Goal: Task Accomplishment & Management: Manage account settings

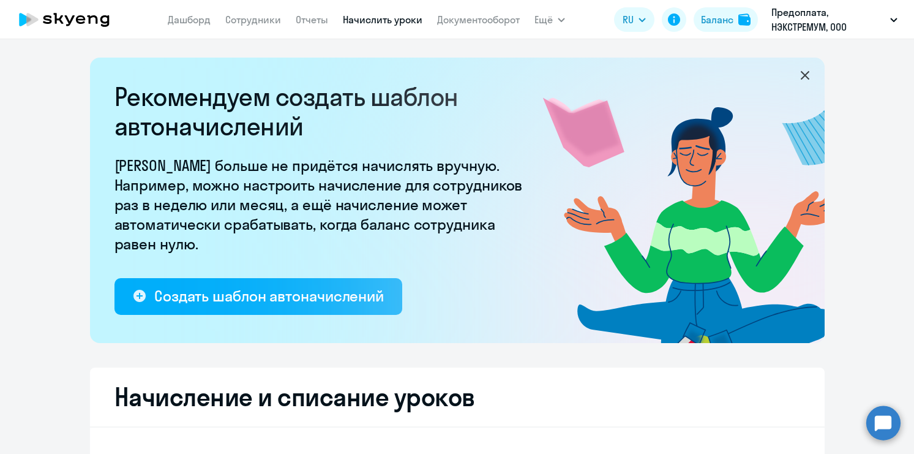
select select "10"
click at [259, 22] on link "Сотрудники" at bounding box center [253, 19] width 56 height 12
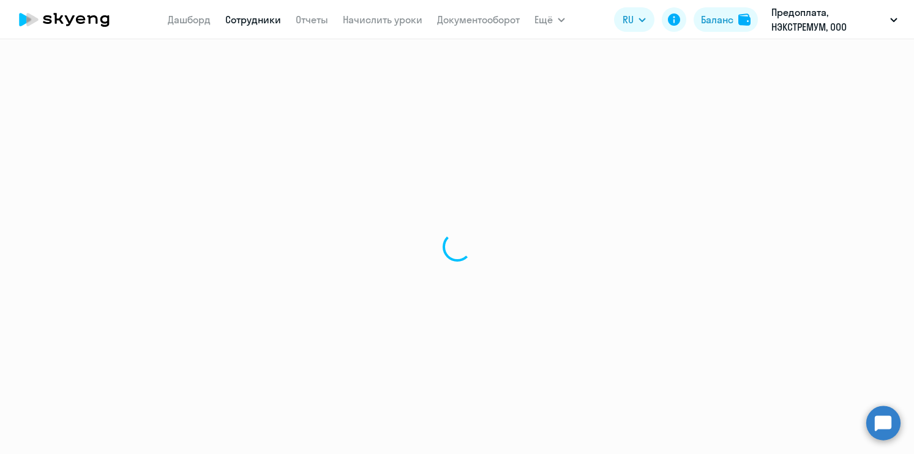
select select "30"
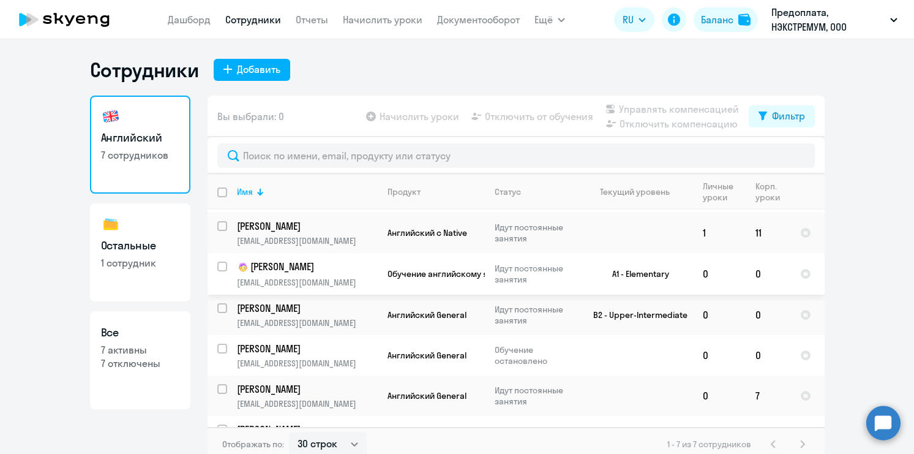
scroll to position [64, 0]
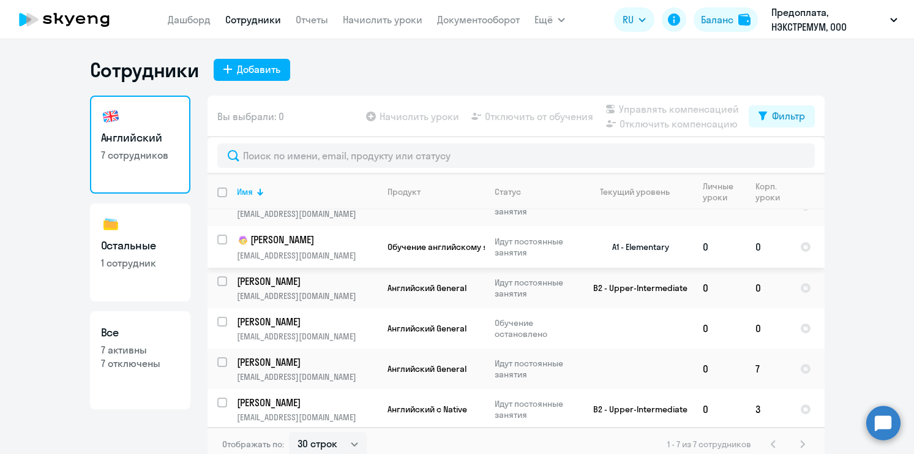
click at [302, 244] on p "[PERSON_NAME]" at bounding box center [306, 240] width 138 height 15
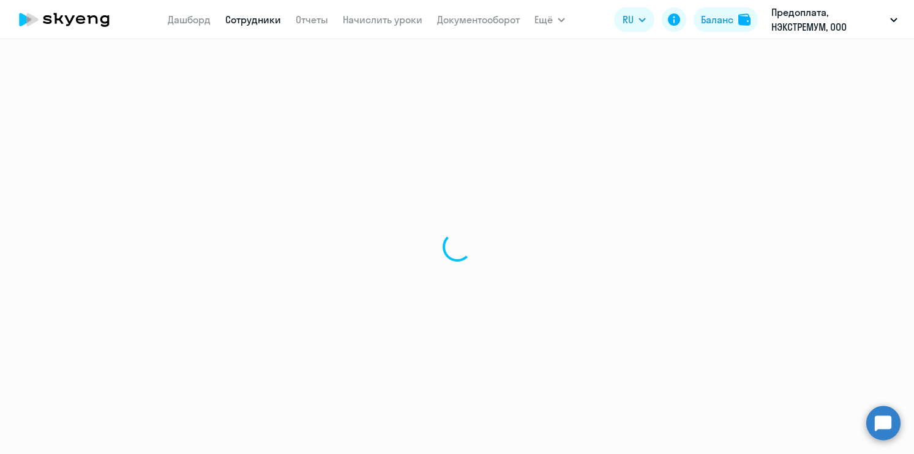
select select "english"
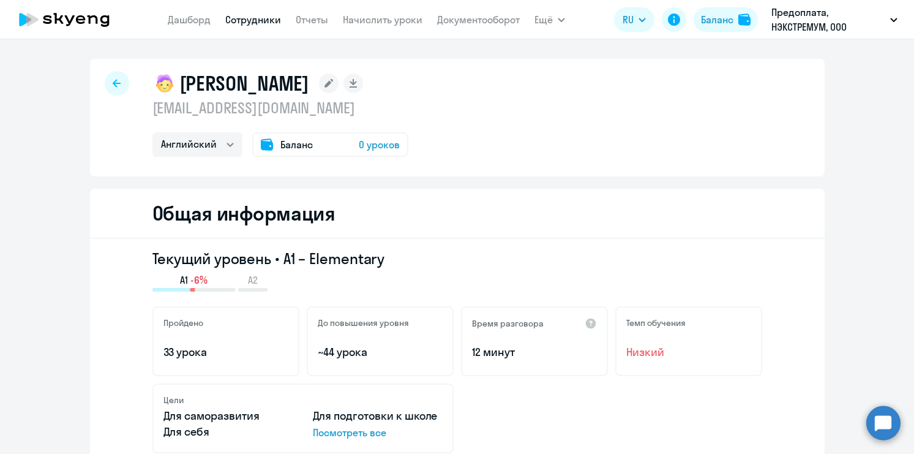
click at [117, 88] on div at bounding box center [117, 83] width 24 height 24
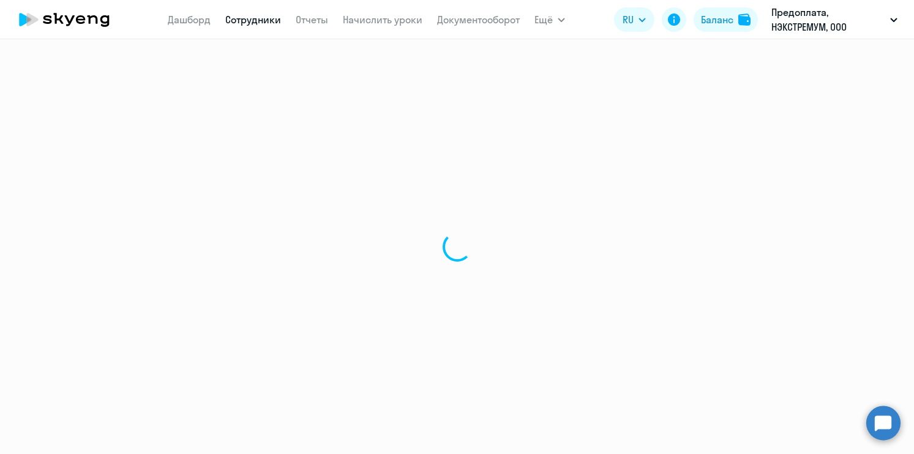
select select "30"
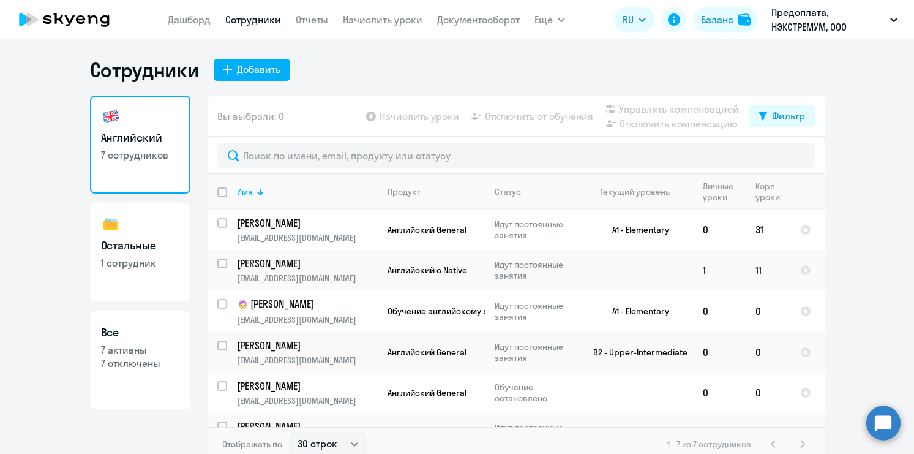
click at [534, 116] on app-table-action-button "Отключить от обучения" at bounding box center [531, 116] width 124 height 15
click at [480, 113] on app-table-action-button "Отключить от обучения" at bounding box center [531, 116] width 124 height 15
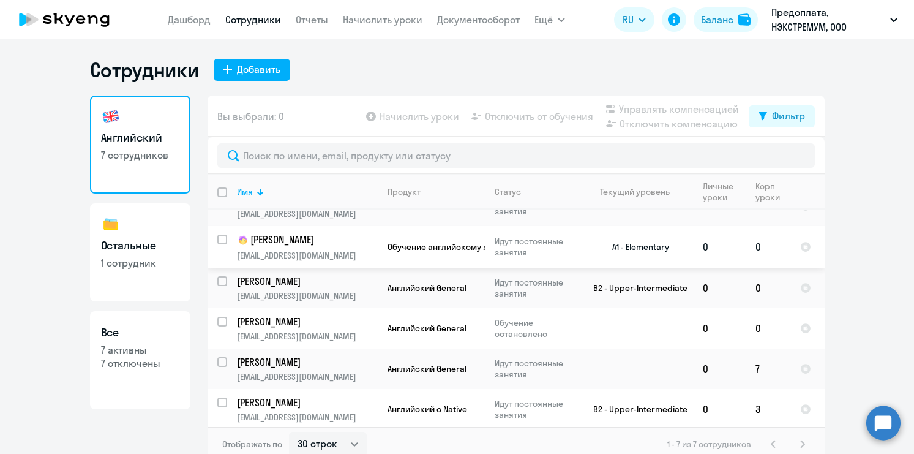
click at [222, 237] on input "select row 14514614" at bounding box center [229, 246] width 24 height 24
checkbox input "true"
click at [544, 119] on span "Отключить от обучения" at bounding box center [539, 116] width 108 height 15
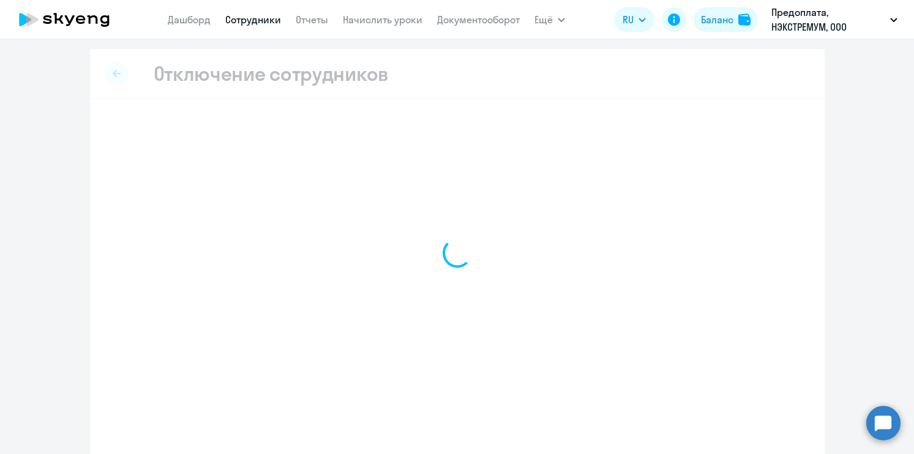
select select "all"
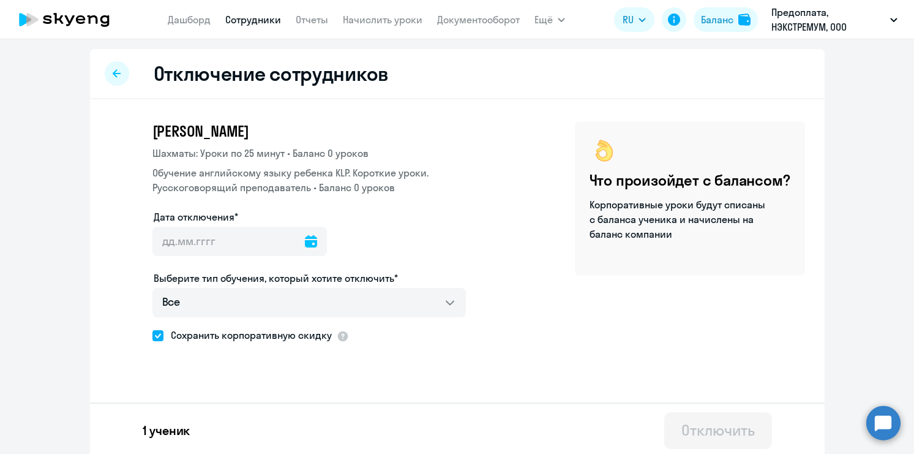
scroll to position [4, 0]
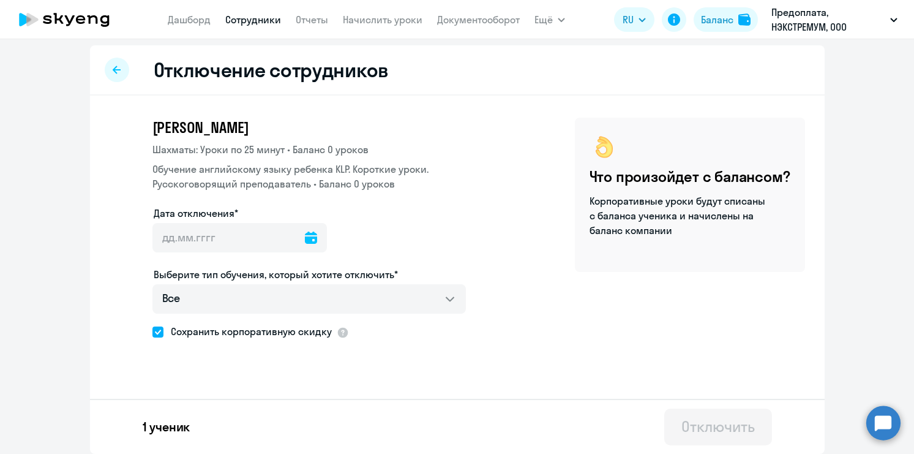
click at [305, 236] on icon at bounding box center [311, 237] width 12 height 12
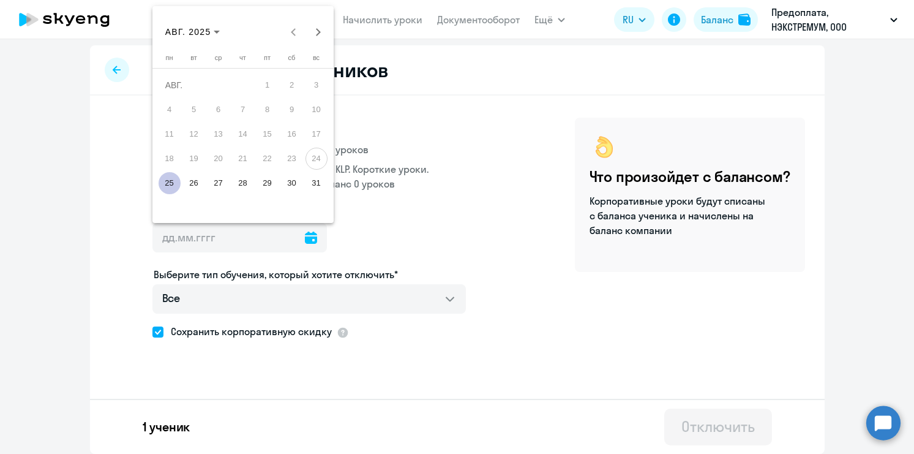
click at [166, 179] on span "25" at bounding box center [170, 183] width 22 height 22
type input "[DATE]"
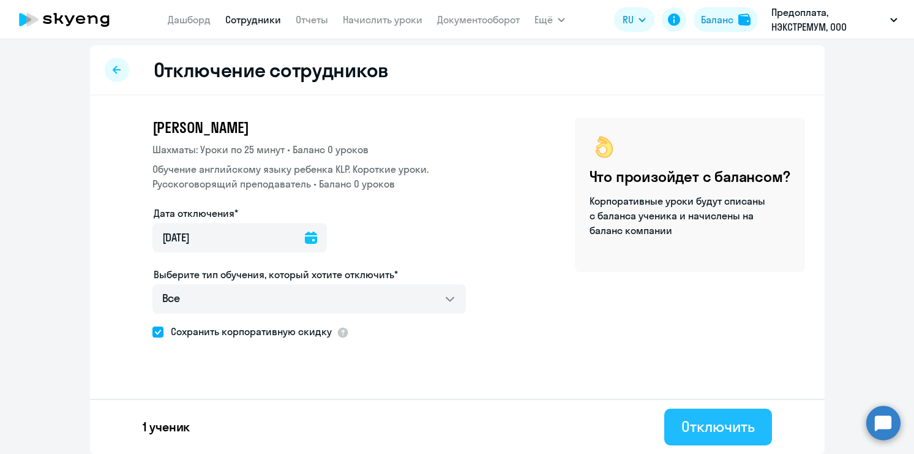
click at [717, 428] on div "Отключить" at bounding box center [717, 426] width 73 height 20
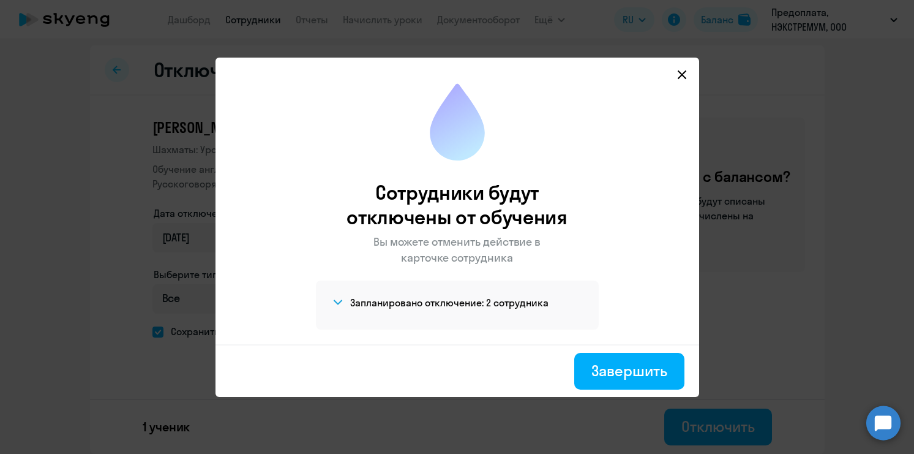
click at [681, 76] on icon at bounding box center [682, 75] width 10 height 10
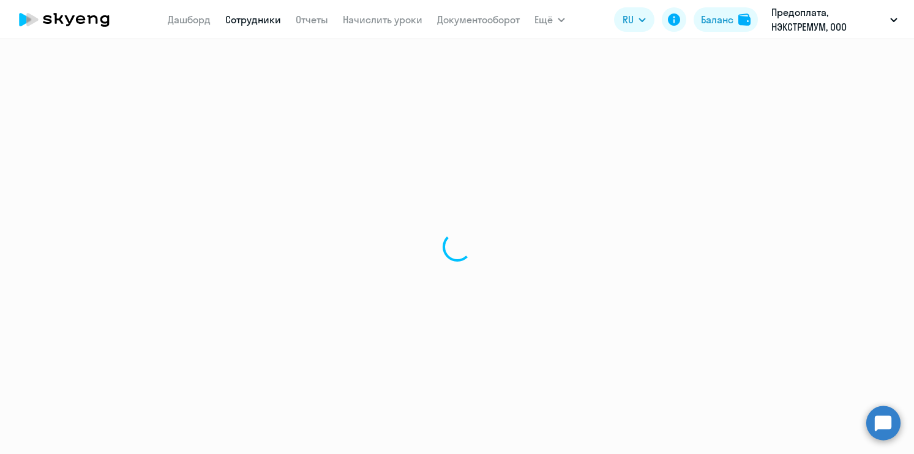
select select "30"
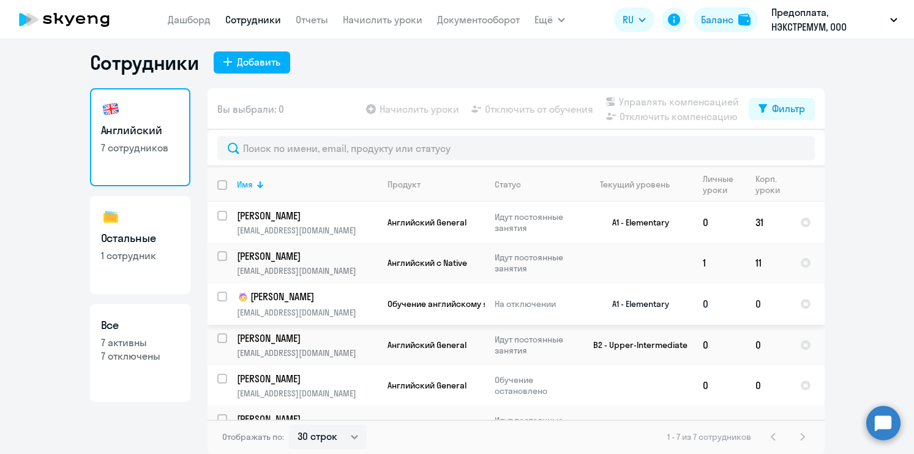
click at [223, 293] on input "select row 14514614" at bounding box center [229, 303] width 24 height 24
checkbox input "true"
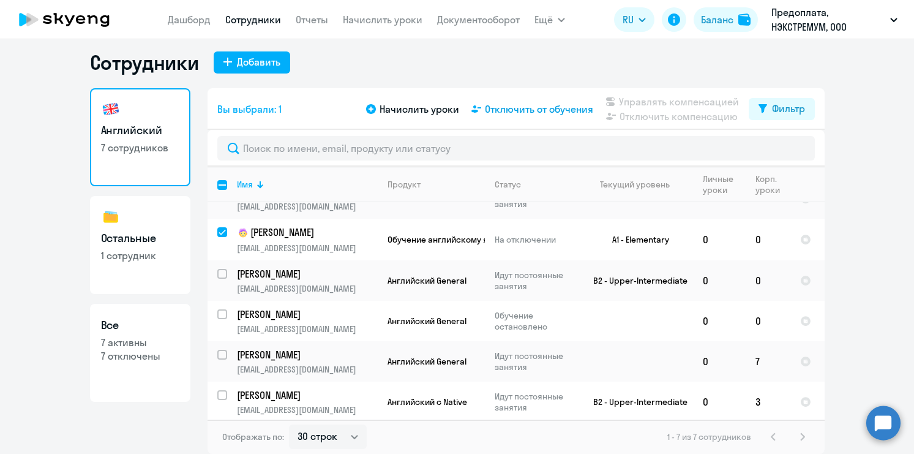
click at [547, 112] on span "Отключить от обучения" at bounding box center [539, 109] width 108 height 15
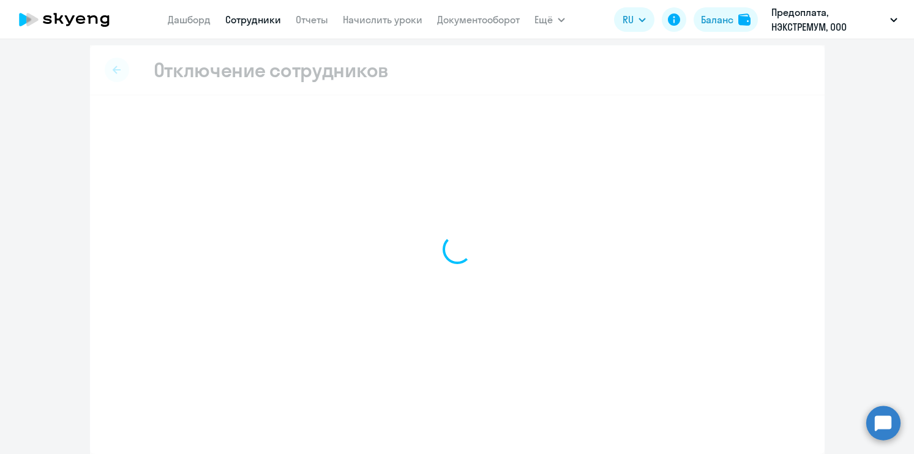
select select "all"
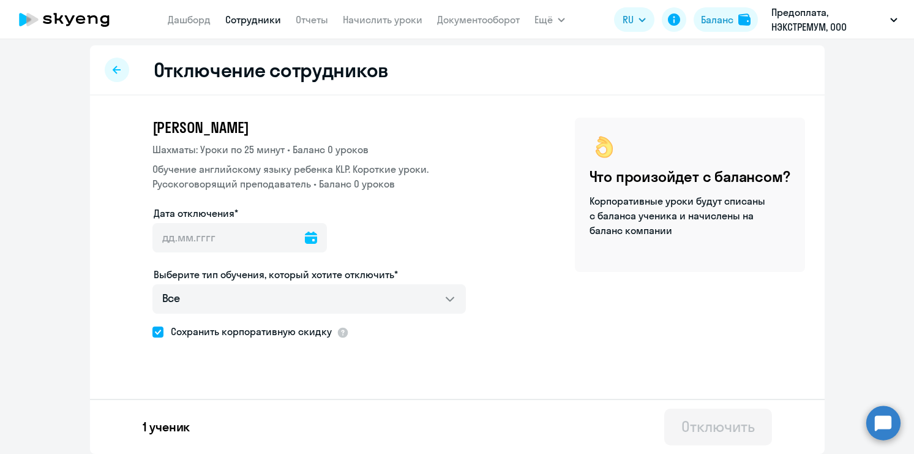
click at [305, 237] on icon at bounding box center [311, 237] width 12 height 12
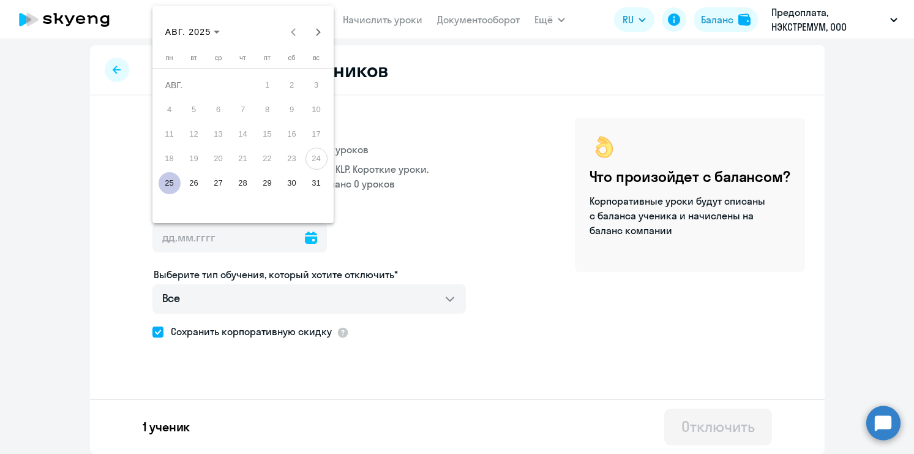
click at [168, 183] on span "25" at bounding box center [170, 183] width 22 height 22
type input "[DATE]"
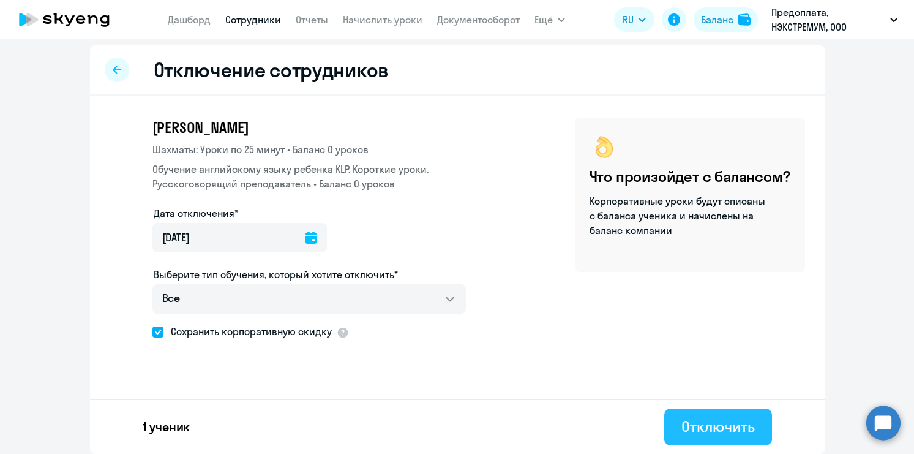
click at [717, 430] on div "Отключить" at bounding box center [717, 426] width 73 height 20
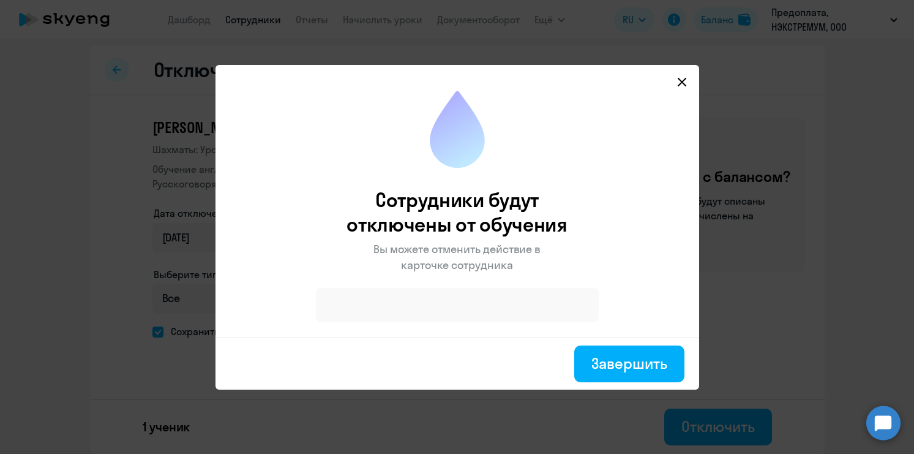
click at [518, 299] on div at bounding box center [457, 305] width 283 height 34
click at [619, 366] on div "Завершить" at bounding box center [628, 363] width 75 height 20
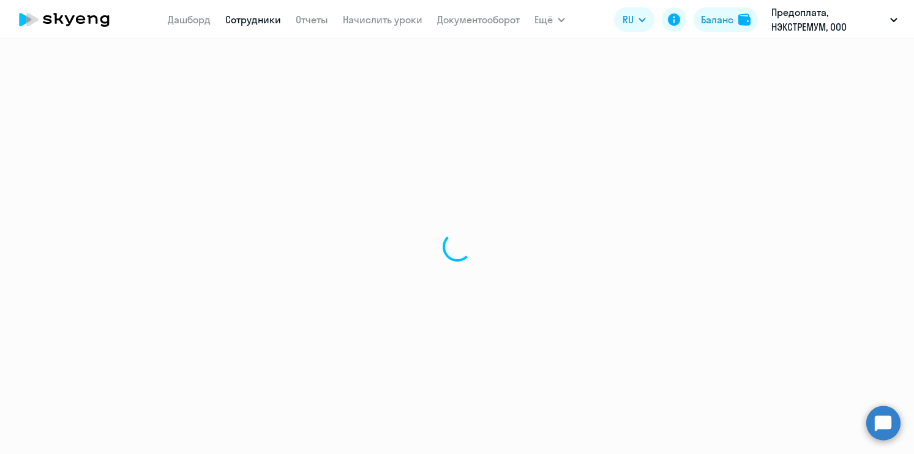
select select "30"
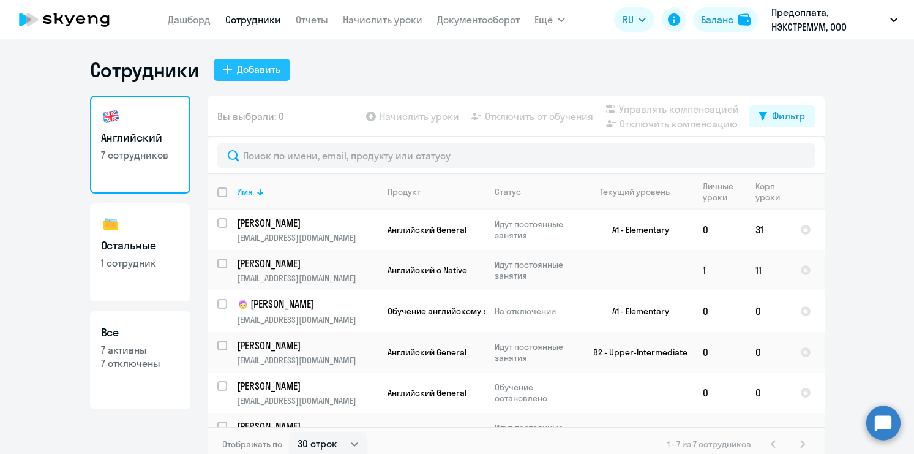
click at [242, 70] on div "Добавить" at bounding box center [258, 69] width 43 height 15
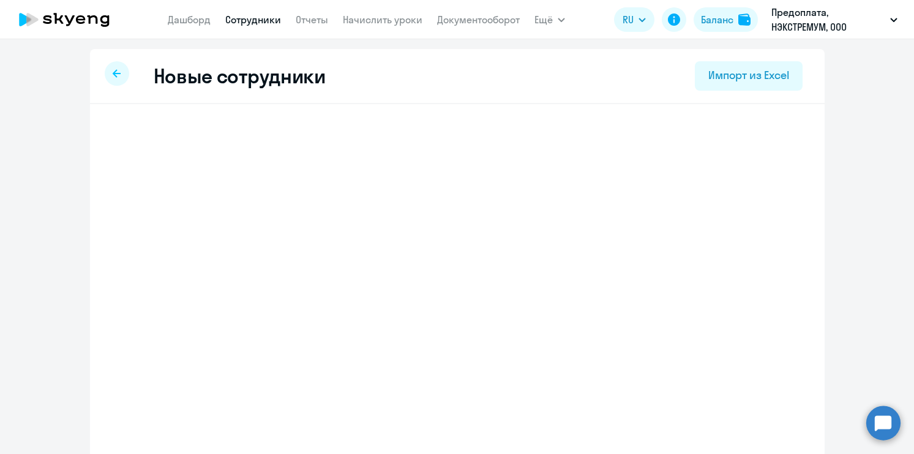
select select "english_adult_not_native_speaker"
select select "3"
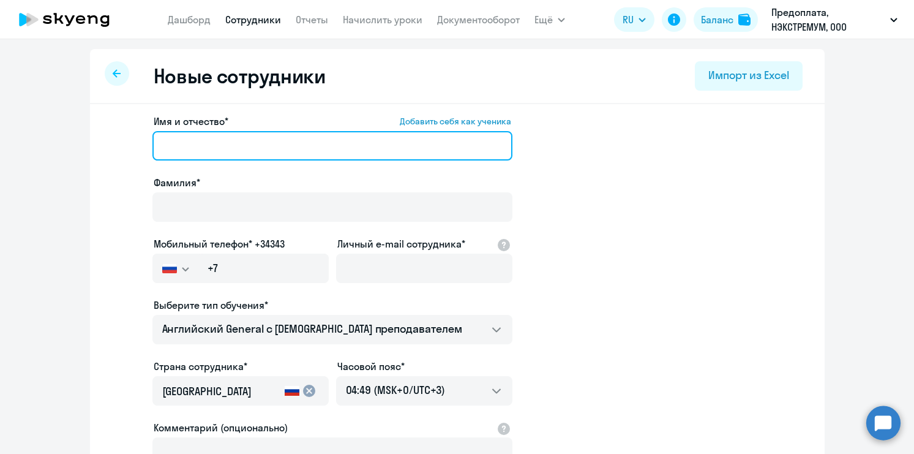
click at [266, 138] on input "Имя и отчество* Добавить себя как ученика" at bounding box center [332, 145] width 360 height 29
type input "B"
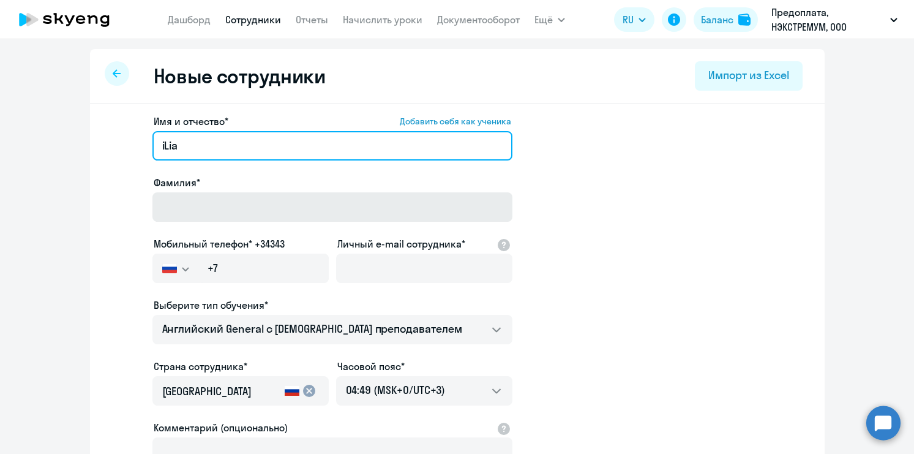
type input "iLia"
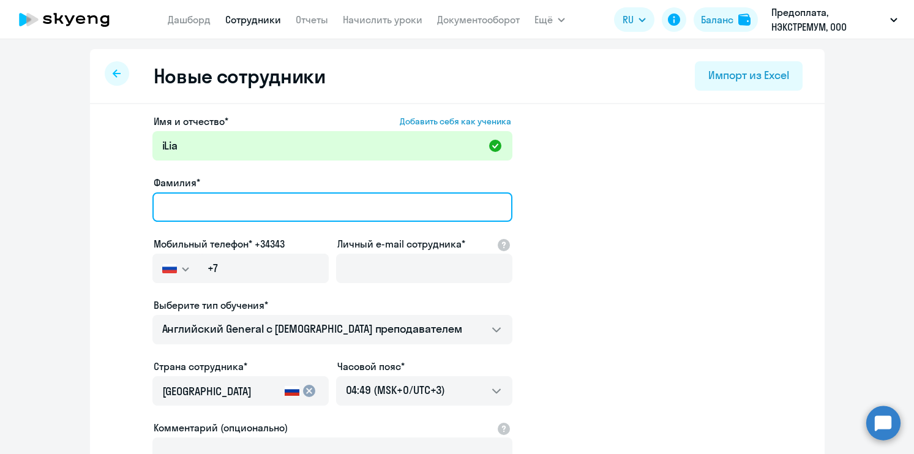
click at [222, 216] on input "Фамилия*" at bounding box center [332, 206] width 360 height 29
type input "[PERSON_NAME]"
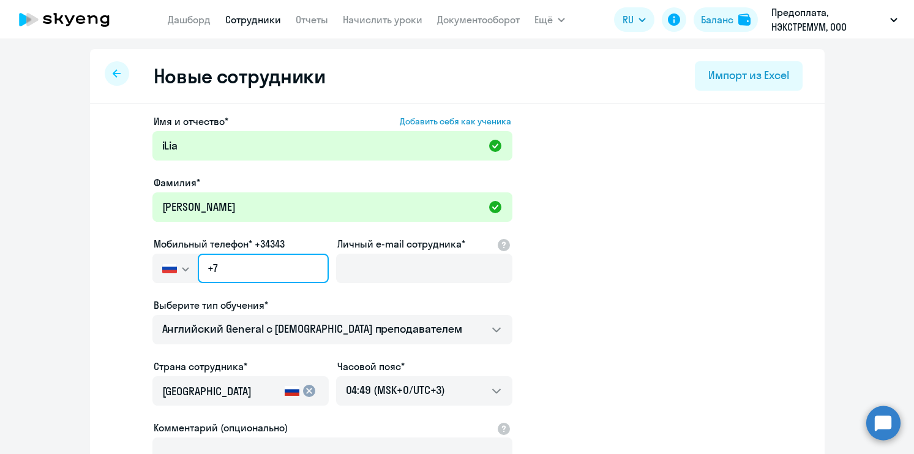
click at [299, 273] on input "+7" at bounding box center [263, 267] width 130 height 29
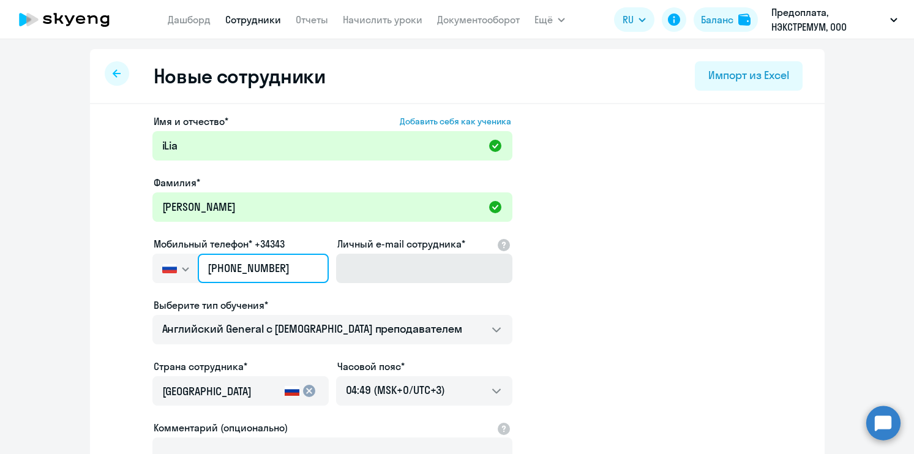
type input "[PHONE_NUMBER]"
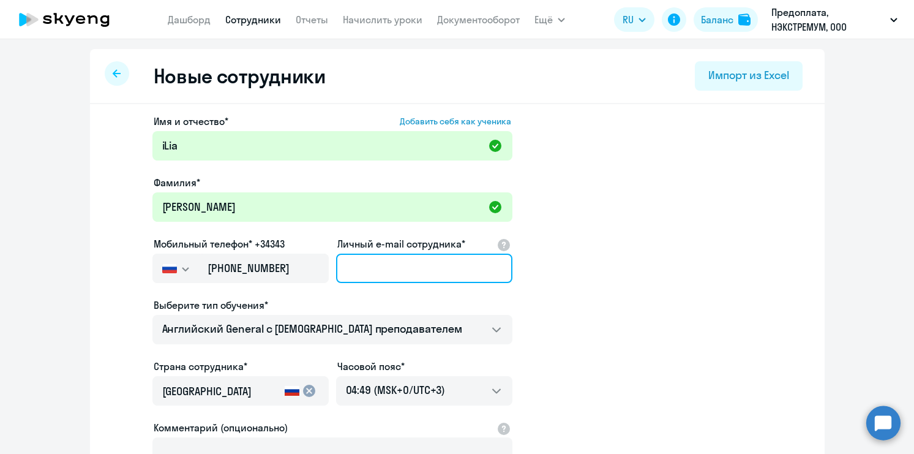
click at [428, 269] on input "Личный e-mail сотрудника*" at bounding box center [424, 267] width 176 height 29
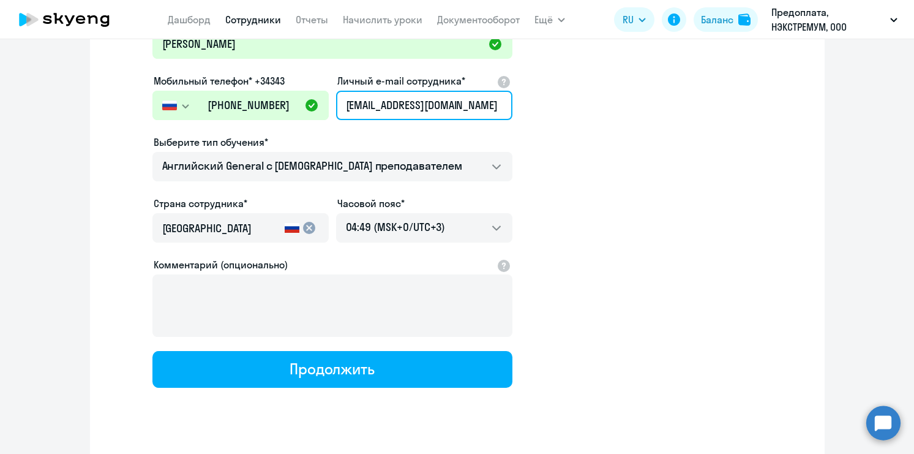
scroll to position [188, 0]
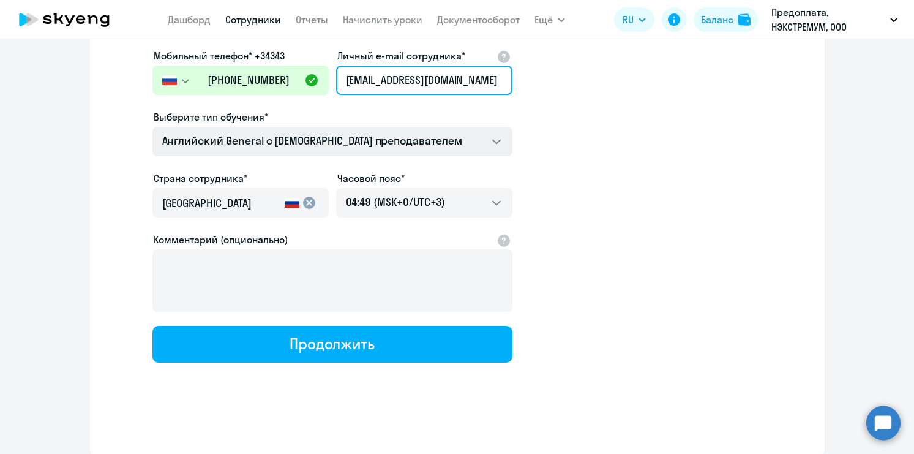
type input "[EMAIL_ADDRESS][DOMAIN_NAME]"
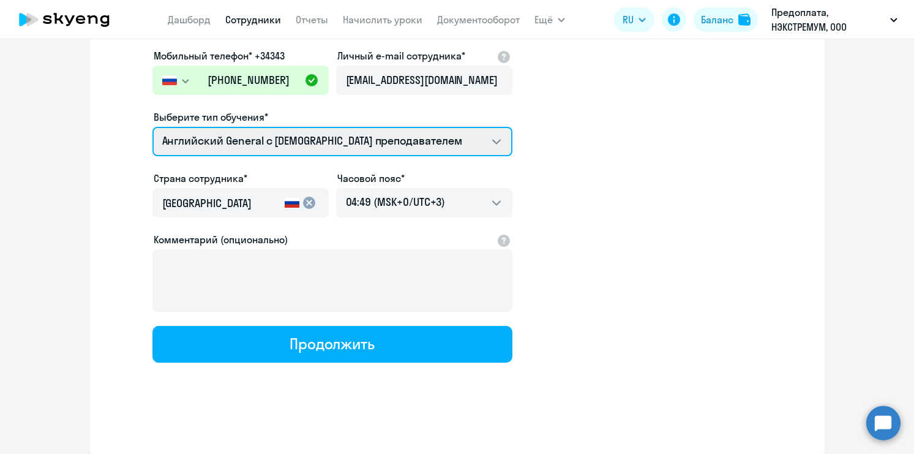
click at [501, 145] on select "Talks 15 минутные разговоры на английском Английский General с [DEMOGRAPHIC_DAT…" at bounding box center [332, 141] width 360 height 29
select select "english_adult_native_speaker"
click at [152, 127] on select "Talks 15 минутные разговоры на английском Английский General с [DEMOGRAPHIC_DAT…" at bounding box center [332, 141] width 360 height 29
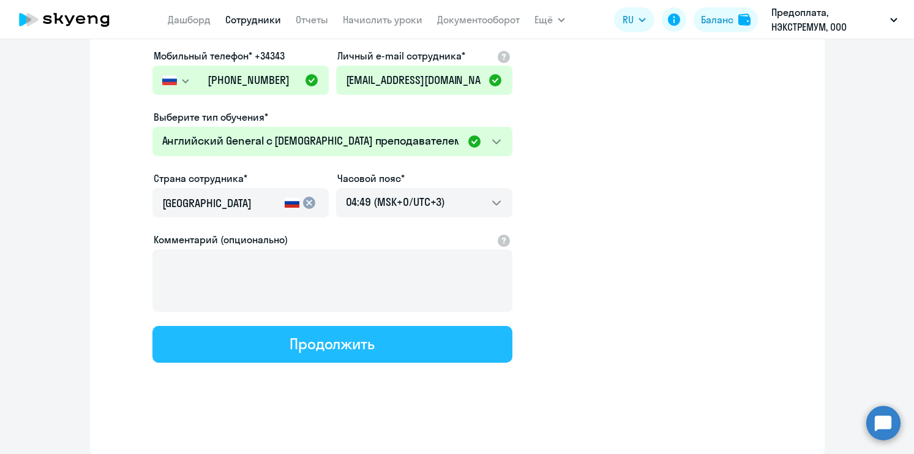
click at [394, 336] on button "Продолжить" at bounding box center [332, 344] width 360 height 37
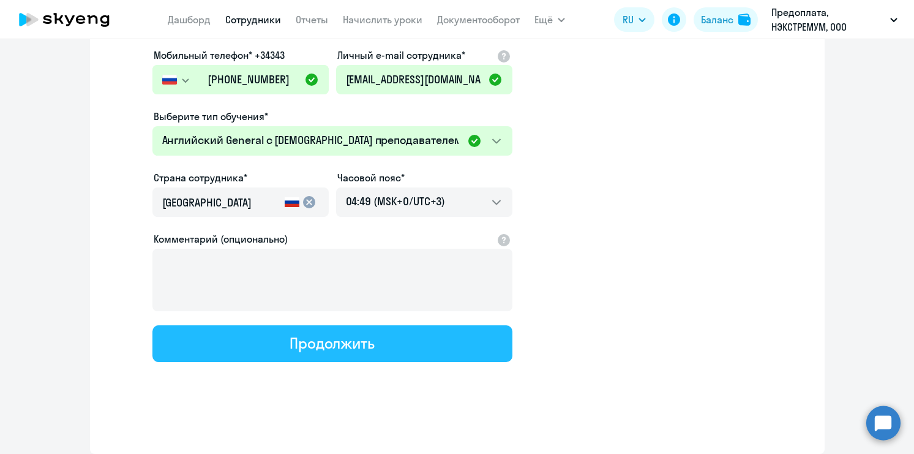
select select "english_adult_native_speaker"
select select "3"
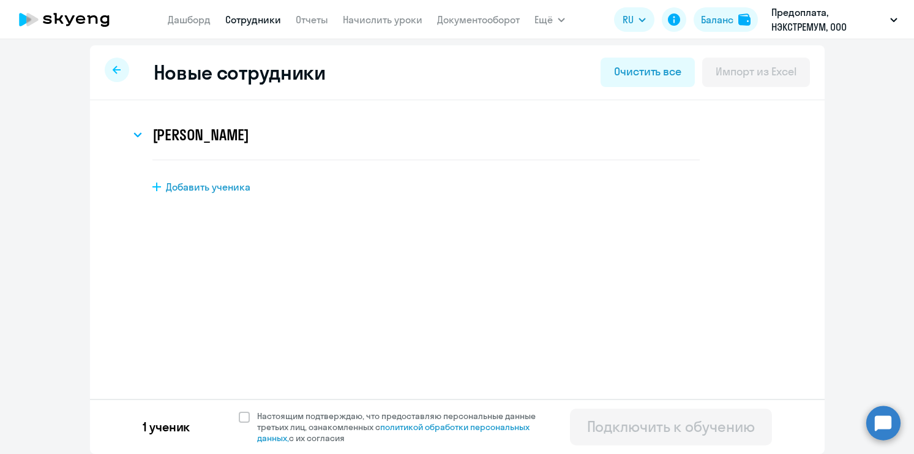
scroll to position [0, 0]
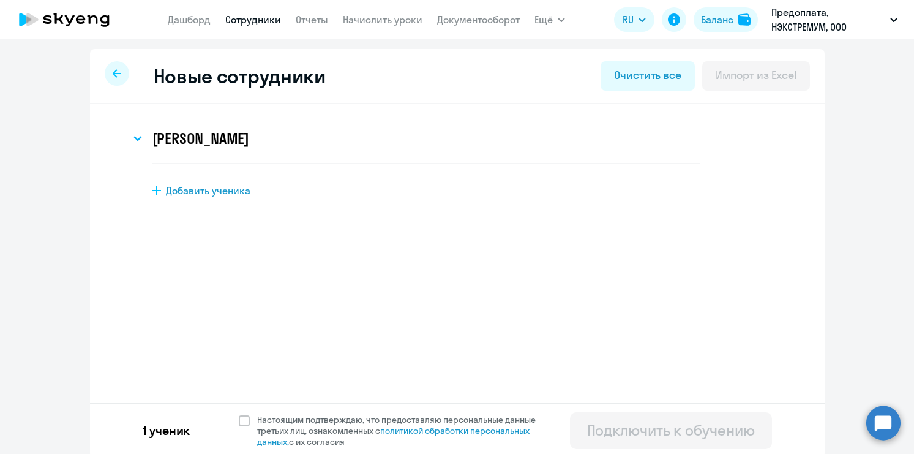
click at [116, 75] on icon at bounding box center [117, 73] width 8 height 8
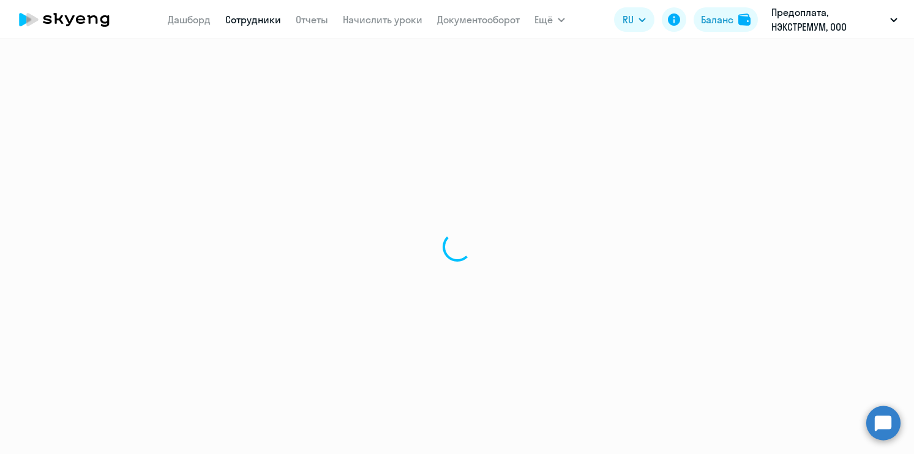
select select "30"
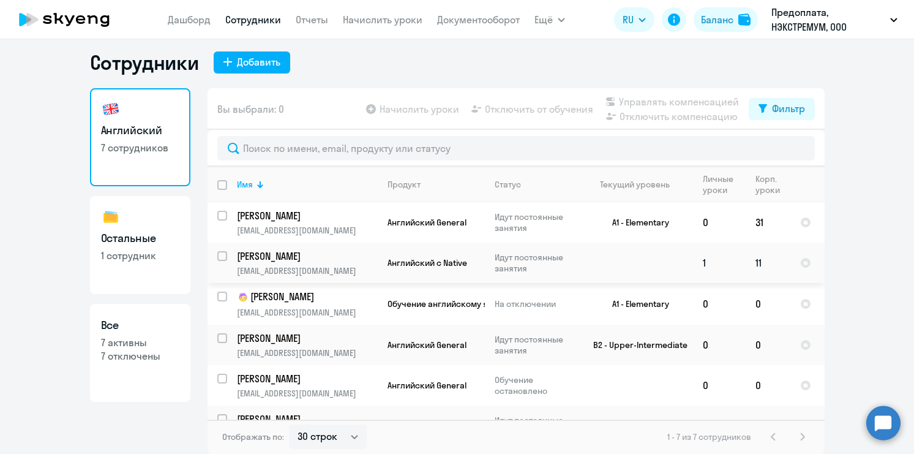
scroll to position [64, 0]
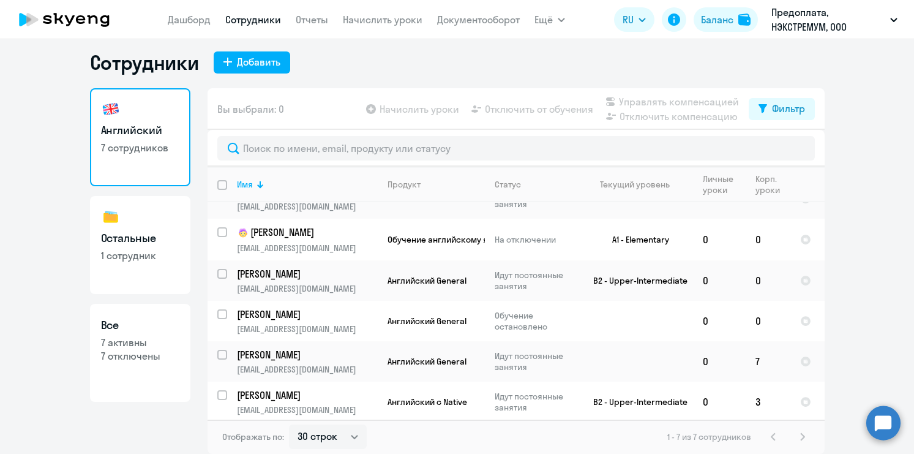
click at [132, 225] on link "Остальные 1 сотрудник" at bounding box center [140, 245] width 100 height 98
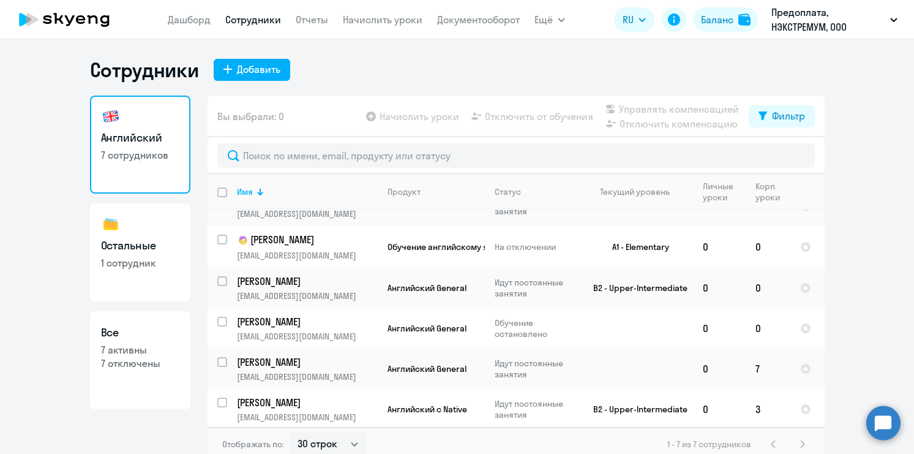
select select "30"
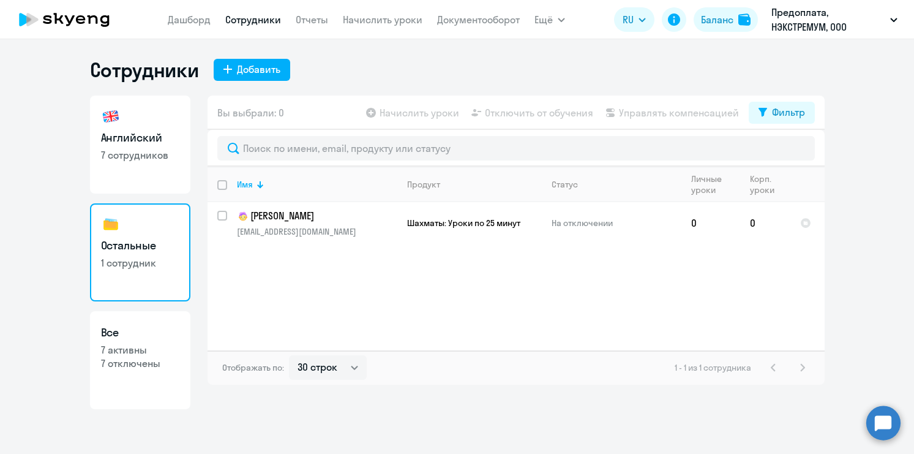
click at [134, 140] on h3 "Английский" at bounding box center [140, 138] width 78 height 16
select select "30"
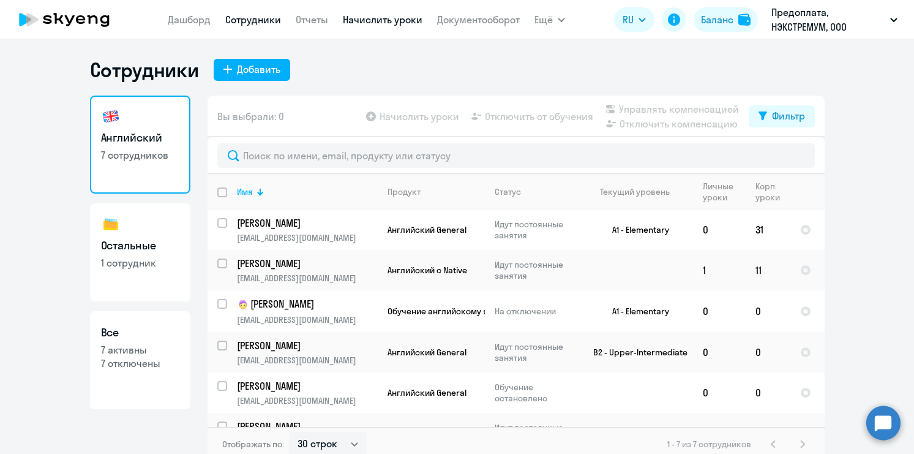
click at [399, 25] on link "Начислить уроки" at bounding box center [383, 19] width 80 height 12
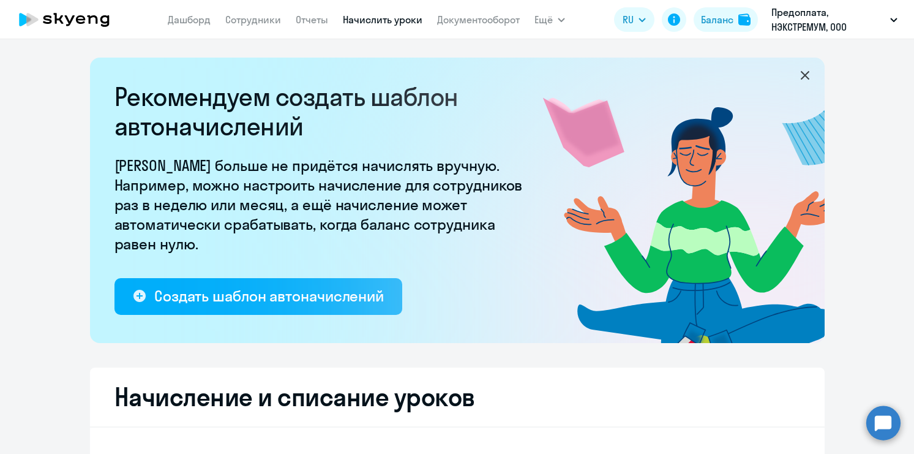
select select "10"
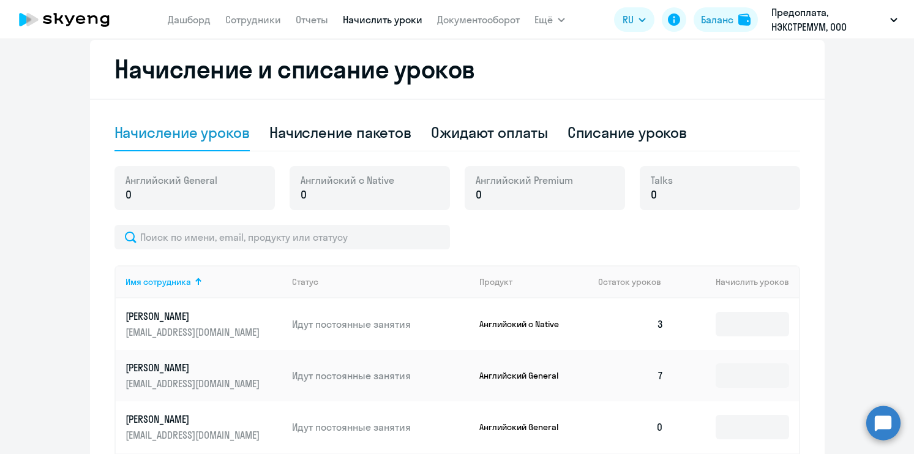
scroll to position [307, 0]
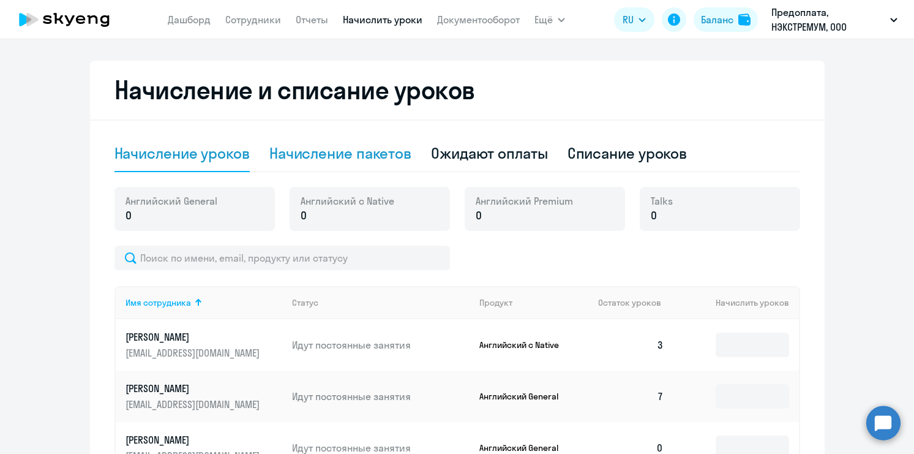
click at [368, 154] on div "Начисление пакетов" at bounding box center [340, 153] width 142 height 20
select select "10"
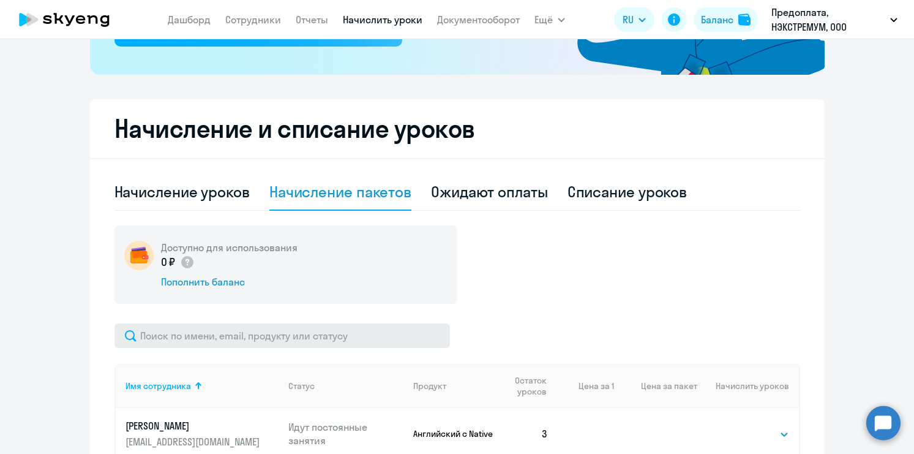
scroll to position [304, 0]
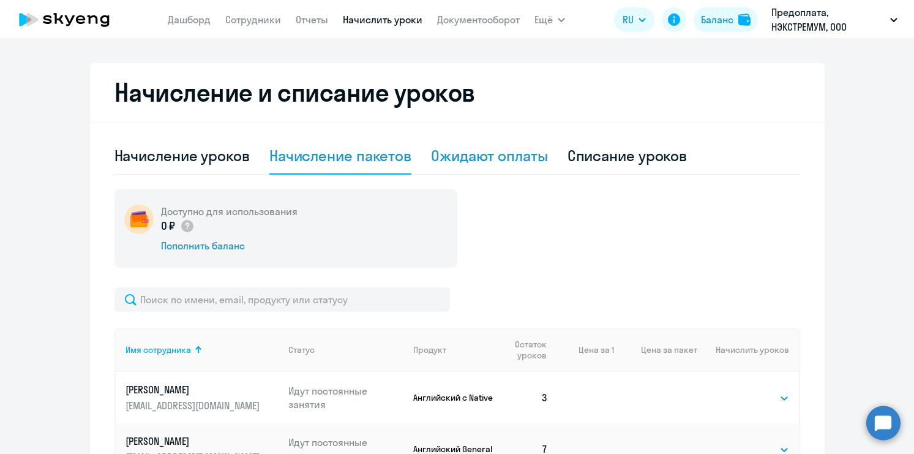
click at [503, 165] on div "Ожидают оплаты" at bounding box center [489, 156] width 117 height 20
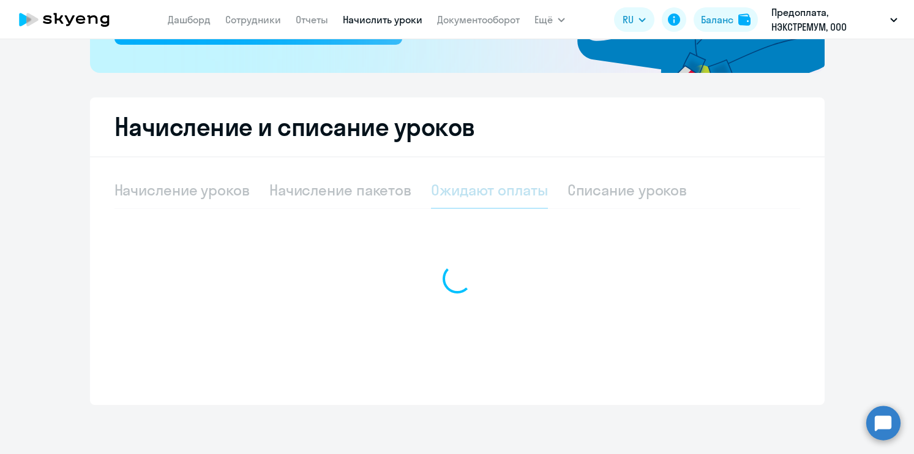
scroll to position [270, 0]
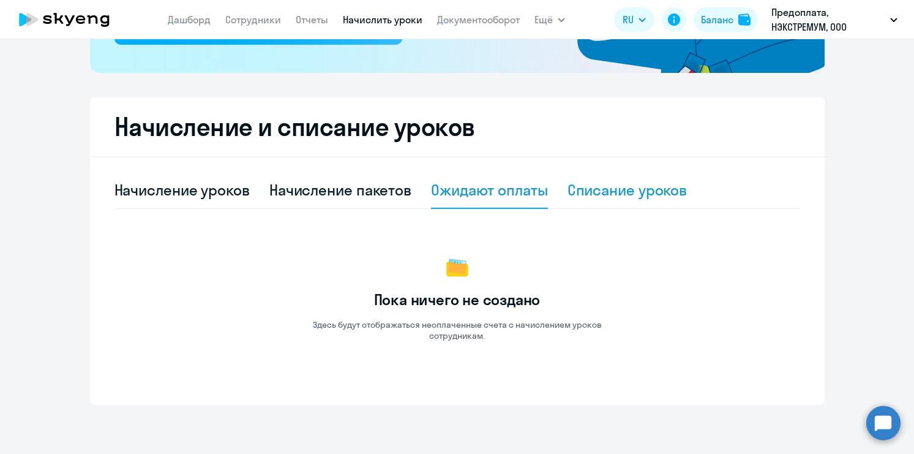
click at [602, 189] on div "Списание уроков" at bounding box center [627, 190] width 120 height 20
select select "10"
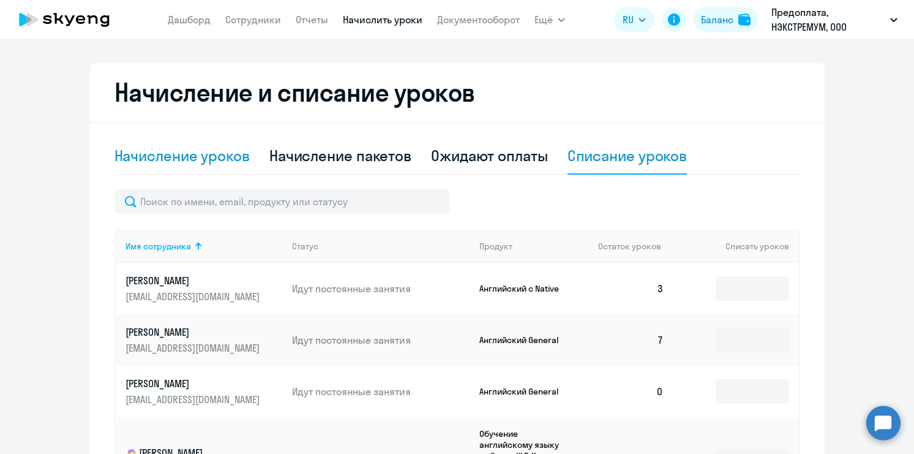
click at [190, 160] on div "Начисление уроков" at bounding box center [181, 156] width 135 height 20
select select "10"
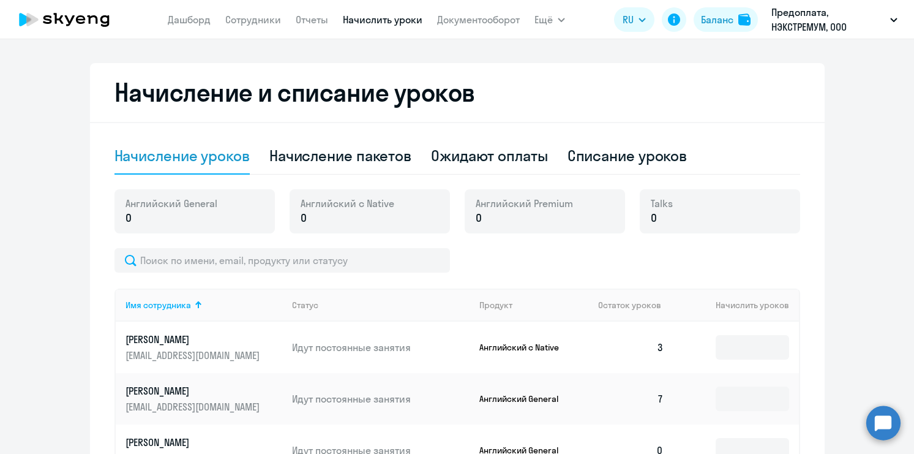
scroll to position [0, 0]
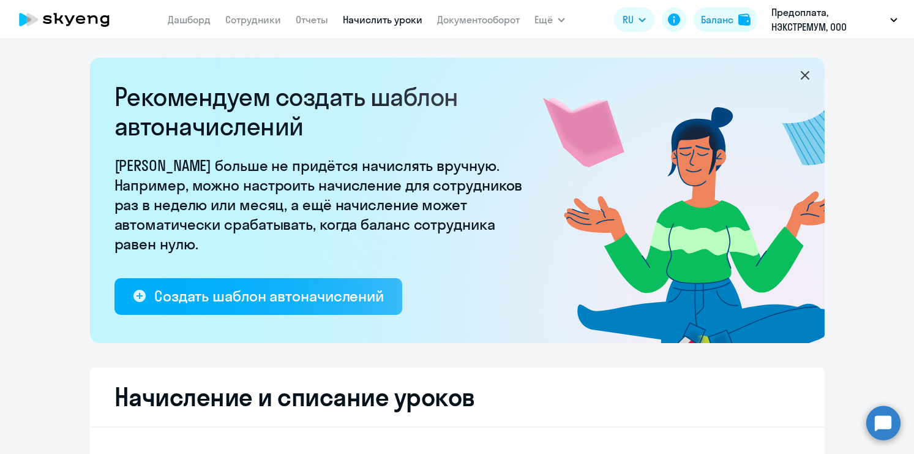
click at [246, 26] on app-menu-item-link "Сотрудники" at bounding box center [253, 19] width 56 height 15
click at [247, 21] on link "Сотрудники" at bounding box center [253, 19] width 56 height 12
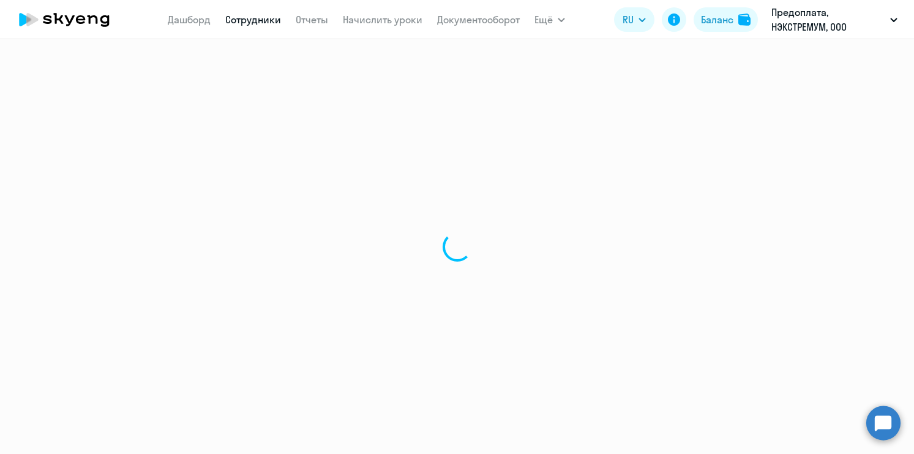
select select "30"
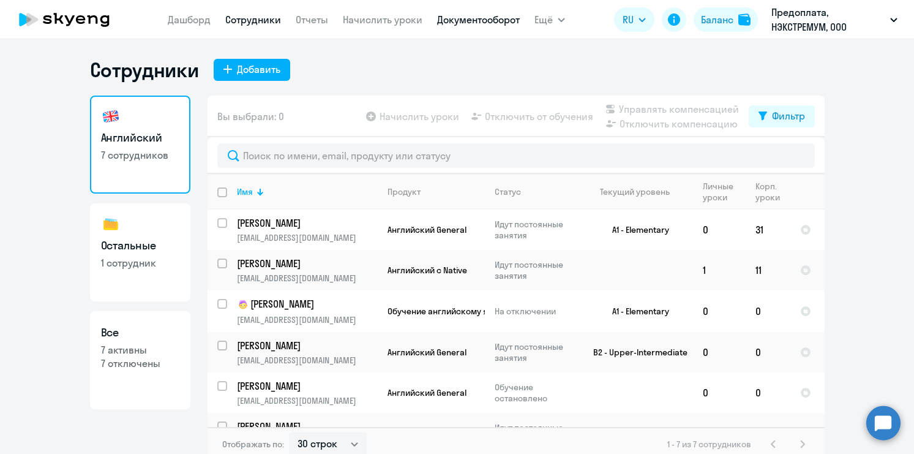
click at [475, 21] on link "Документооборот" at bounding box center [478, 19] width 83 height 12
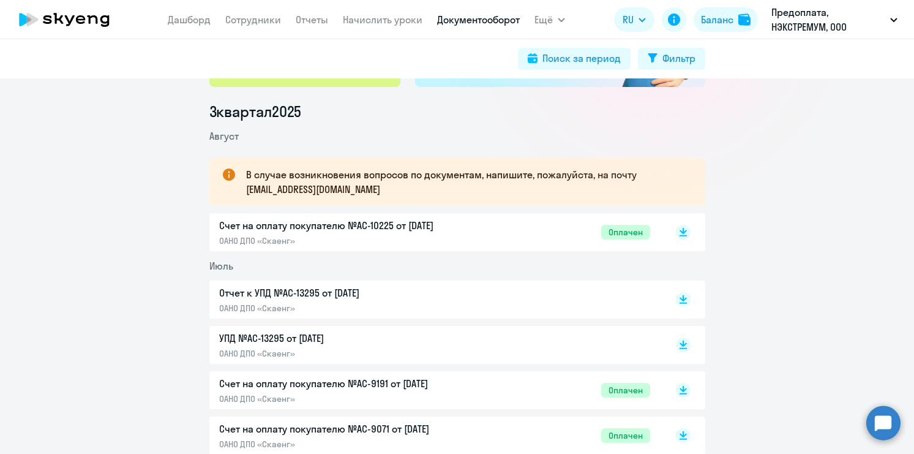
scroll to position [62, 0]
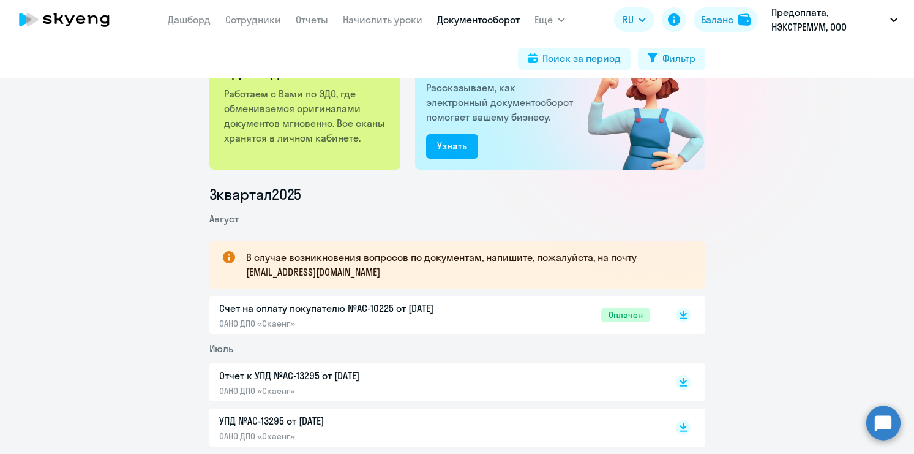
click at [414, 303] on p "Счет на оплату покупателю №AC-10225 от [DATE]" at bounding box center [347, 308] width 257 height 15
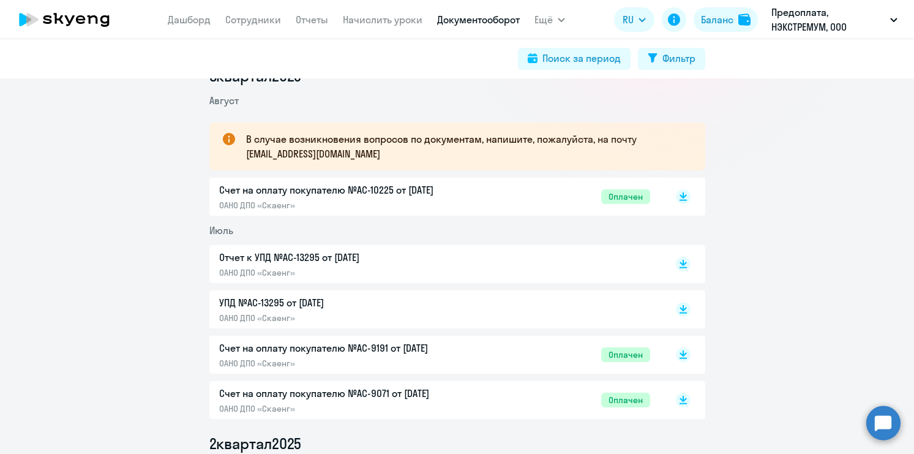
scroll to position [0, 0]
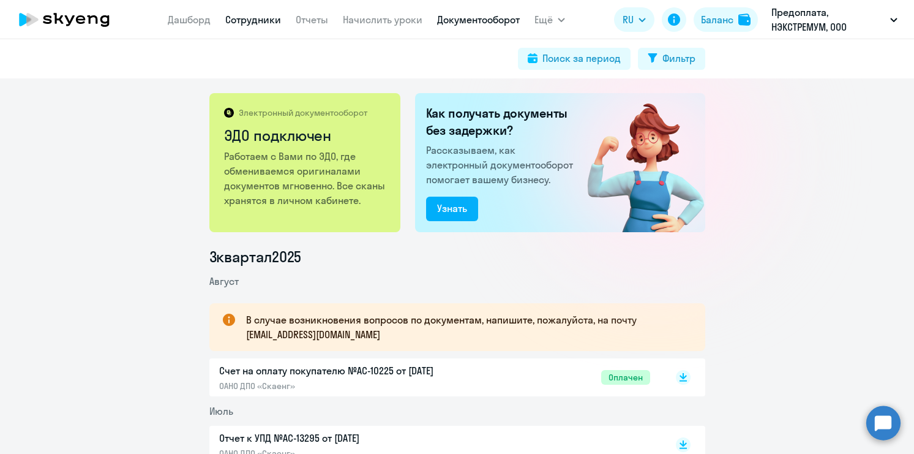
click at [251, 23] on link "Сотрудники" at bounding box center [253, 19] width 56 height 12
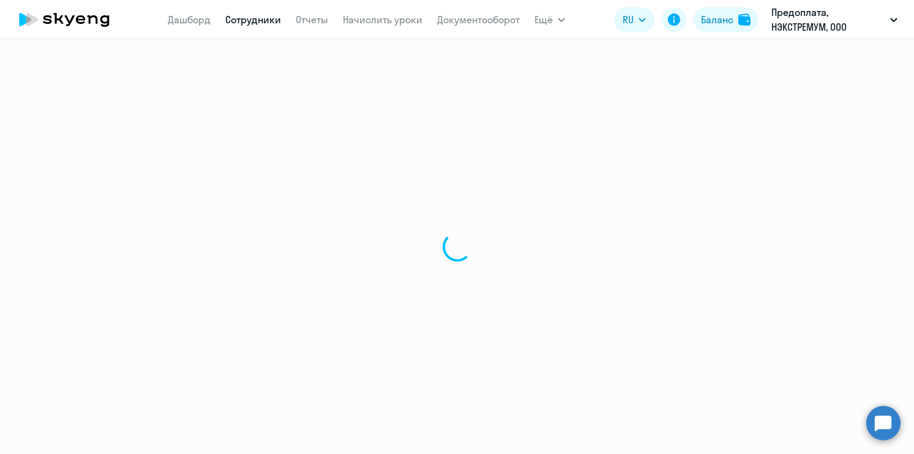
select select "30"
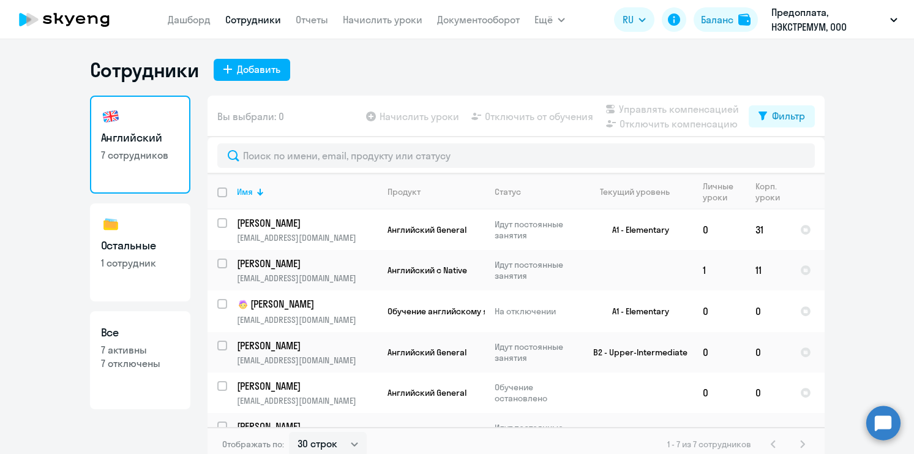
click at [149, 354] on p "7 активны" at bounding box center [140, 349] width 78 height 13
select select "30"
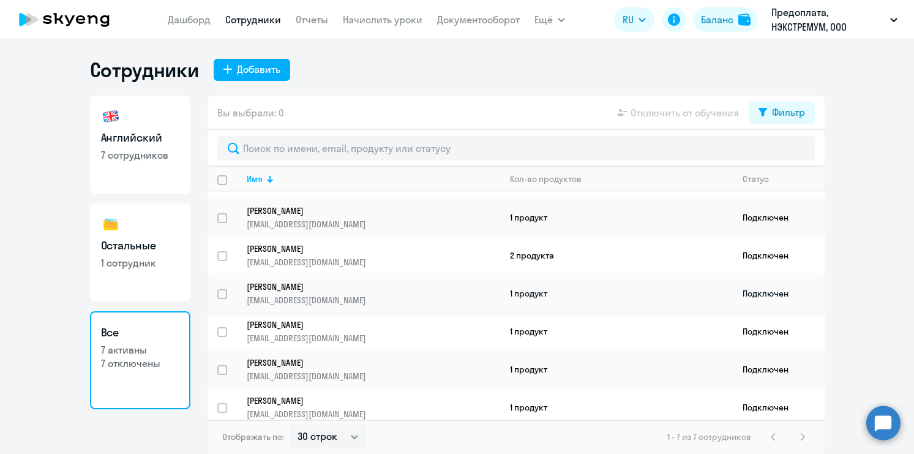
scroll to position [33, 0]
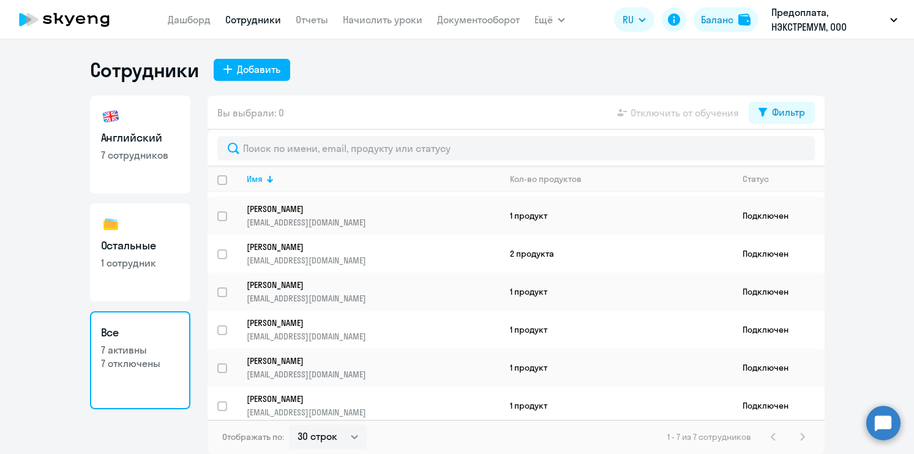
click at [133, 137] on h3 "Английский" at bounding box center [140, 138] width 78 height 16
select select "30"
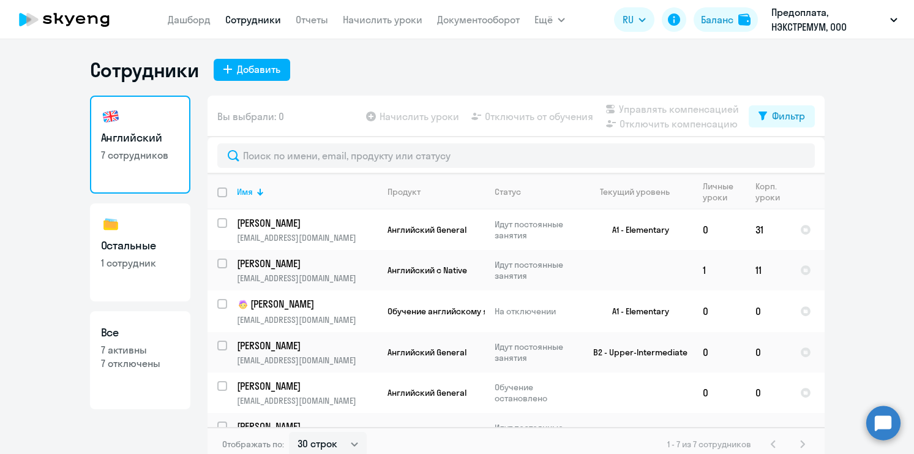
click at [638, 123] on app-table-action-button "Отключить компенсацию" at bounding box center [671, 123] width 136 height 15
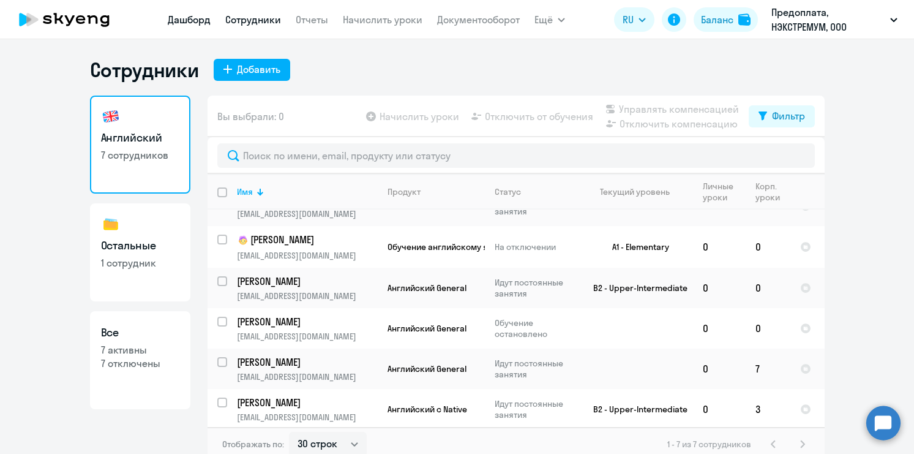
click at [196, 17] on link "Дашборд" at bounding box center [189, 19] width 43 height 12
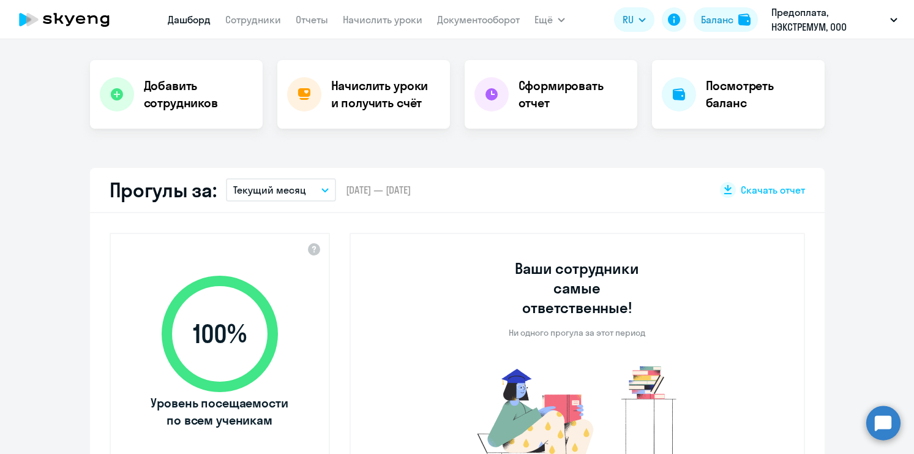
select select "30"
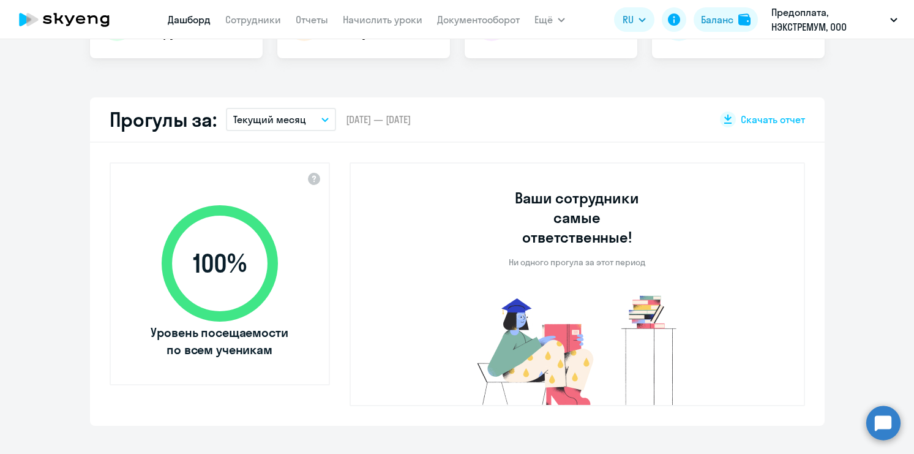
scroll to position [171, 0]
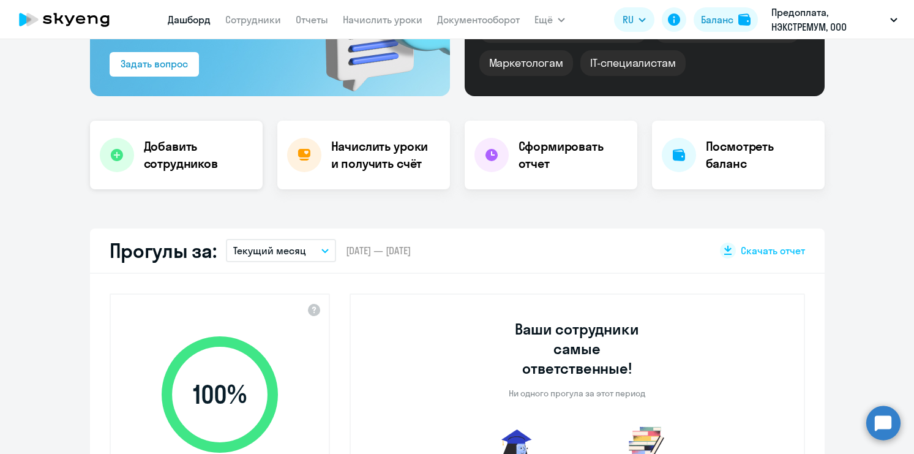
click at [178, 157] on h4 "Добавить сотрудников" at bounding box center [198, 155] width 109 height 34
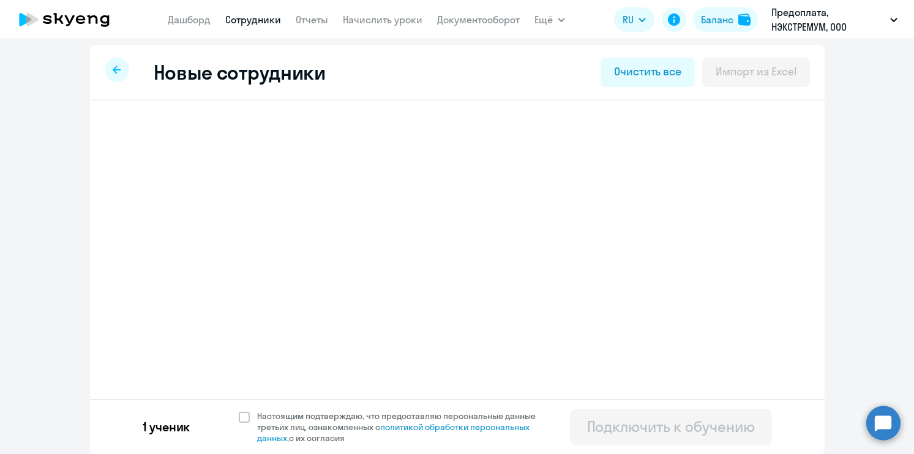
scroll to position [4, 0]
select select "english_adult_native_speaker"
select select "3"
click at [189, 136] on h3 "[PERSON_NAME]" at bounding box center [200, 135] width 97 height 20
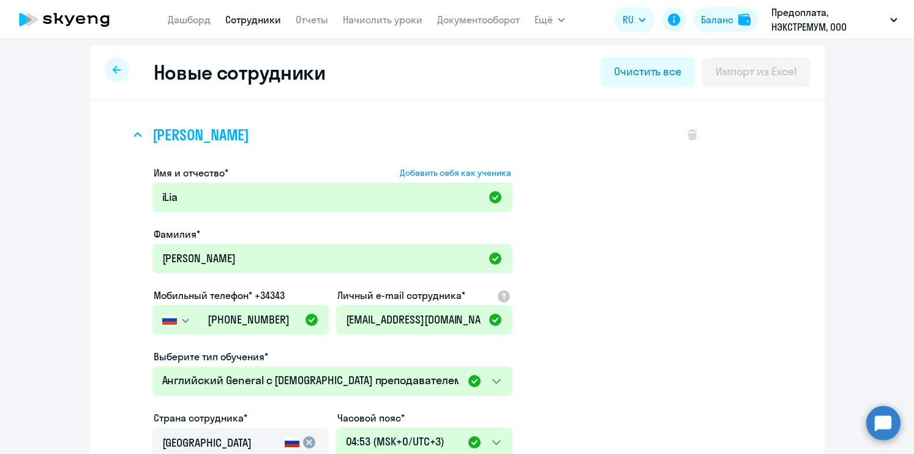
scroll to position [9, 0]
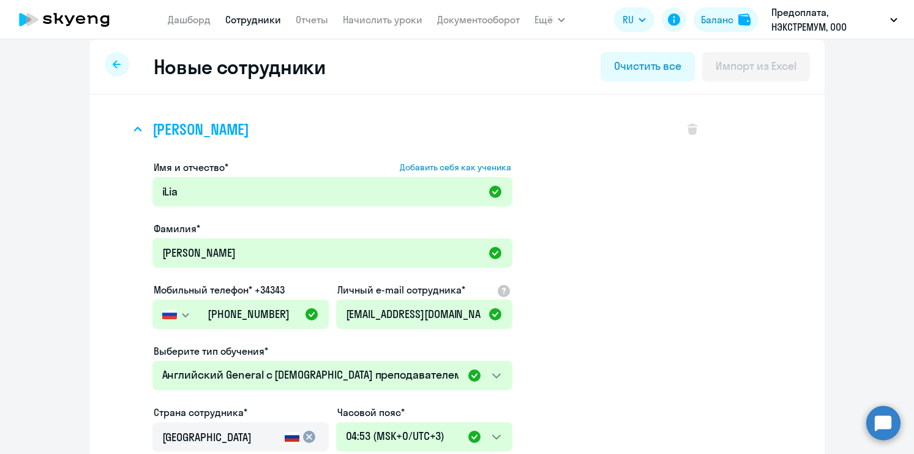
click at [189, 136] on h3 "[PERSON_NAME]" at bounding box center [200, 129] width 97 height 20
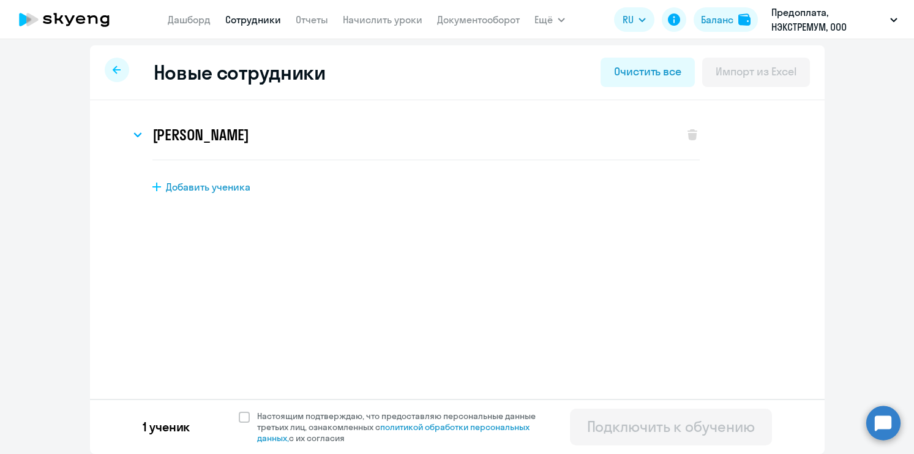
click at [197, 187] on span "Добавить ученика" at bounding box center [208, 186] width 84 height 13
select select "english_adult_not_native_speaker"
select select "3"
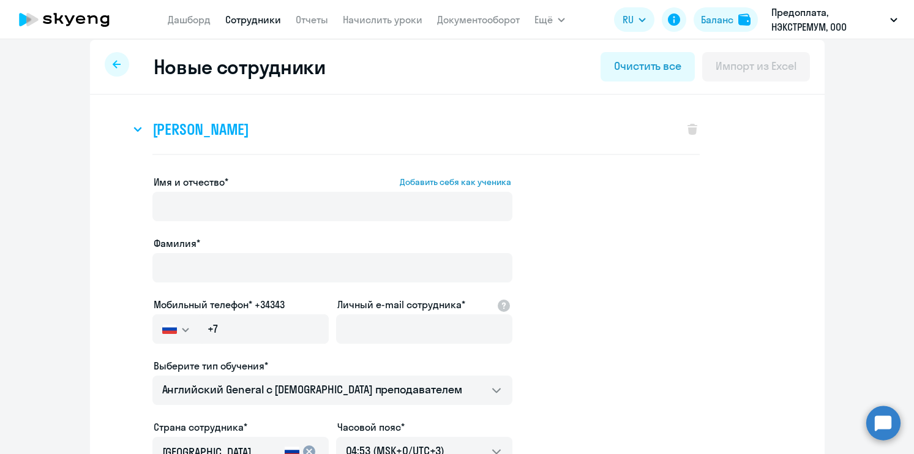
click at [140, 130] on icon at bounding box center [137, 129] width 9 height 5
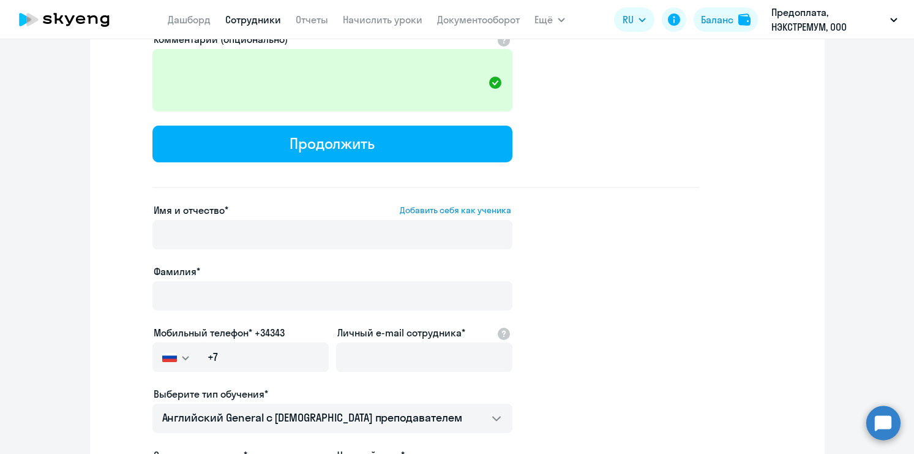
scroll to position [447, 0]
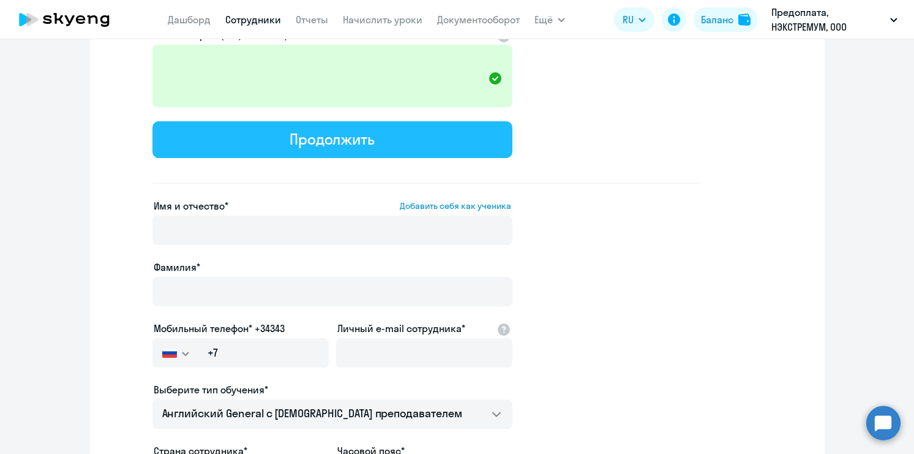
click at [333, 139] on div "Продолжить" at bounding box center [332, 139] width 85 height 20
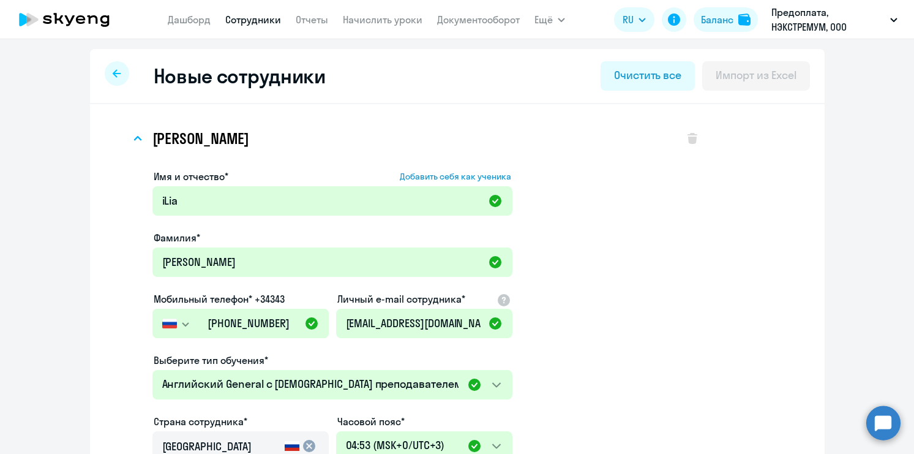
select select "english_adult_native_speaker"
select select "3"
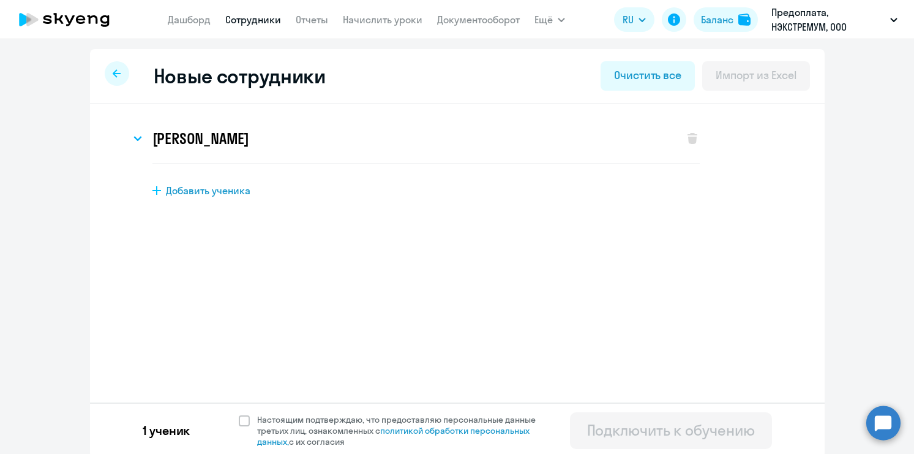
click at [227, 190] on span "Добавить ученика" at bounding box center [208, 190] width 84 height 13
select select "english_adult_not_native_speaker"
select select "3"
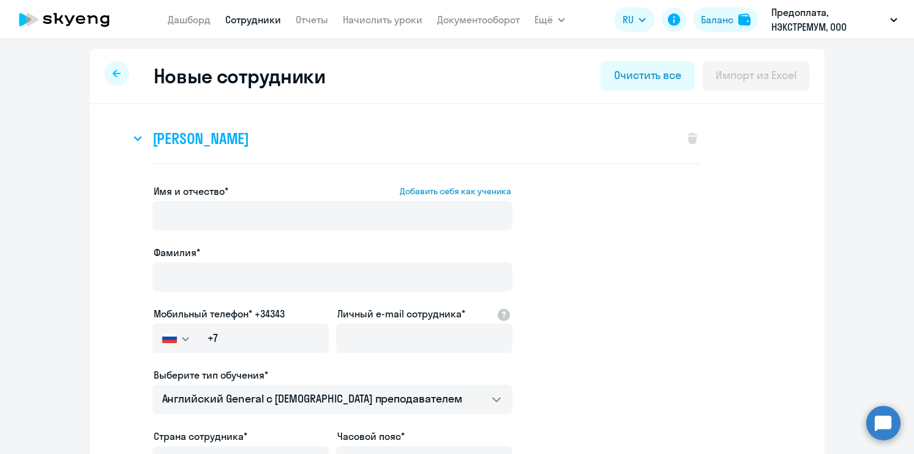
click at [220, 144] on h3 "[PERSON_NAME]" at bounding box center [200, 139] width 97 height 20
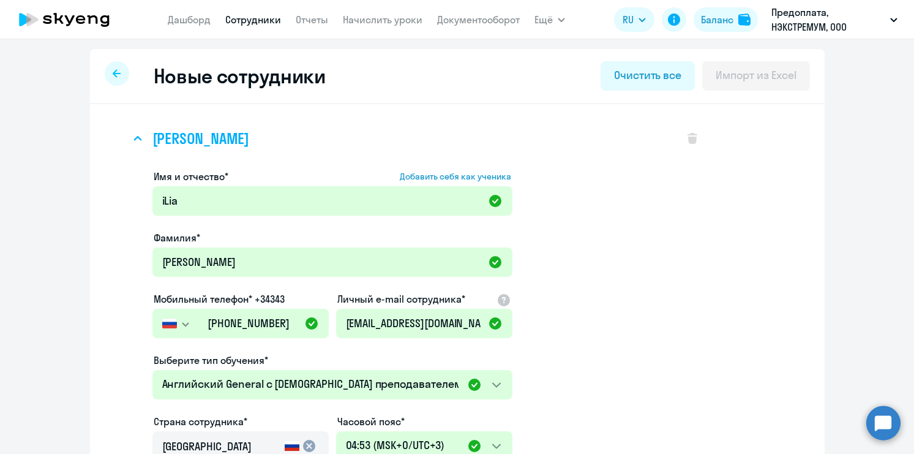
click at [212, 140] on h3 "[PERSON_NAME]" at bounding box center [200, 139] width 97 height 20
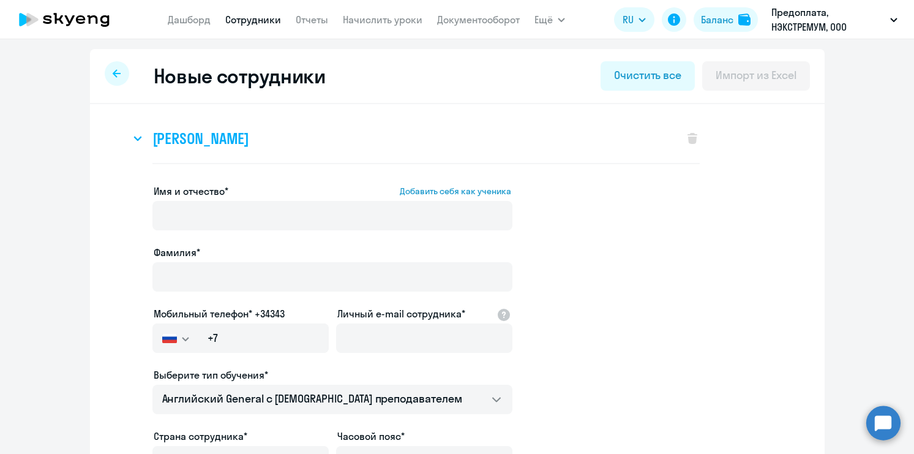
click at [212, 140] on h3 "[PERSON_NAME]" at bounding box center [200, 139] width 97 height 20
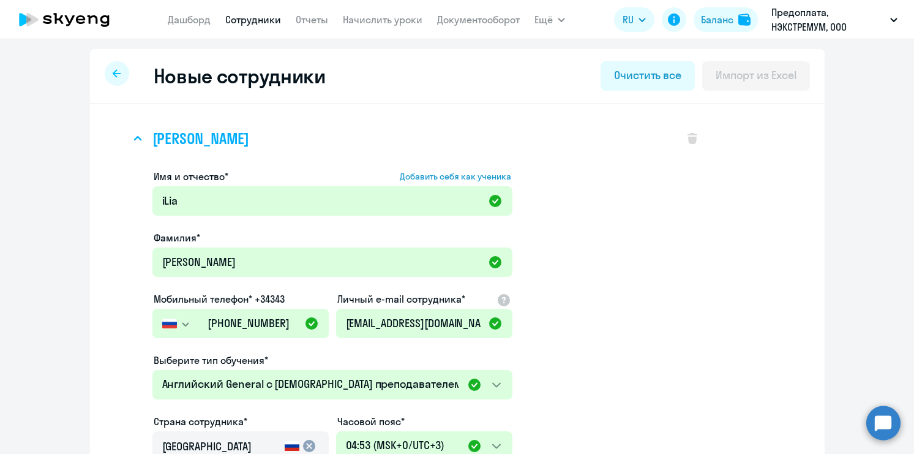
click at [212, 140] on h3 "[PERSON_NAME]" at bounding box center [200, 139] width 97 height 20
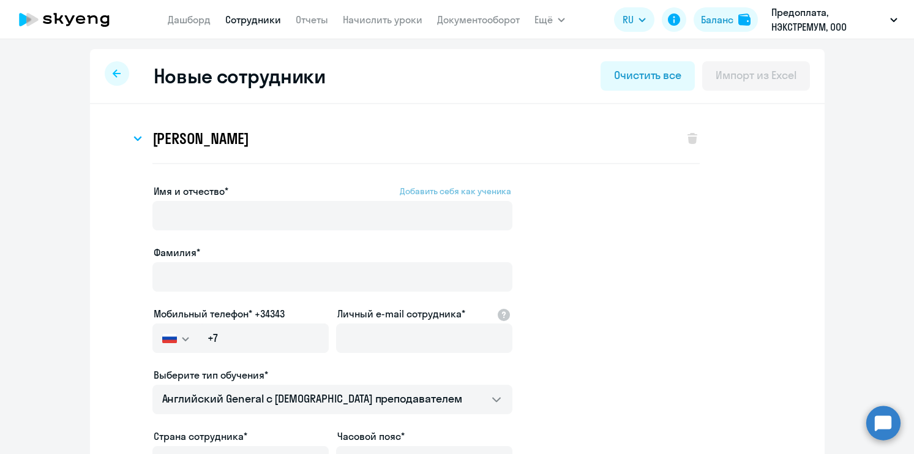
click at [433, 186] on span "Добавить себя как ученика" at bounding box center [455, 190] width 111 height 11
type input "[PERSON_NAME]"
type input "[PHONE_NUMBER]"
type input "[EMAIL_ADDRESS][DOMAIN_NAME]"
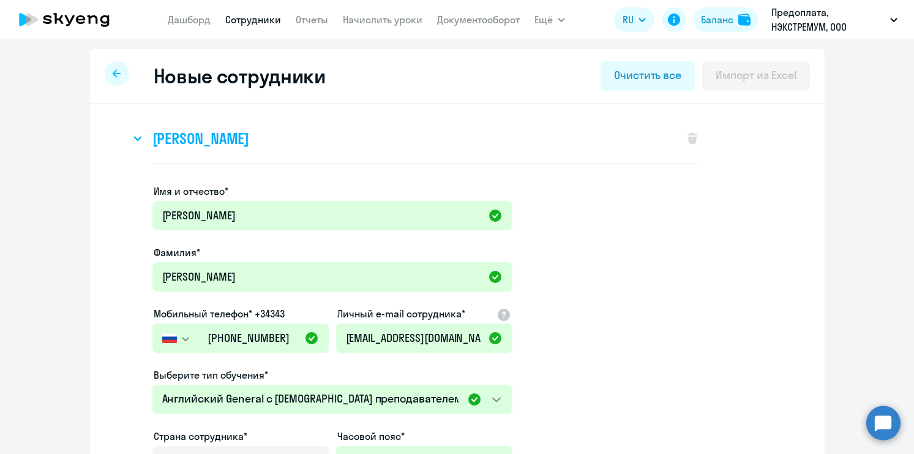
click at [219, 140] on h3 "[PERSON_NAME]" at bounding box center [200, 139] width 97 height 20
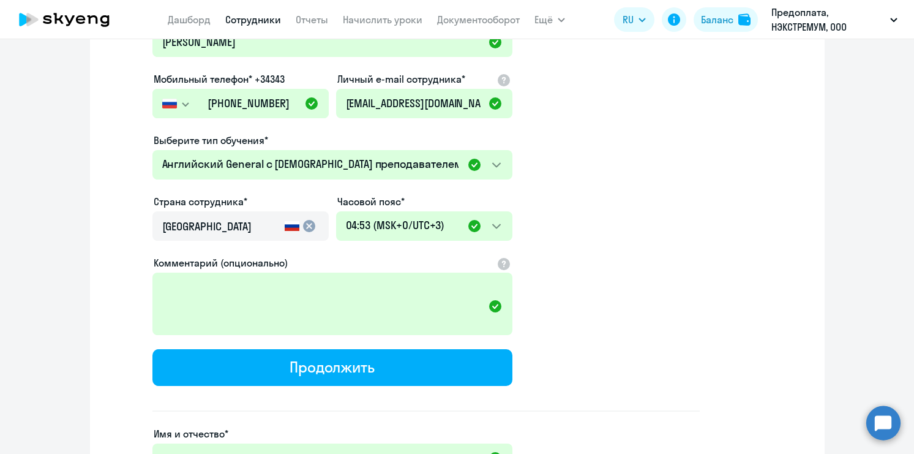
scroll to position [247, 0]
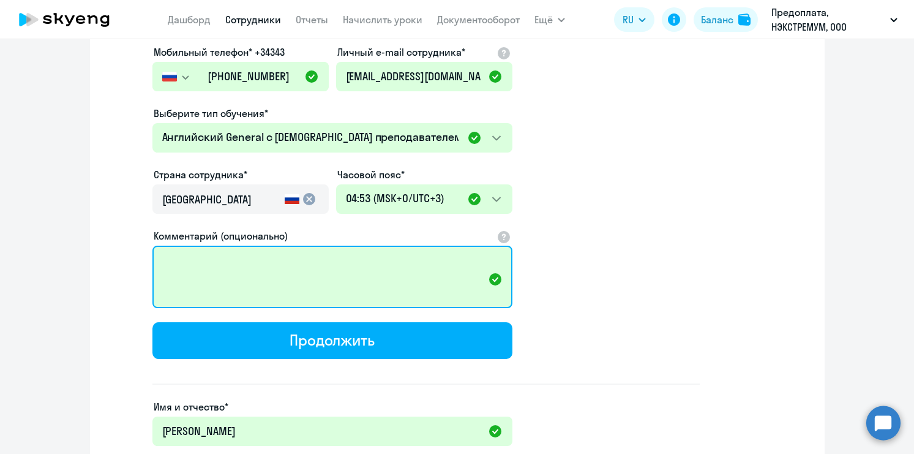
click at [275, 270] on textarea "Комментарий (опционально)" at bounding box center [332, 276] width 360 height 62
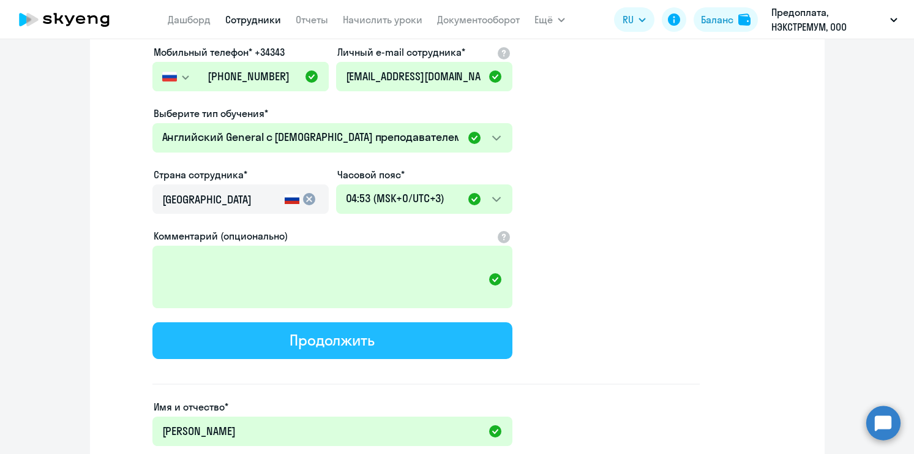
click at [325, 351] on button "Продолжить" at bounding box center [332, 340] width 360 height 37
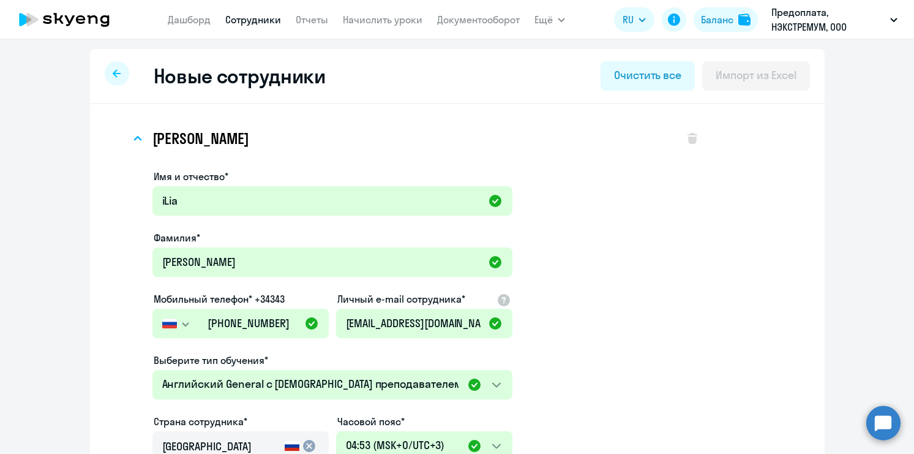
select select "english_adult_native_speaker"
select select "3"
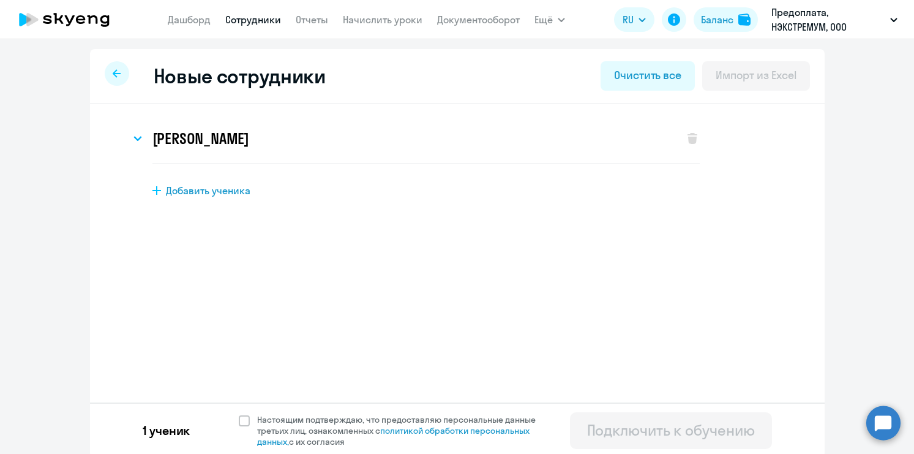
scroll to position [4, 0]
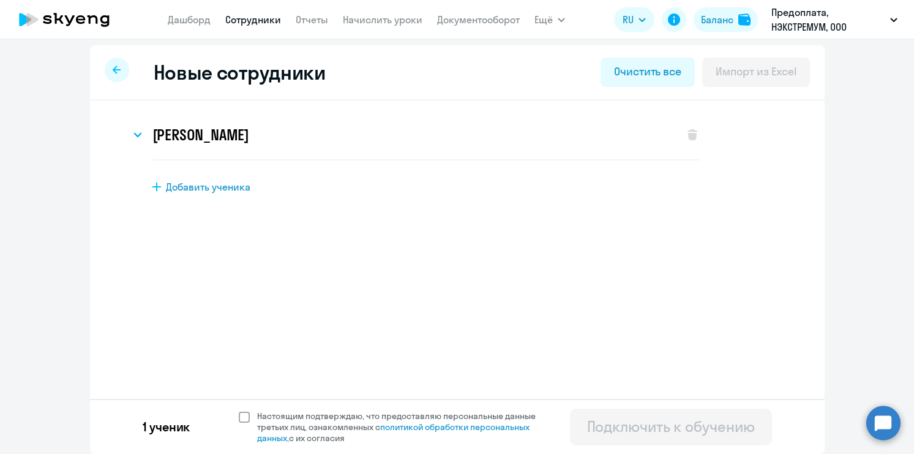
click at [243, 414] on span at bounding box center [244, 416] width 11 height 11
click at [239, 410] on input "Настоящим подтверждаю, что предоставляю персональные данные третьих лиц, ознако…" at bounding box center [238, 409] width 1 height 1
checkbox input "true"
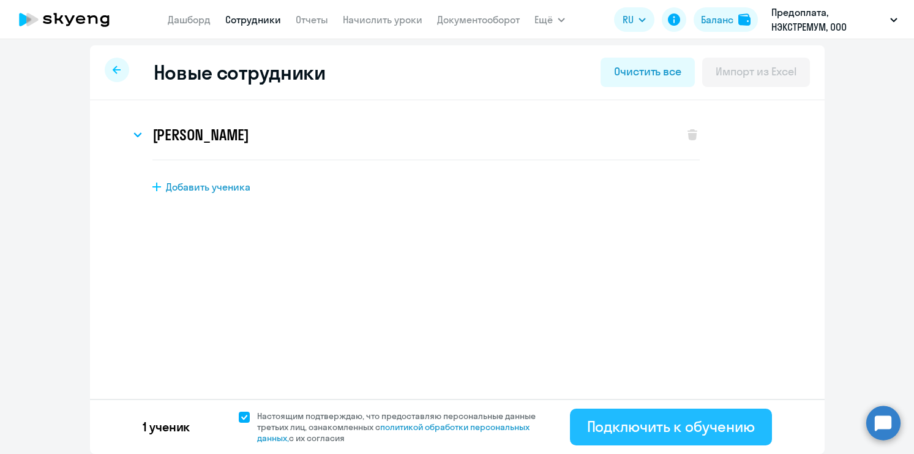
click at [649, 425] on div "Подключить к обучению" at bounding box center [671, 426] width 168 height 20
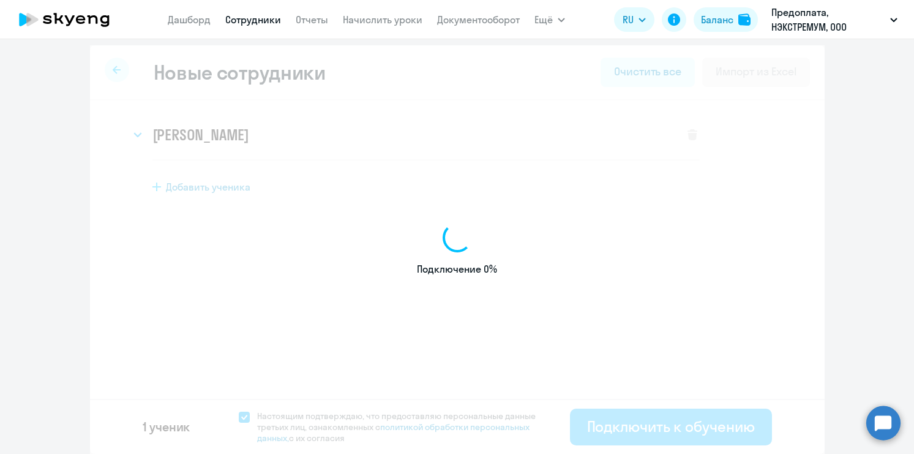
select select "english_adult_not_native_speaker"
select select "3"
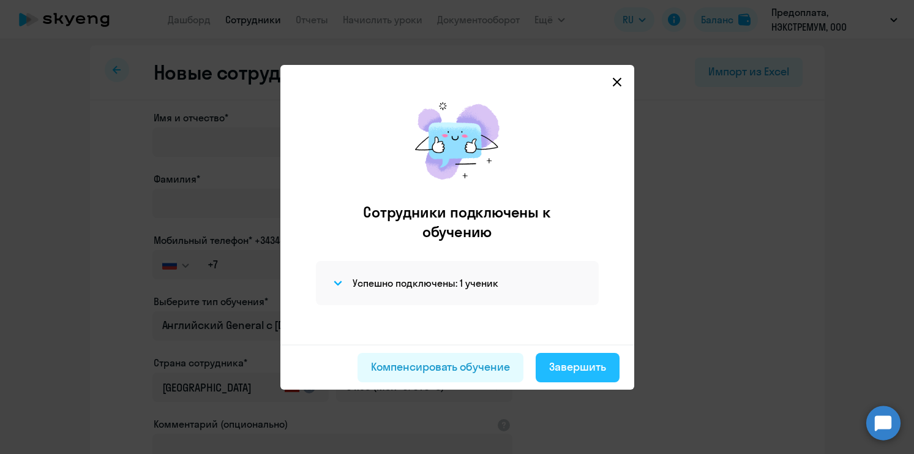
click at [581, 373] on div "Завершить" at bounding box center [577, 367] width 57 height 16
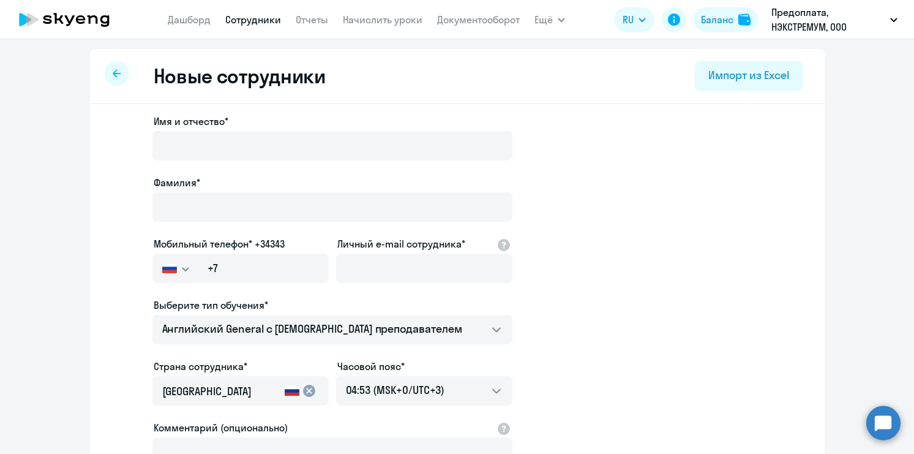
select select "30"
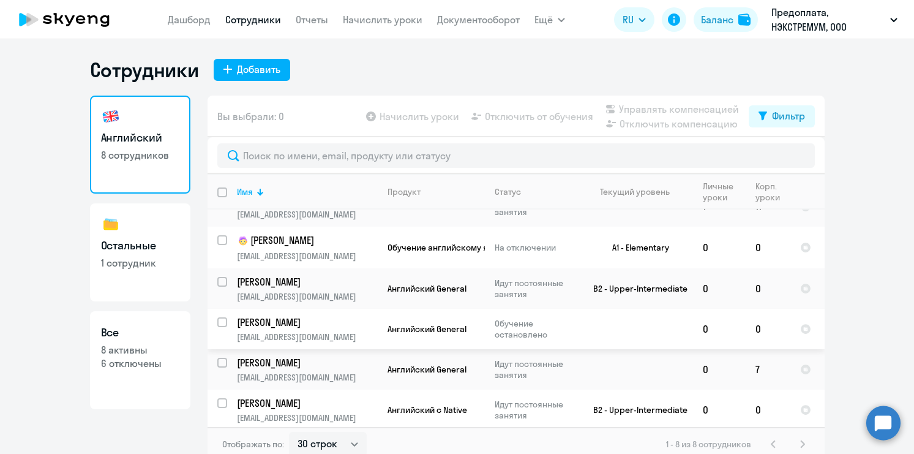
scroll to position [105, 0]
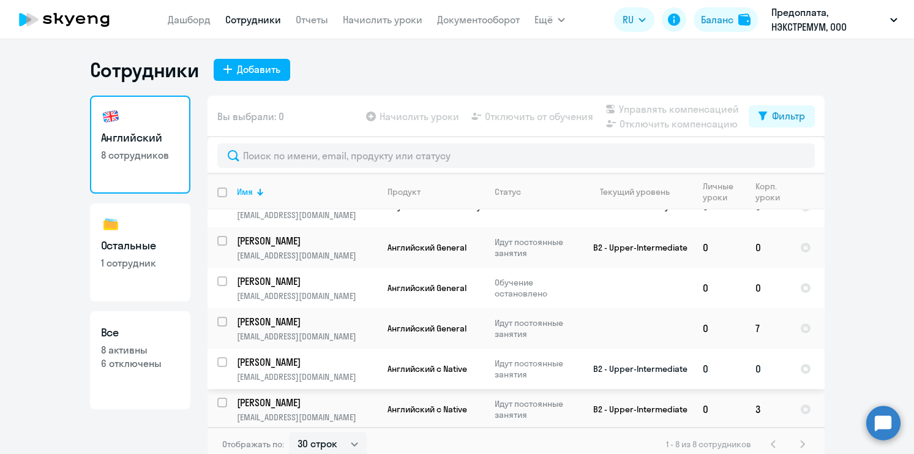
click at [267, 365] on p "[PERSON_NAME]" at bounding box center [306, 361] width 138 height 13
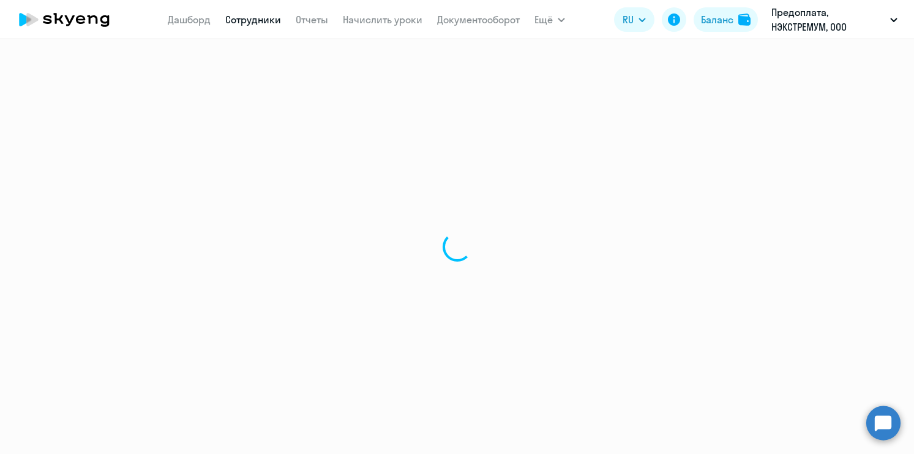
select select "english"
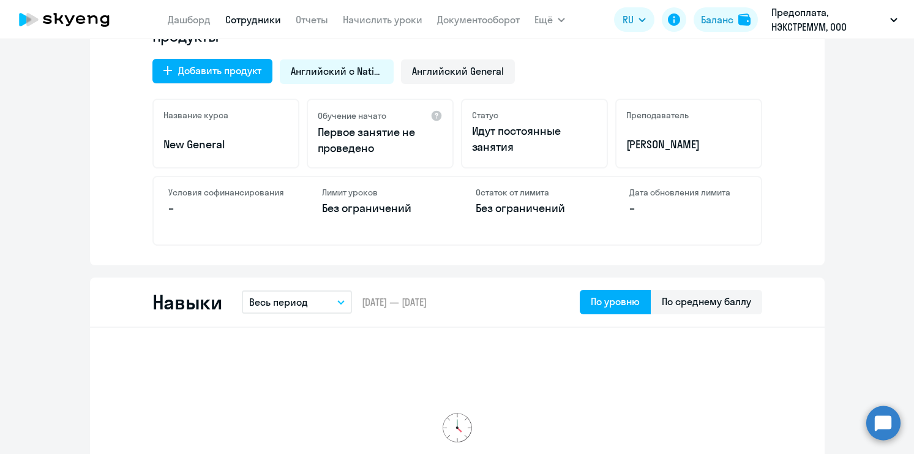
scroll to position [427, 0]
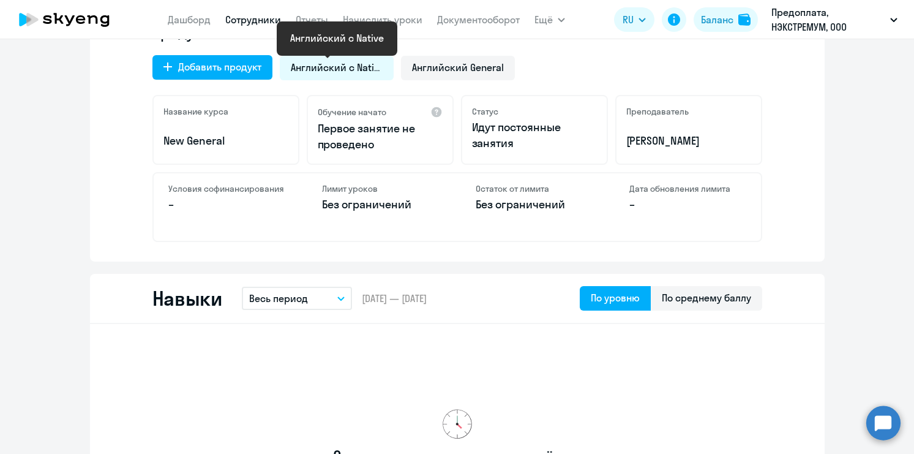
click at [346, 66] on span "Английский с Native" at bounding box center [337, 67] width 92 height 13
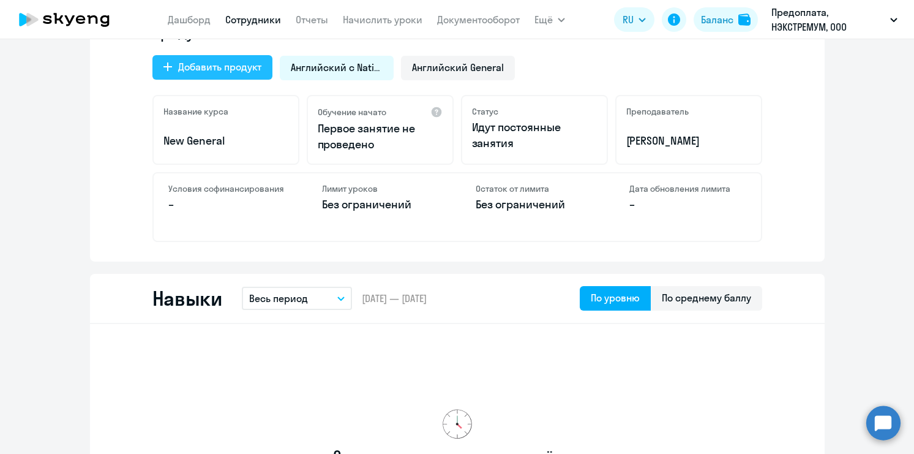
click at [215, 69] on div "Добавить продукт" at bounding box center [219, 66] width 83 height 15
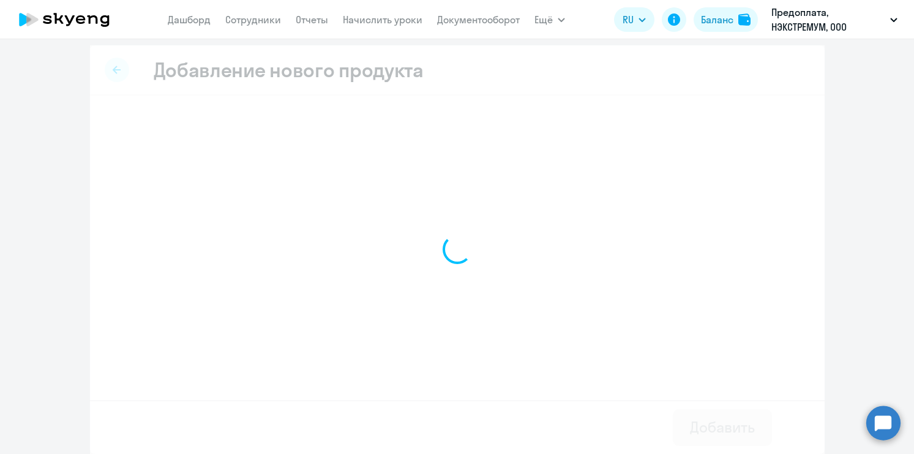
select select "english_adult_not_native_speaker"
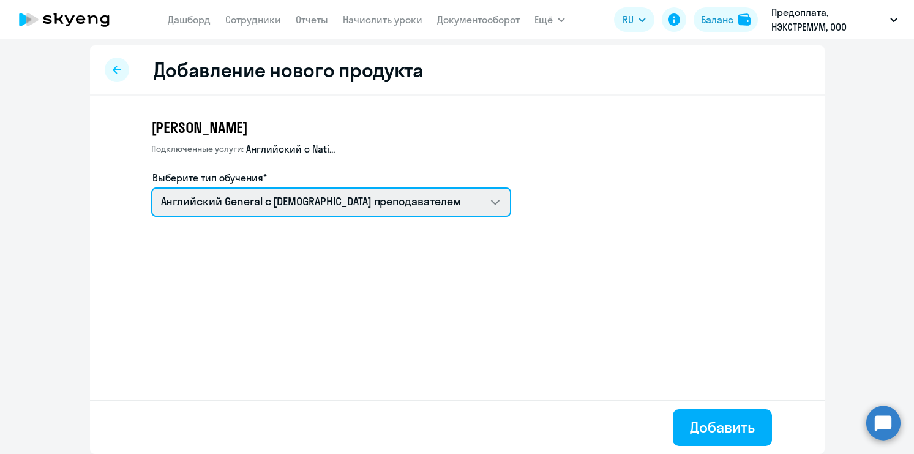
click at [294, 206] on select "Talks 15 минутные разговоры на английском Английский General с русскоговорящим …" at bounding box center [331, 201] width 360 height 29
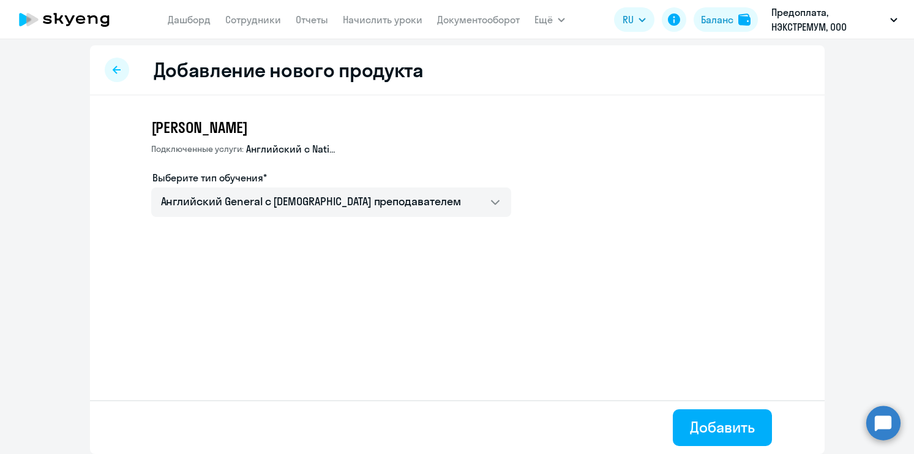
click at [113, 73] on icon at bounding box center [117, 69] width 8 height 9
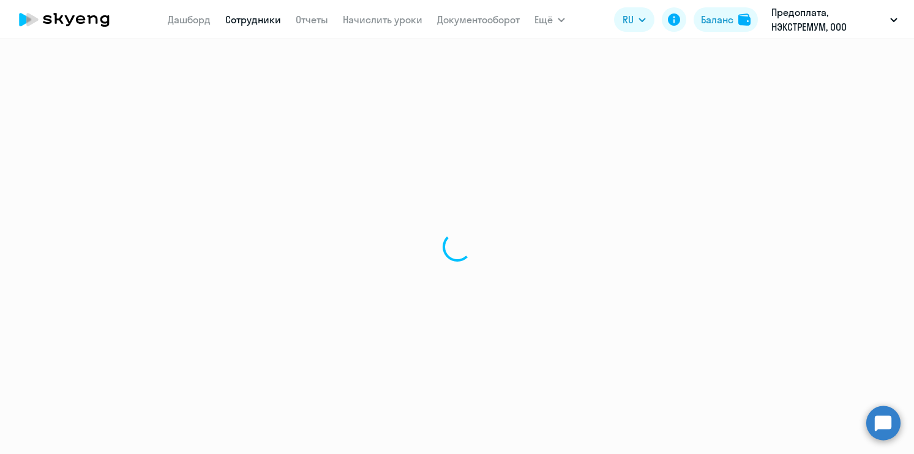
select select "english"
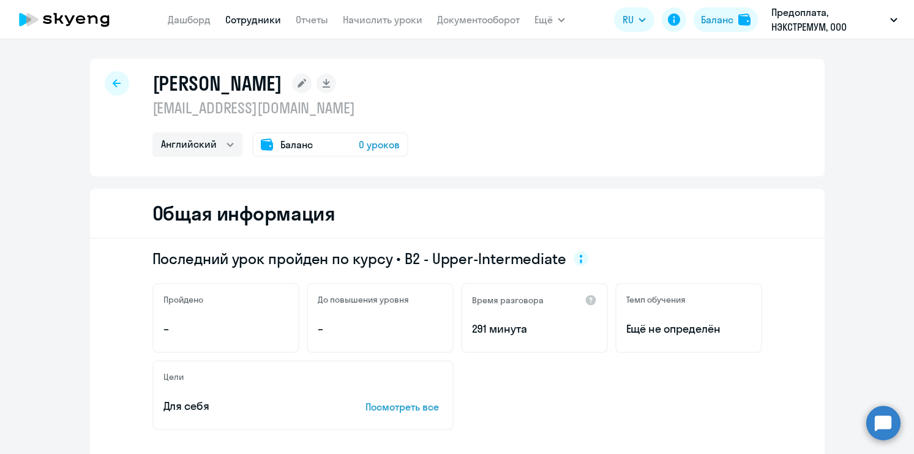
click at [287, 149] on span "Баланс" at bounding box center [296, 144] width 32 height 15
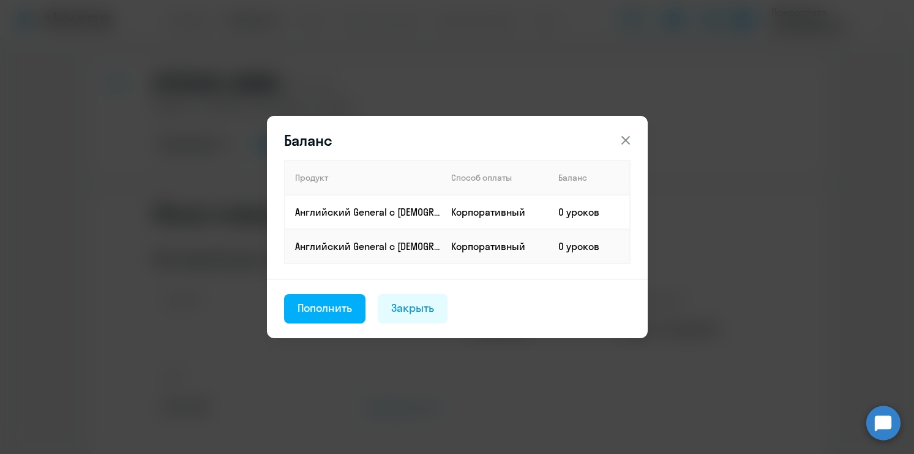
click at [624, 141] on icon at bounding box center [625, 140] width 9 height 9
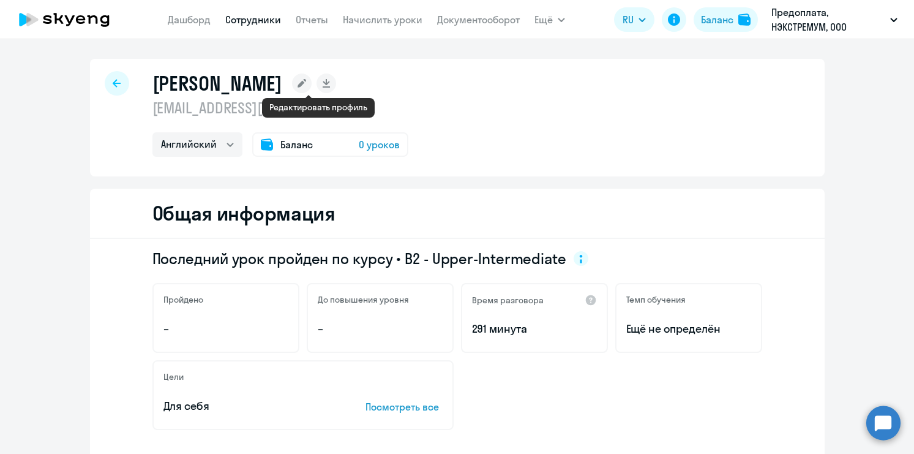
click at [312, 86] on rect at bounding box center [302, 83] width 20 height 20
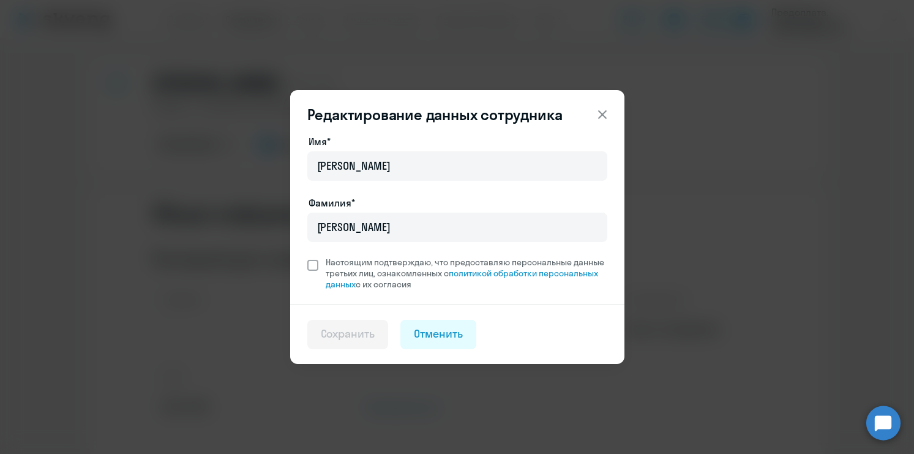
click at [315, 264] on span at bounding box center [312, 265] width 11 height 11
click at [307, 256] on input "Настоящим подтверждаю, что предоставляю персональные данные третьих лиц, ознако…" at bounding box center [307, 256] width 1 height 1
checkbox input "true"
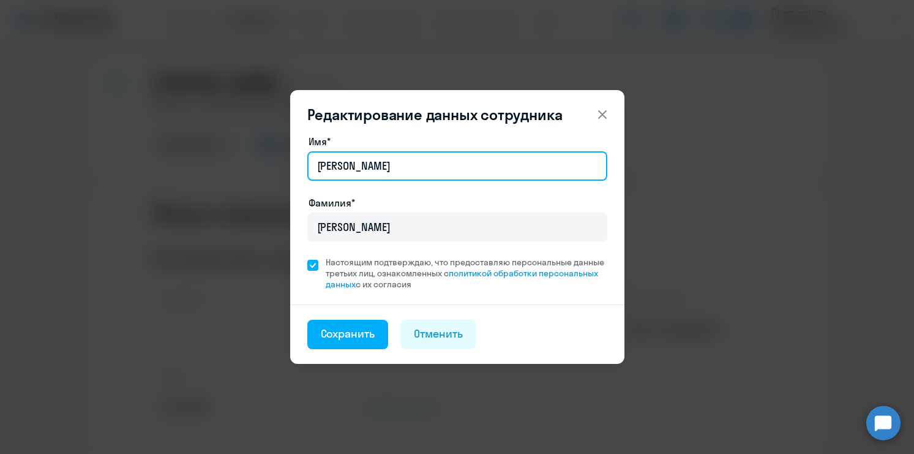
click at [328, 167] on input "[PERSON_NAME]" at bounding box center [457, 165] width 300 height 29
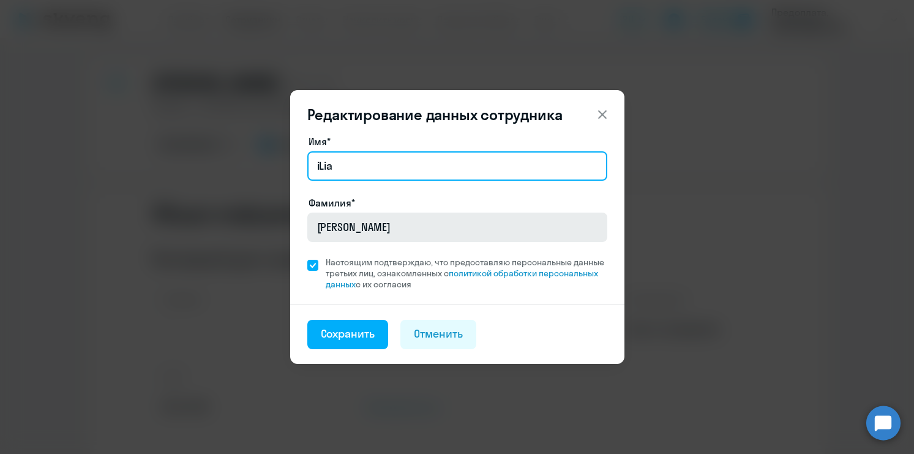
type input "iLia"
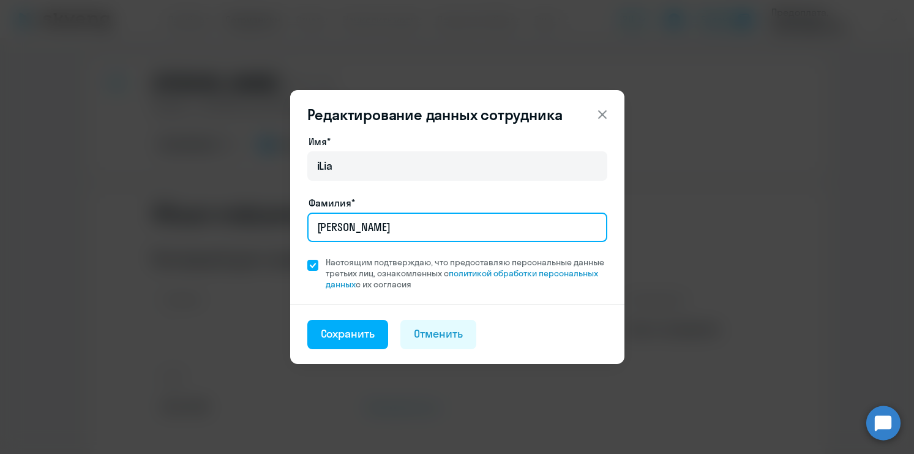
click at [342, 232] on input "[PERSON_NAME]" at bounding box center [457, 226] width 300 height 29
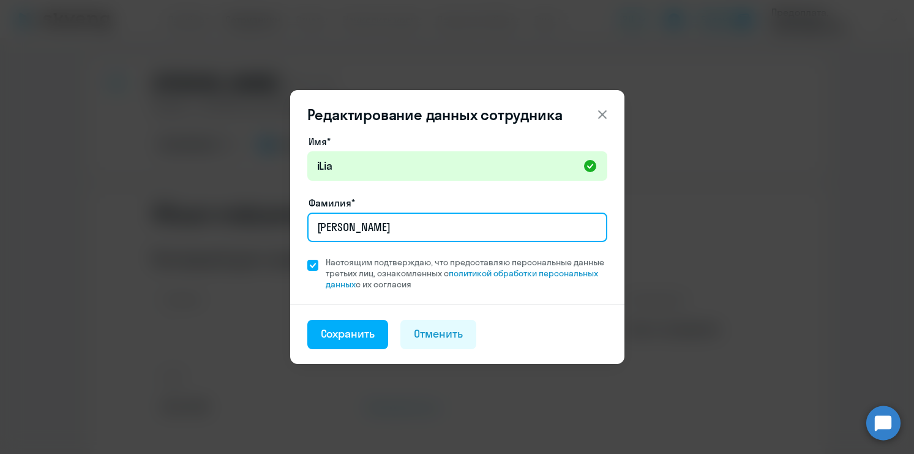
click at [342, 232] on input "[PERSON_NAME]" at bounding box center [457, 226] width 300 height 29
type input "[PERSON_NAME]"
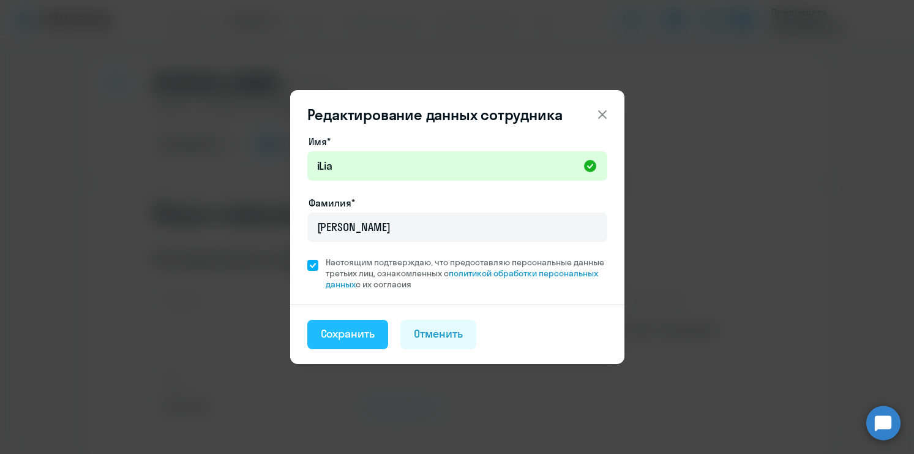
click at [348, 343] on button "Сохранить" at bounding box center [347, 334] width 81 height 29
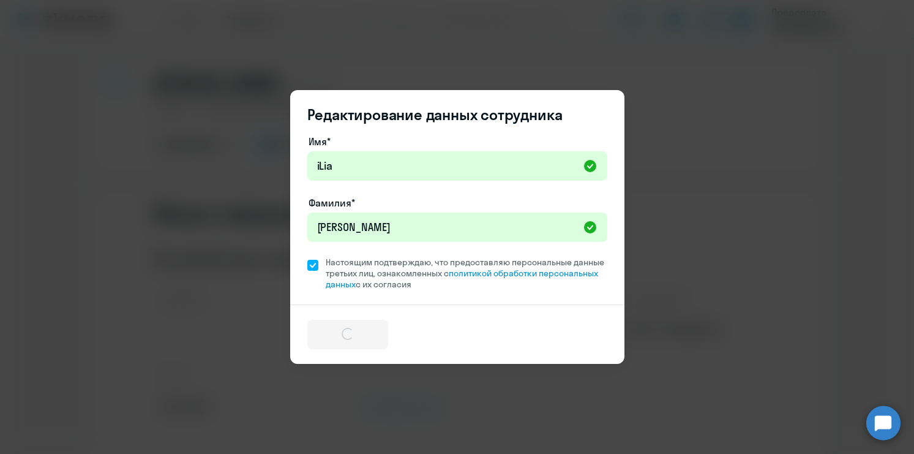
select select "english"
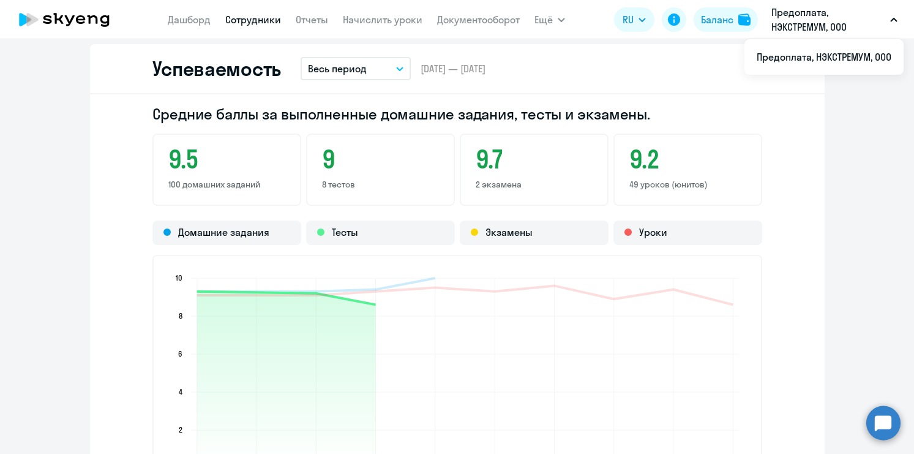
scroll to position [1015, 0]
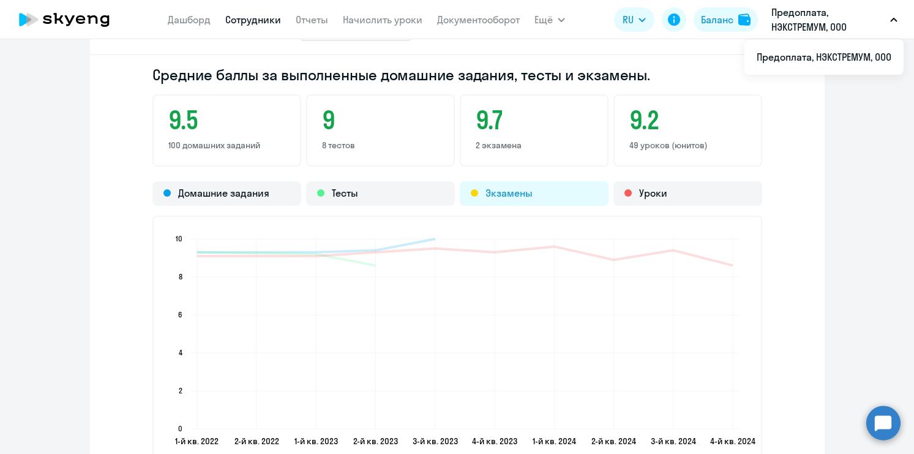
click at [506, 191] on div "Экзамены" at bounding box center [534, 193] width 149 height 24
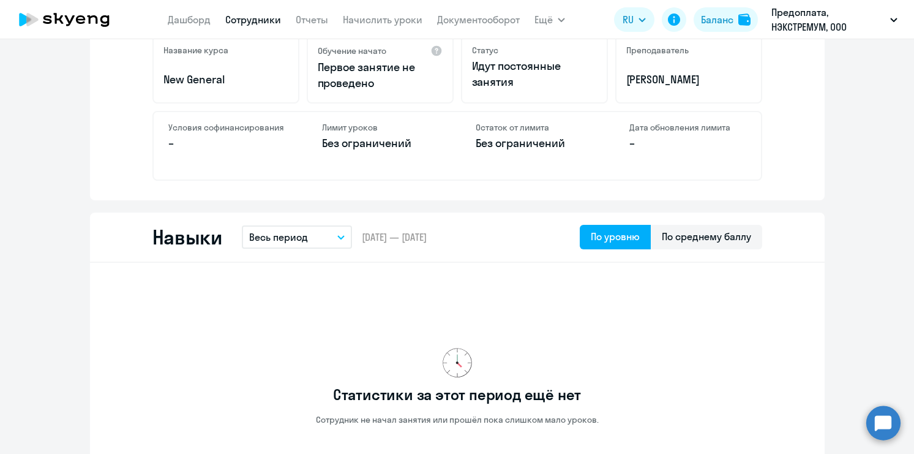
scroll to position [0, 0]
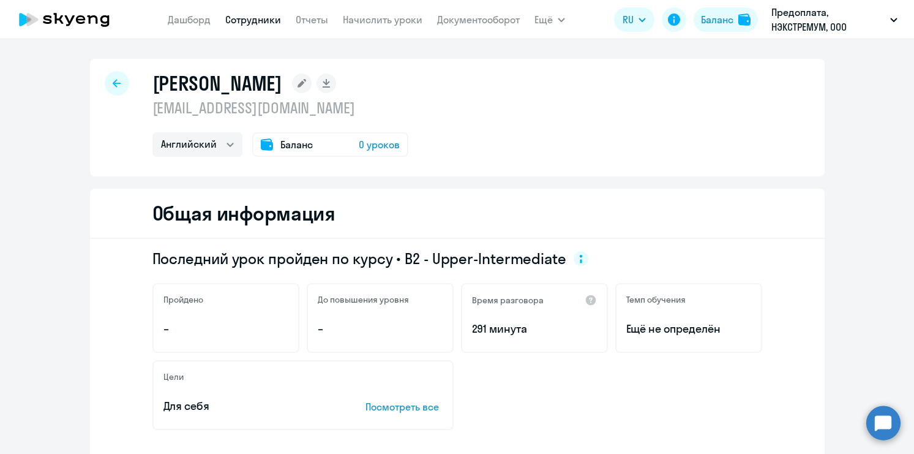
click at [118, 84] on icon at bounding box center [117, 83] width 8 height 9
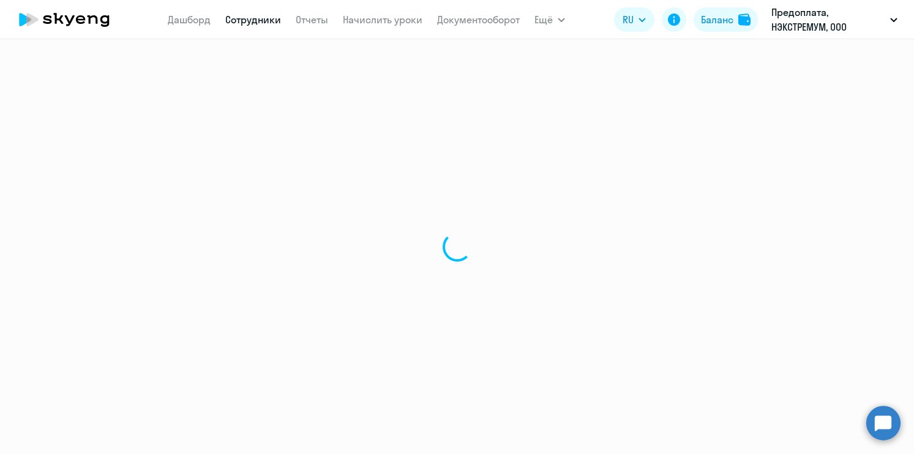
select select "30"
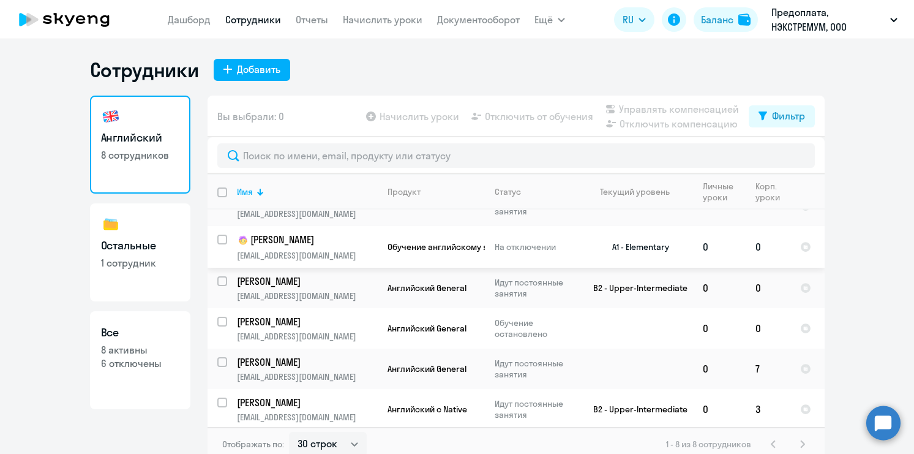
scroll to position [105, 0]
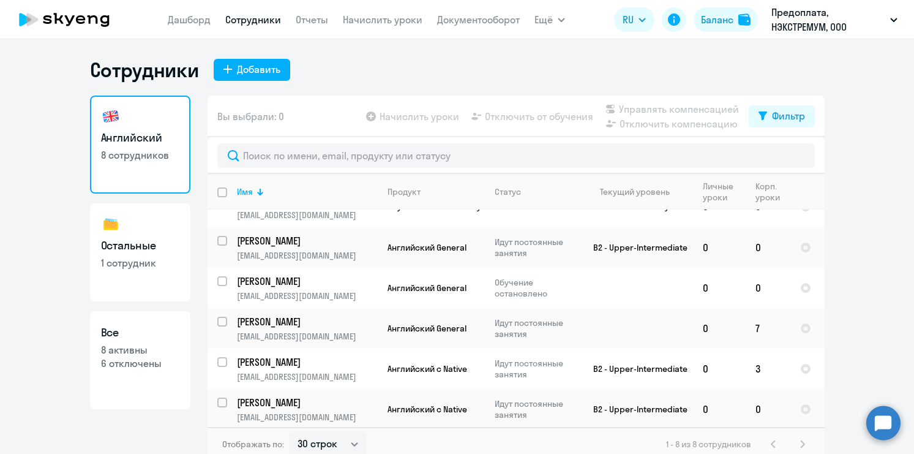
click at [370, 111] on app-table-action-button "Начислить уроки" at bounding box center [411, 116] width 95 height 15
click at [218, 401] on input "select row 14422216" at bounding box center [229, 409] width 24 height 24
checkbox input "true"
click at [405, 118] on span "Начислить уроки" at bounding box center [419, 116] width 80 height 15
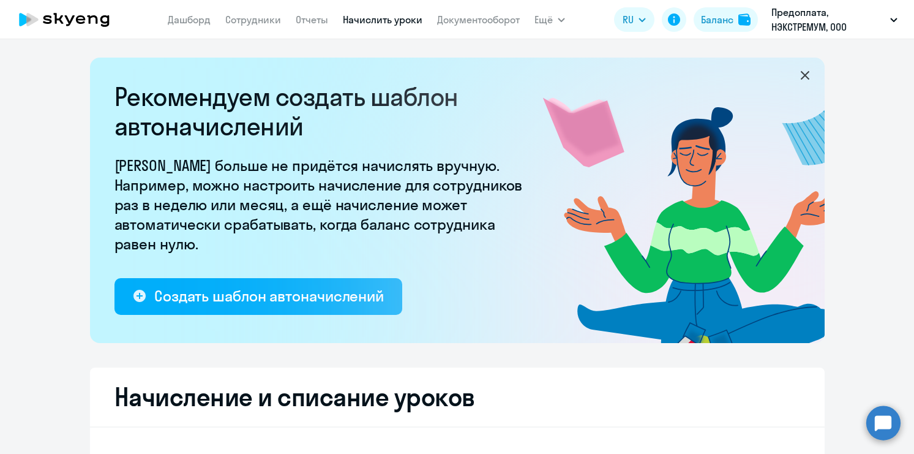
select select "10"
click at [261, 23] on link "Сотрудники" at bounding box center [253, 19] width 56 height 12
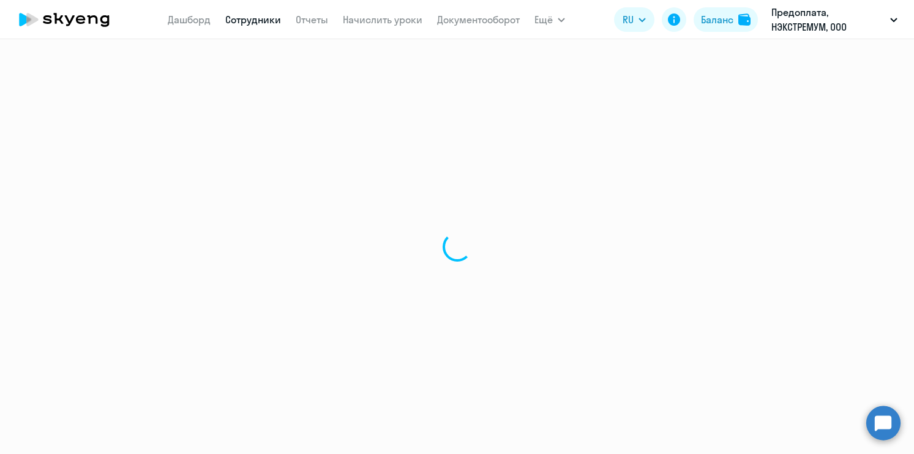
select select "30"
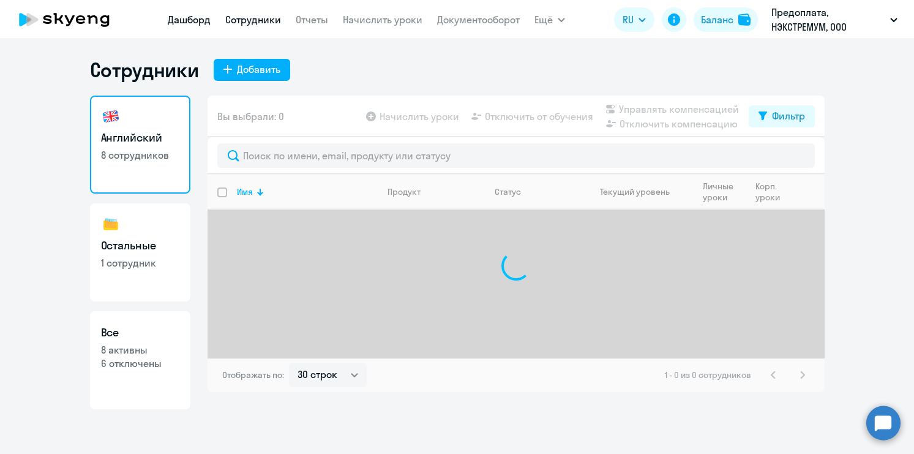
click at [196, 24] on link "Дашборд" at bounding box center [189, 19] width 43 height 12
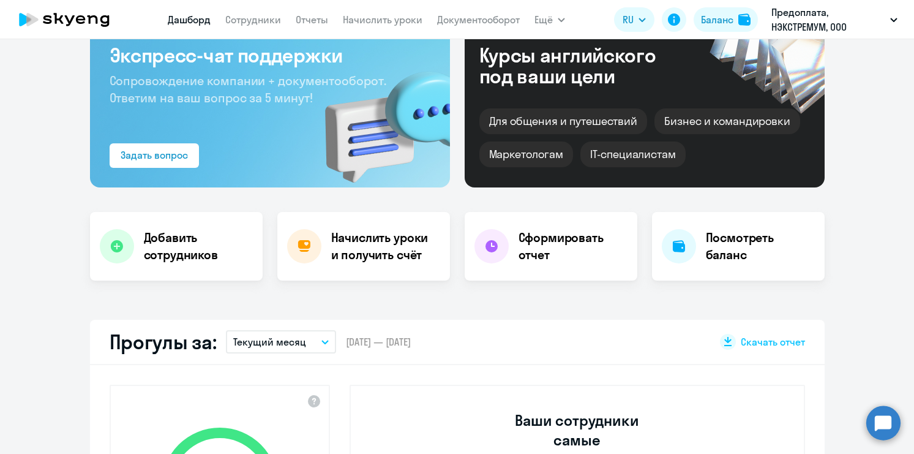
select select "30"
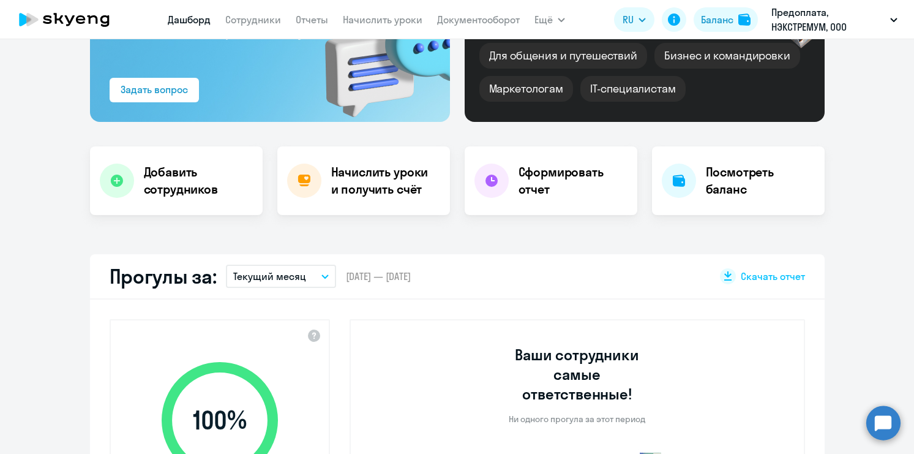
scroll to position [160, 0]
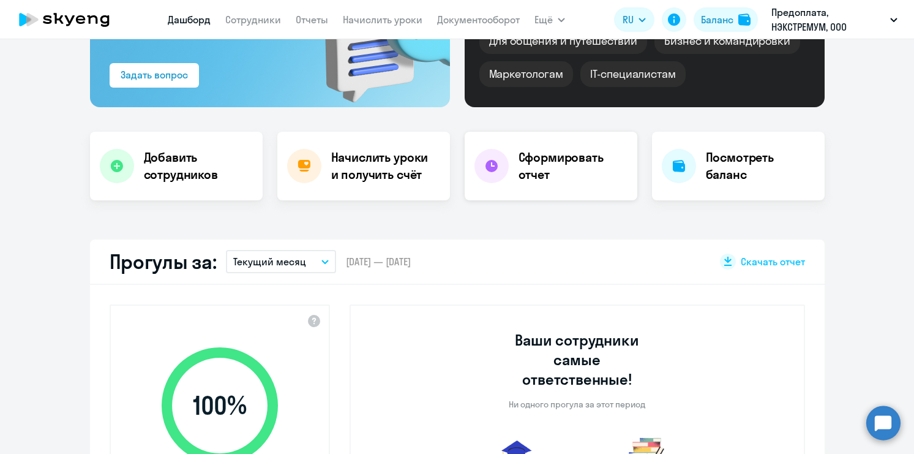
click at [492, 163] on icon at bounding box center [493, 164] width 3 height 4
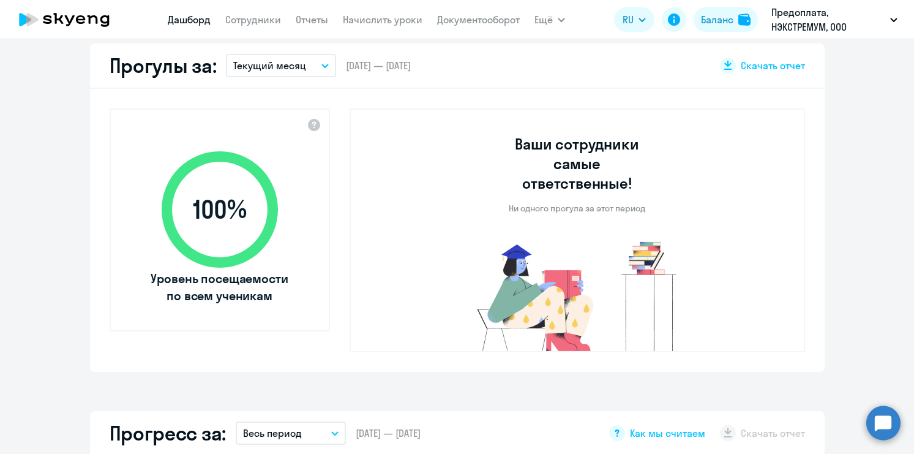
select select "30"
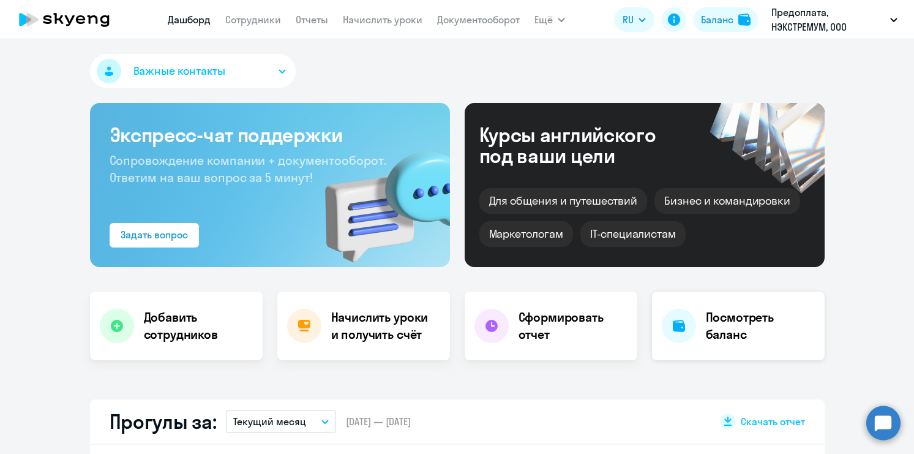
click at [713, 328] on h4 "Посмотреть баланс" at bounding box center [760, 325] width 109 height 34
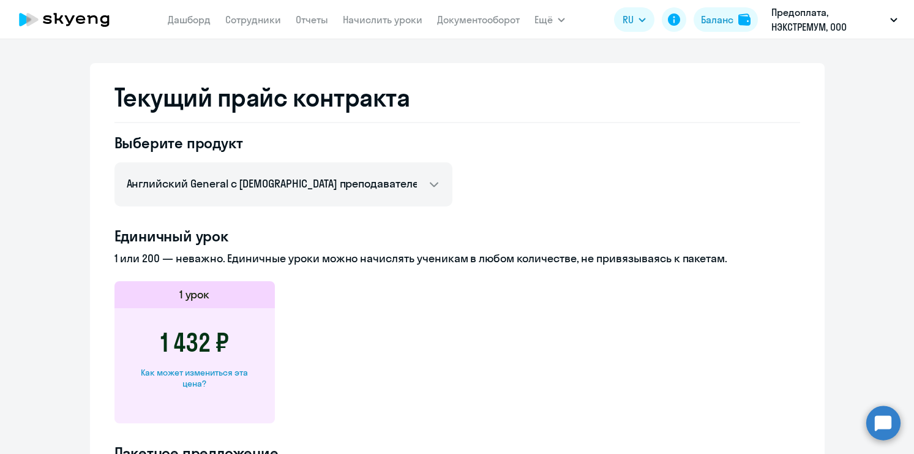
scroll to position [447, 0]
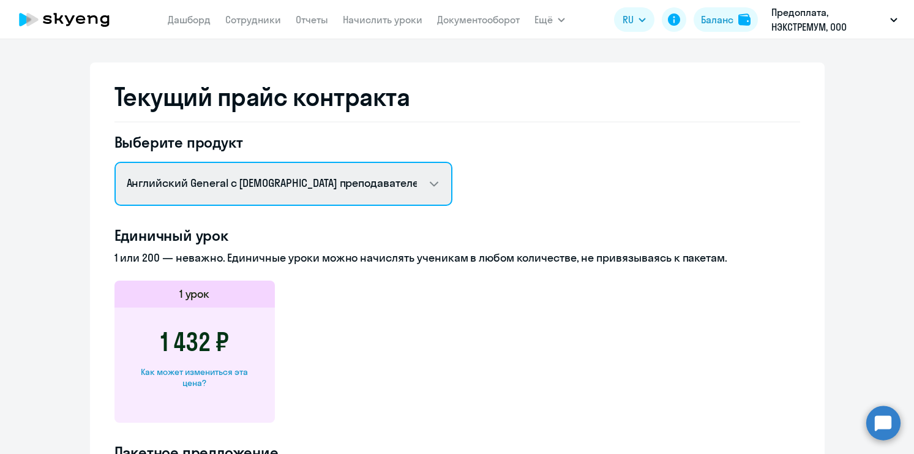
click at [435, 186] on select "Английский General с русскоговорящим преподавателем Английский General с [DEMOG…" at bounding box center [283, 184] width 338 height 44
select select "english_adult_native_speaker"
click at [114, 162] on select "Английский General с русскоговорящим преподавателем Английский General с [DEMOG…" at bounding box center [283, 184] width 338 height 44
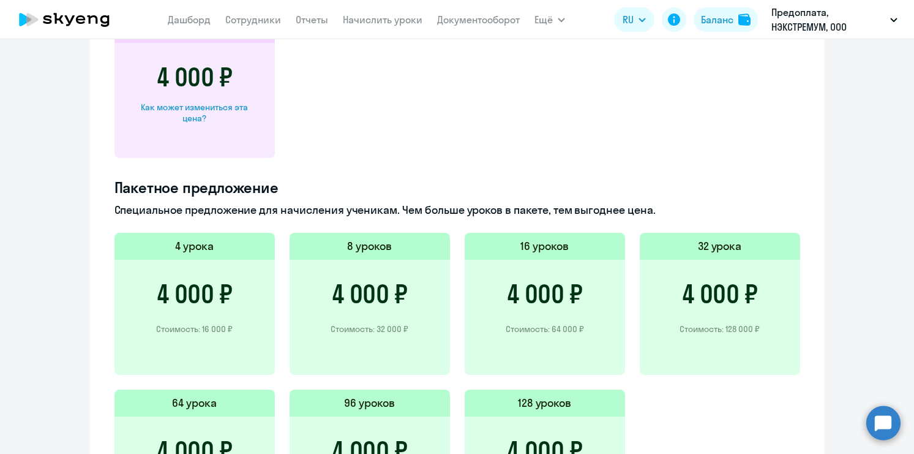
scroll to position [723, 0]
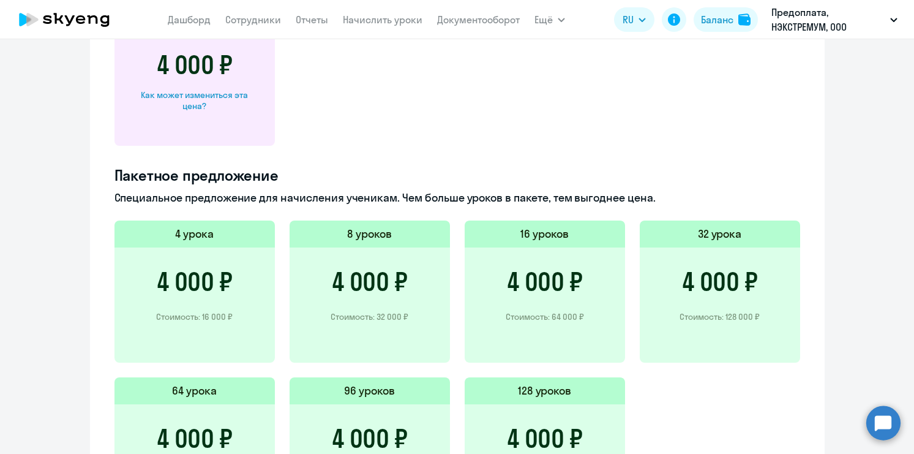
click at [189, 317] on p "Стоимость: 16 000 ₽" at bounding box center [194, 316] width 77 height 11
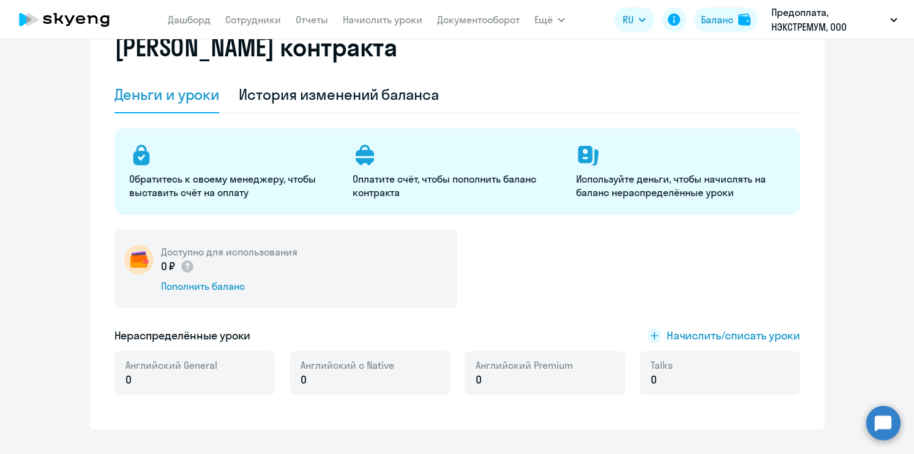
scroll to position [0, 0]
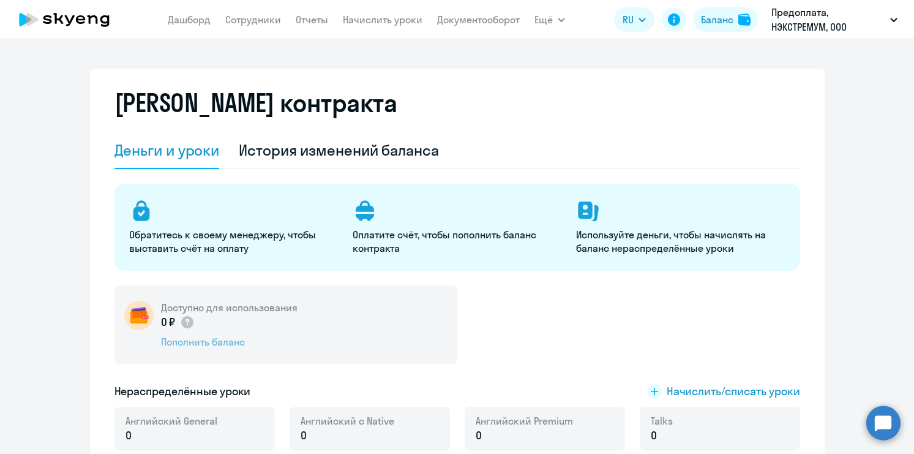
click at [212, 345] on div "Пополнить баланс" at bounding box center [229, 341] width 136 height 13
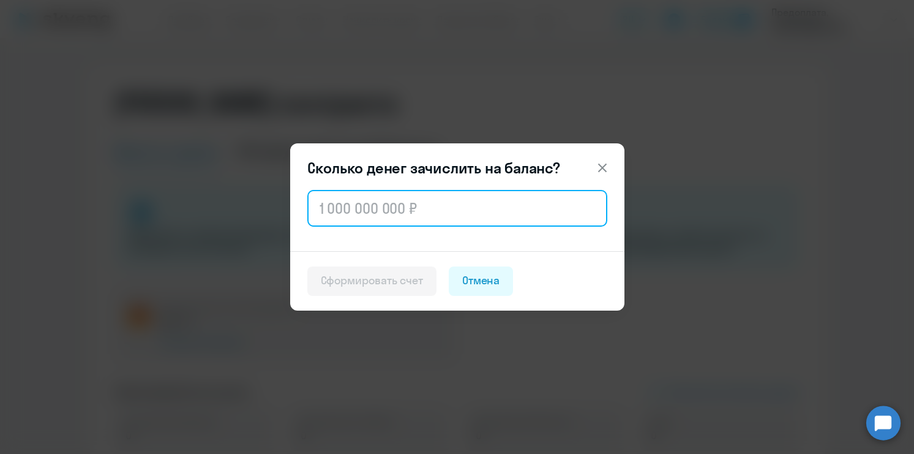
click at [349, 207] on input "text" at bounding box center [457, 208] width 300 height 37
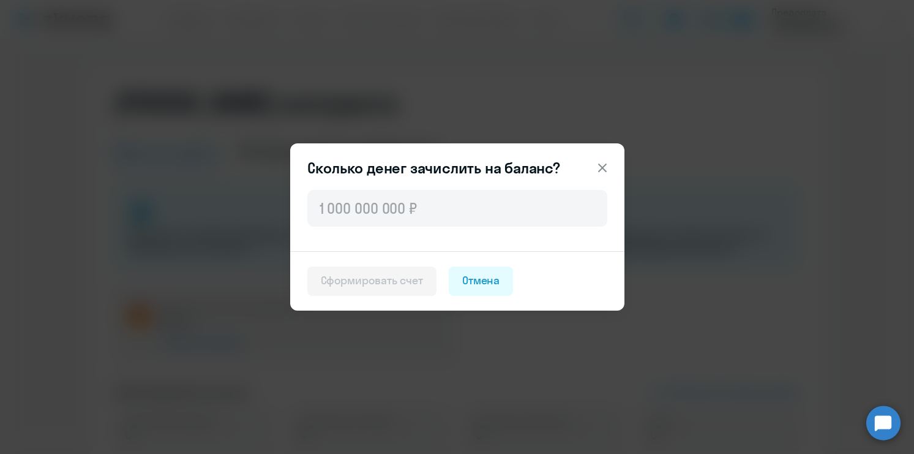
click at [604, 163] on icon at bounding box center [602, 167] width 15 height 15
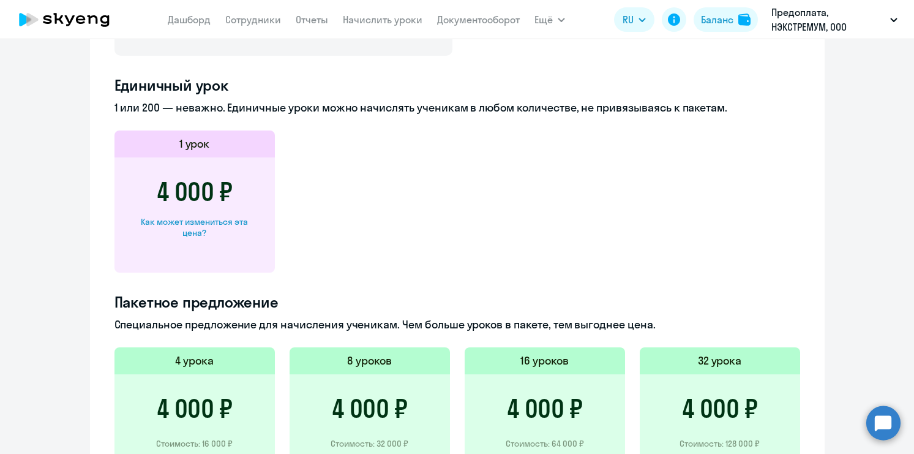
scroll to position [647, 0]
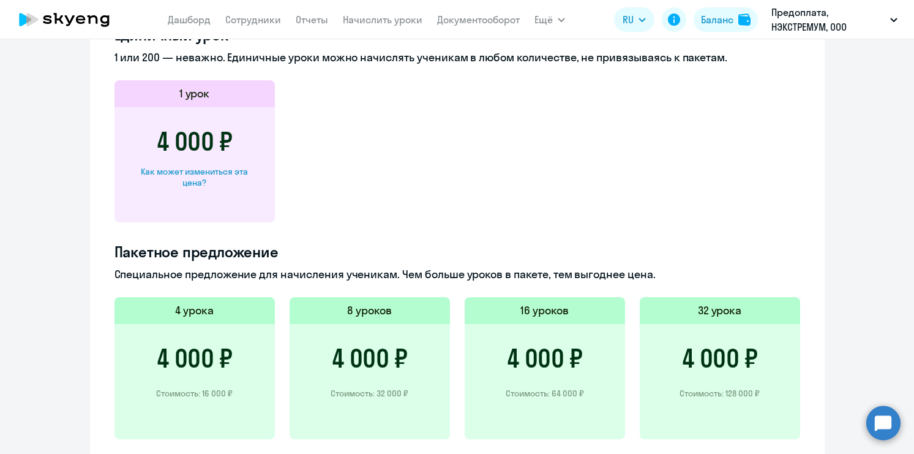
click at [195, 174] on div "Как может измениться эта цена?" at bounding box center [194, 177] width 121 height 22
select select "english_adult_native_speaker"
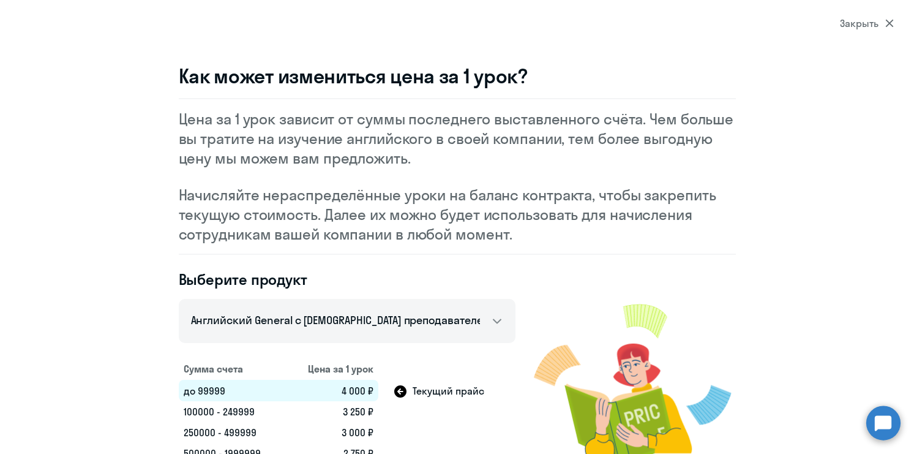
scroll to position [47, 0]
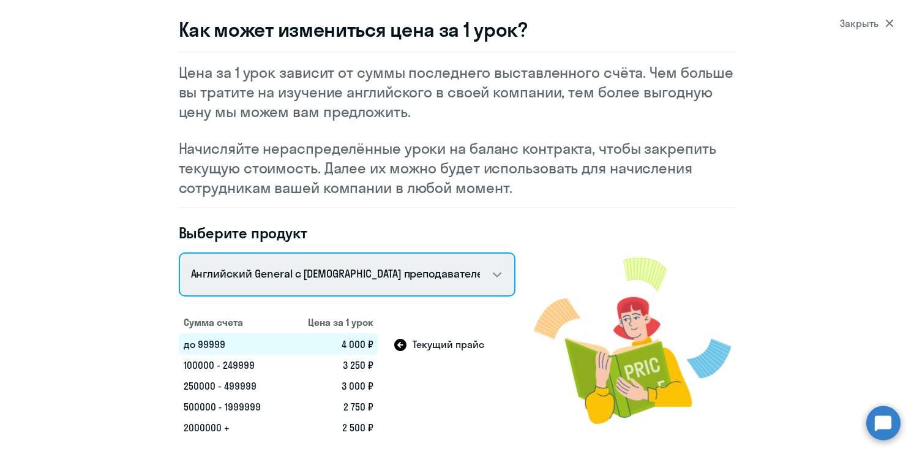
click at [337, 277] on select "Talks 15 минутные разговоры на английском Английский General с русскоговорящим …" at bounding box center [347, 274] width 337 height 44
click at [179, 252] on select "Talks 15 минутные разговоры на английском Английский General с русскоговорящим …" at bounding box center [347, 274] width 337 height 44
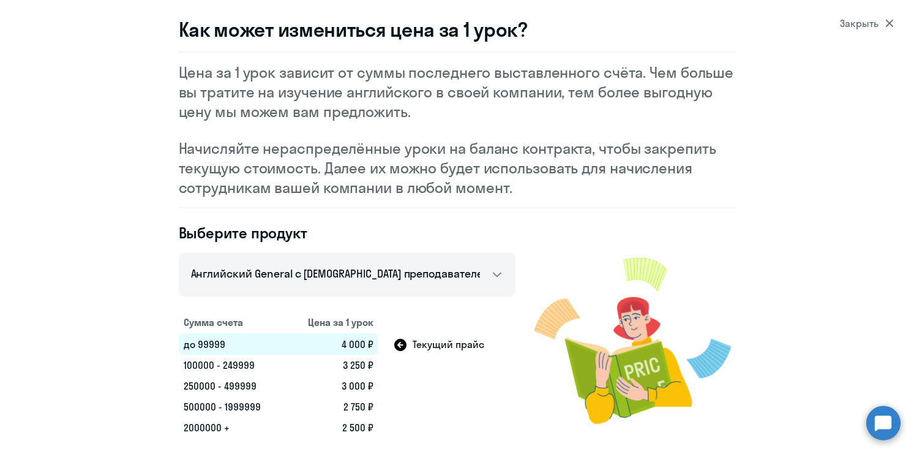
click at [402, 345] on icon at bounding box center [400, 344] width 12 height 12
click at [348, 372] on td "3 250 ₽" at bounding box center [332, 364] width 93 height 21
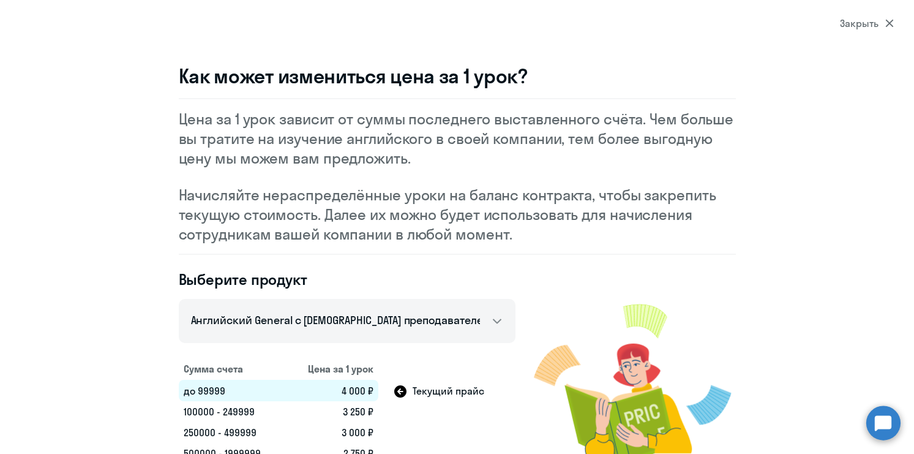
click at [888, 24] on icon at bounding box center [889, 24] width 8 height 8
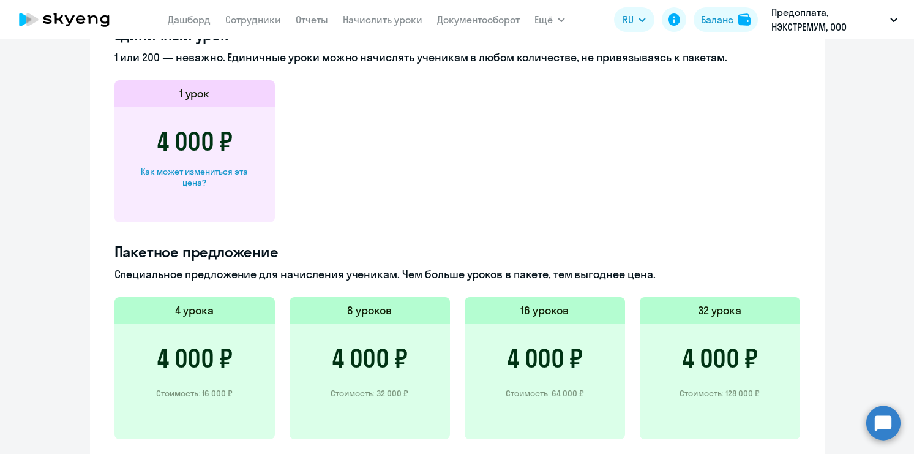
click at [379, 302] on h5 "8 уроков" at bounding box center [369, 310] width 45 height 16
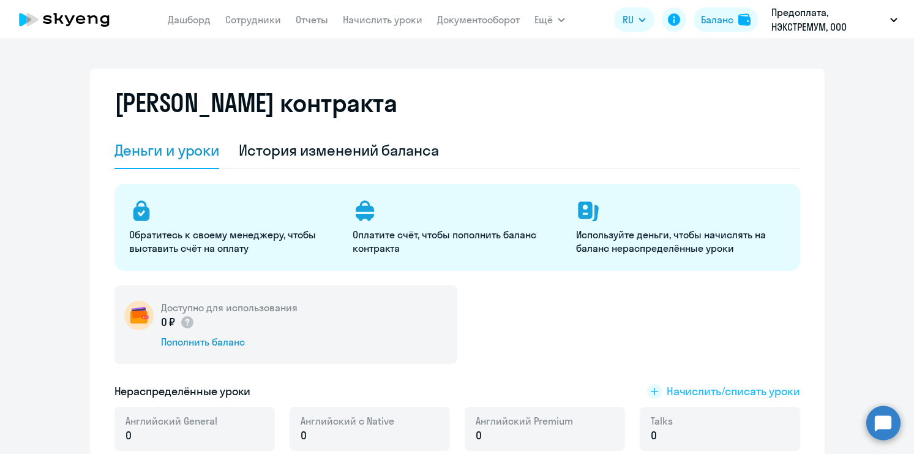
click at [654, 394] on rect at bounding box center [654, 391] width 15 height 15
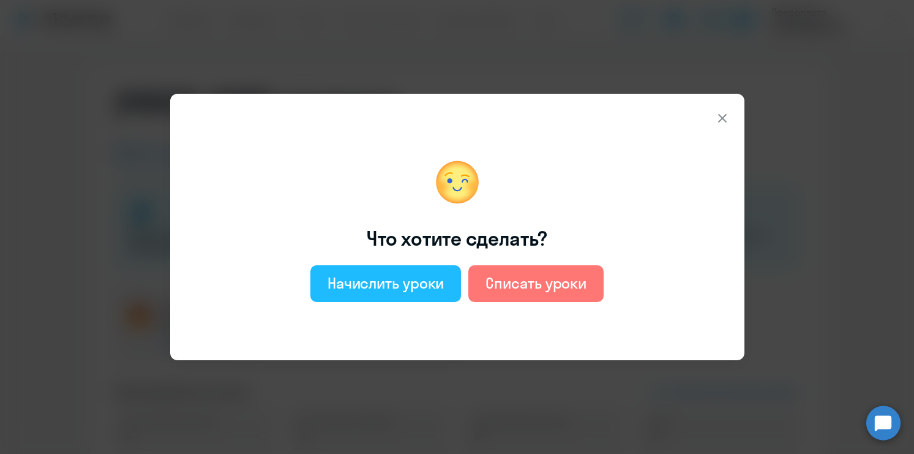
click at [399, 282] on div "Начислить уроки" at bounding box center [385, 283] width 117 height 20
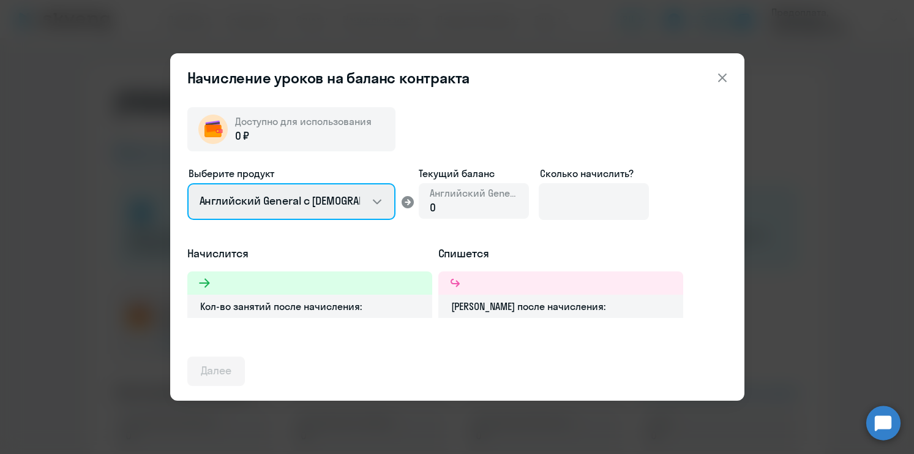
click at [381, 204] on select "Английский General с [DEMOGRAPHIC_DATA] преподавателем Английский General с [DE…" at bounding box center [291, 201] width 208 height 37
select select "english_adult_native_speaker"
click at [187, 183] on select "Английский General с [DEMOGRAPHIC_DATA] преподавателем Английский General с [DE…" at bounding box center [291, 201] width 208 height 37
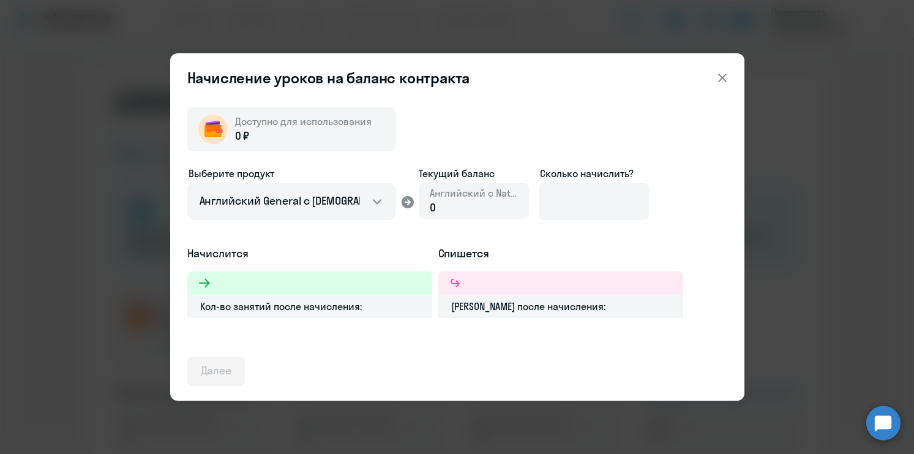
click at [725, 78] on icon at bounding box center [722, 77] width 15 height 15
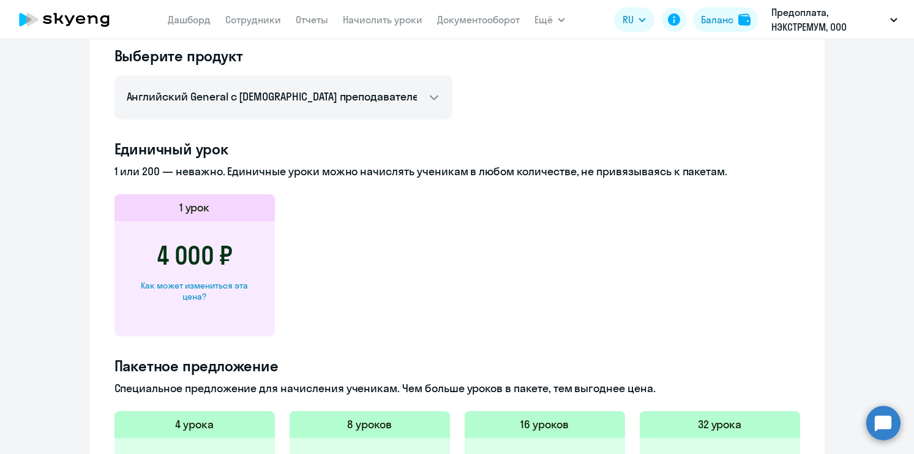
scroll to position [460, 0]
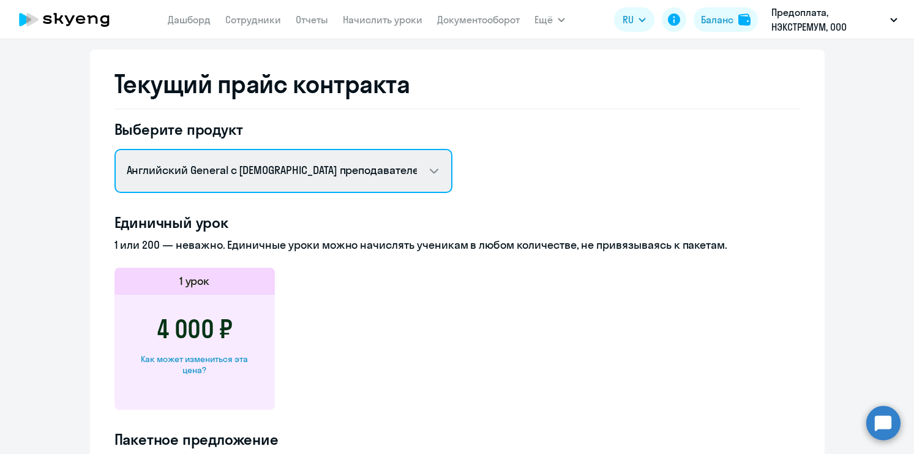
click at [385, 173] on select "Английский General с русскоговорящим преподавателем Английский General с [DEMOG…" at bounding box center [283, 171] width 338 height 44
select select "english_adult_not_native_speaker"
click at [114, 149] on select "Английский General с русскоговорящим преподавателем Английский General с [DEMOG…" at bounding box center [283, 171] width 338 height 44
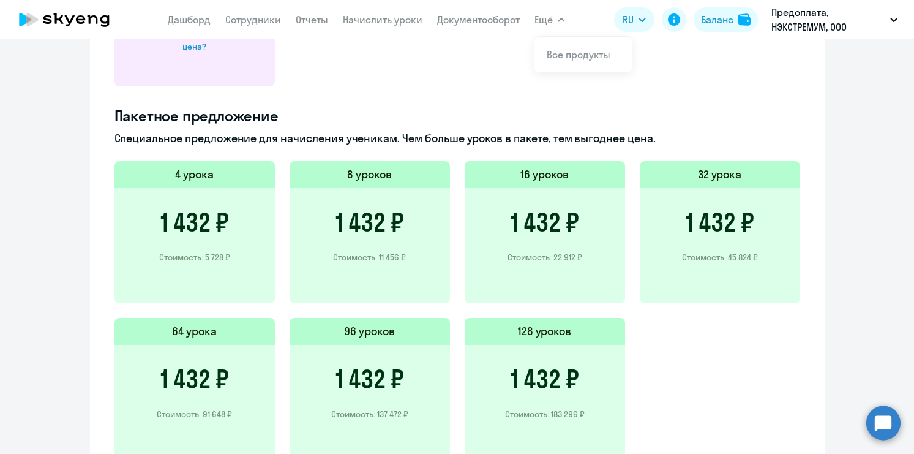
scroll to position [832, 0]
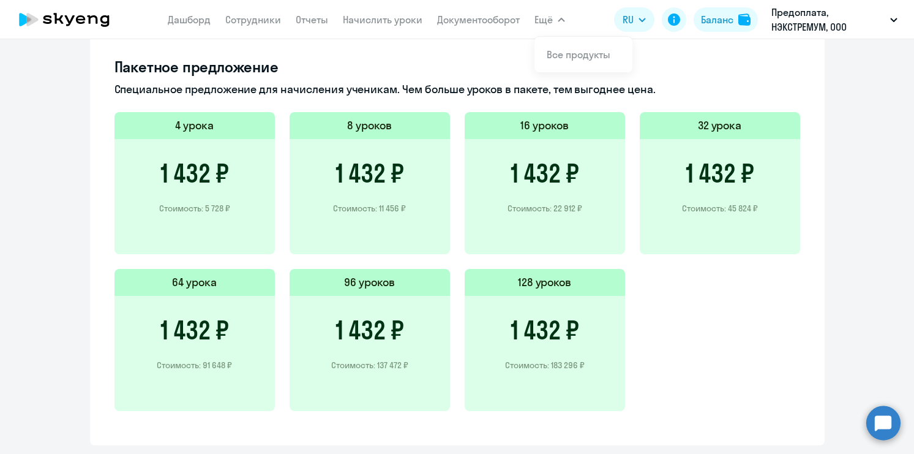
click at [554, 190] on div "1 432 ₽ Стоимость: 22 912 ₽" at bounding box center [545, 196] width 160 height 115
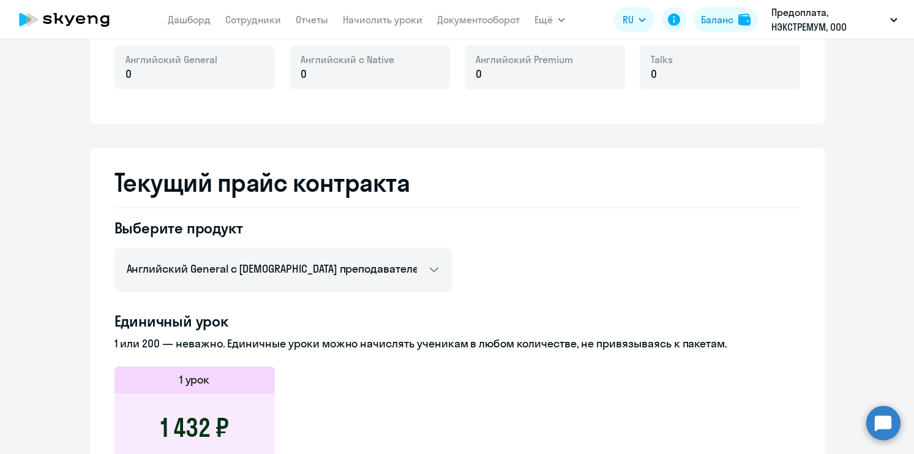
scroll to position [0, 0]
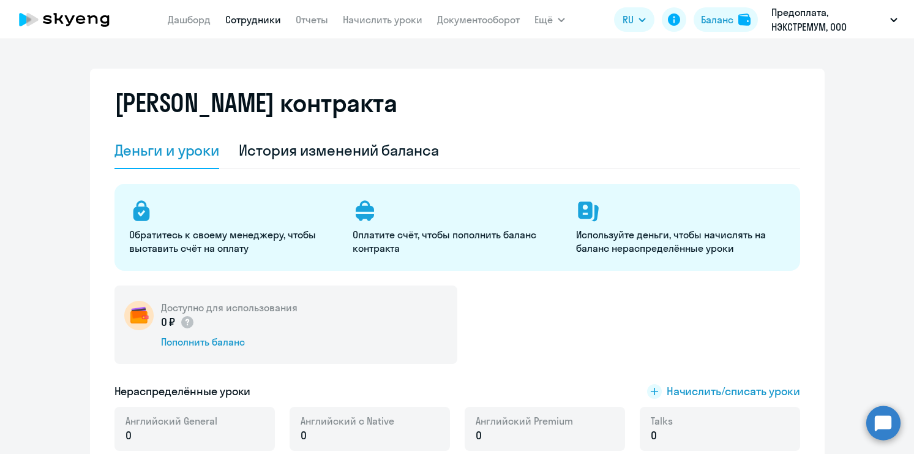
click at [263, 19] on link "Сотрудники" at bounding box center [253, 19] width 56 height 12
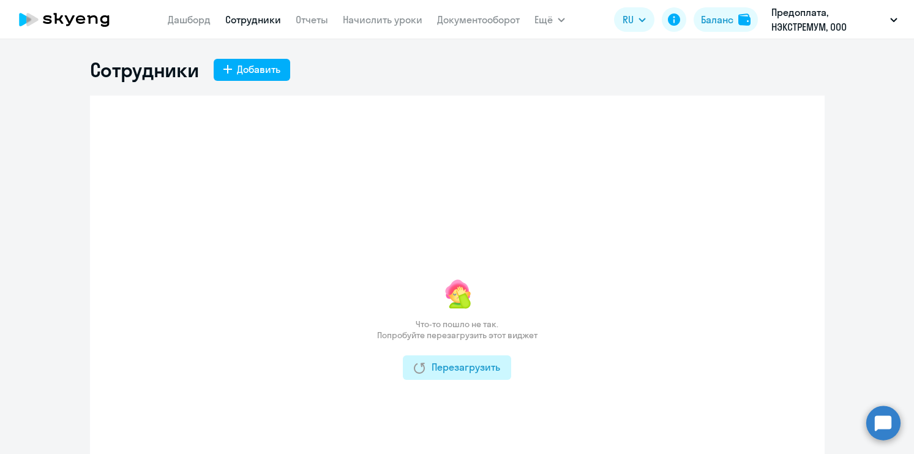
click at [453, 364] on div "Перезагрузить" at bounding box center [457, 366] width 86 height 15
click at [453, 369] on div "Перезагрузить" at bounding box center [457, 366] width 86 height 15
click at [818, 16] on p "Предоплата, НЭКСТРЕМУМ, ООО" at bounding box center [828, 19] width 114 height 29
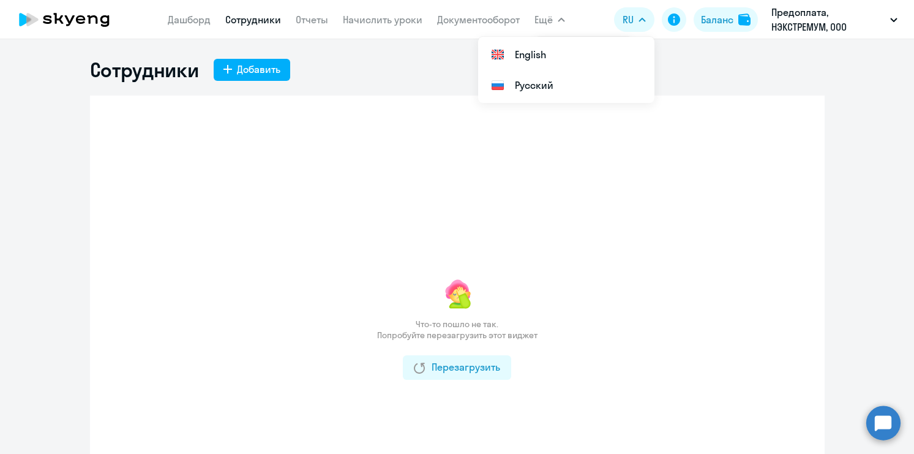
click at [75, 18] on icon at bounding box center [64, 19] width 108 height 31
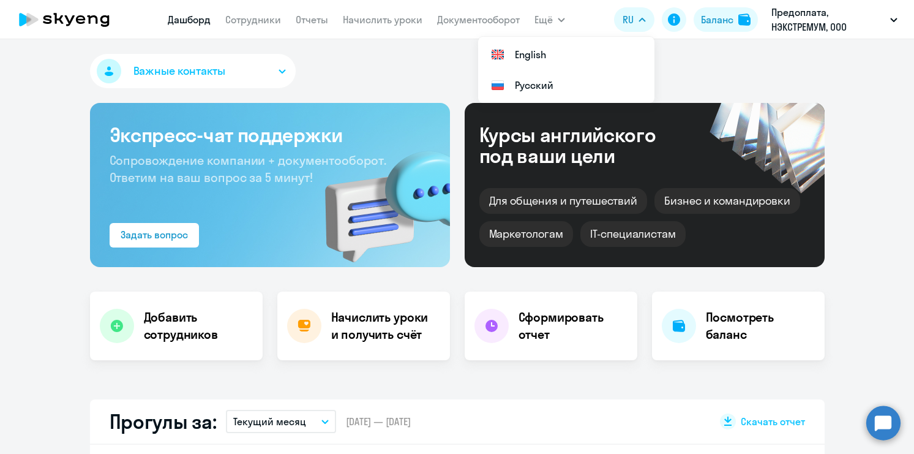
click at [642, 22] on button "RU" at bounding box center [634, 19] width 40 height 24
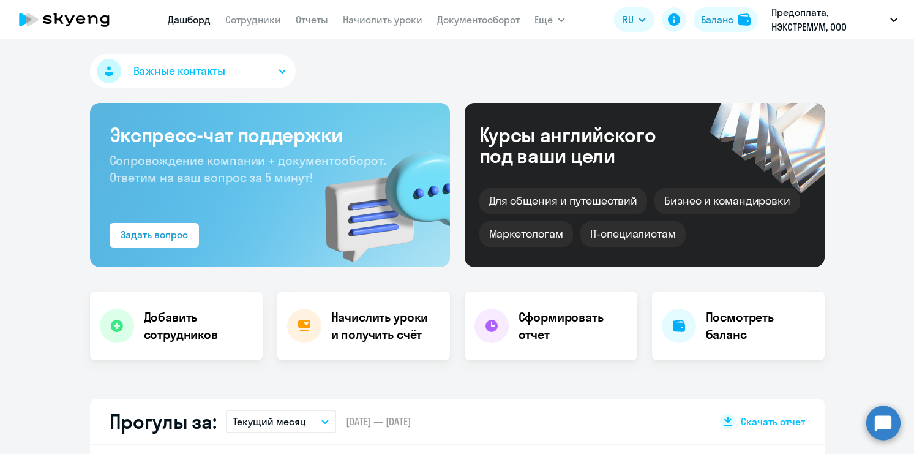
click at [642, 22] on button "RU" at bounding box center [634, 19] width 40 height 24
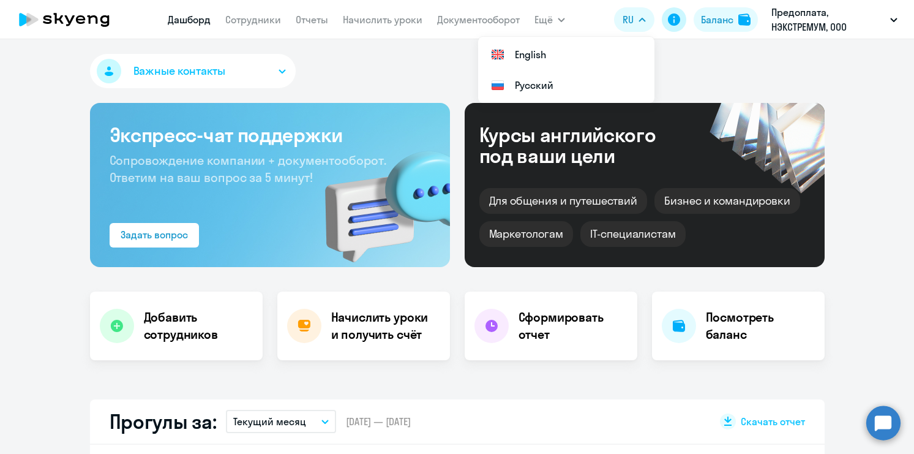
click at [673, 22] on icon at bounding box center [674, 19] width 12 height 12
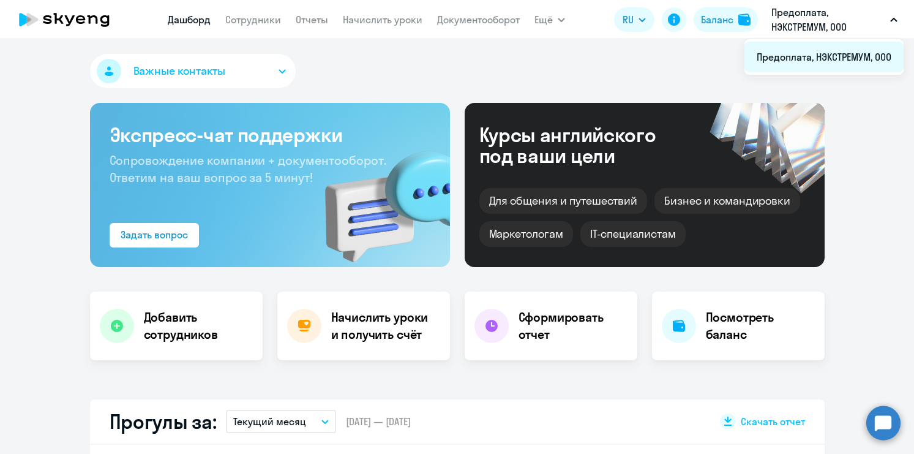
click at [821, 56] on li "Предоплата, НЭКСТРЕМУМ, ООО" at bounding box center [823, 57] width 159 height 31
select select "30"
click at [253, 21] on link "Сотрудники" at bounding box center [253, 19] width 56 height 12
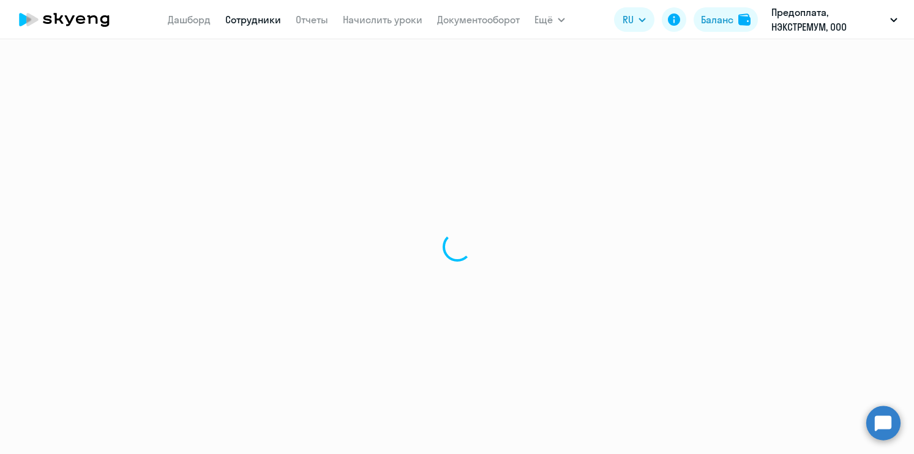
select select "30"
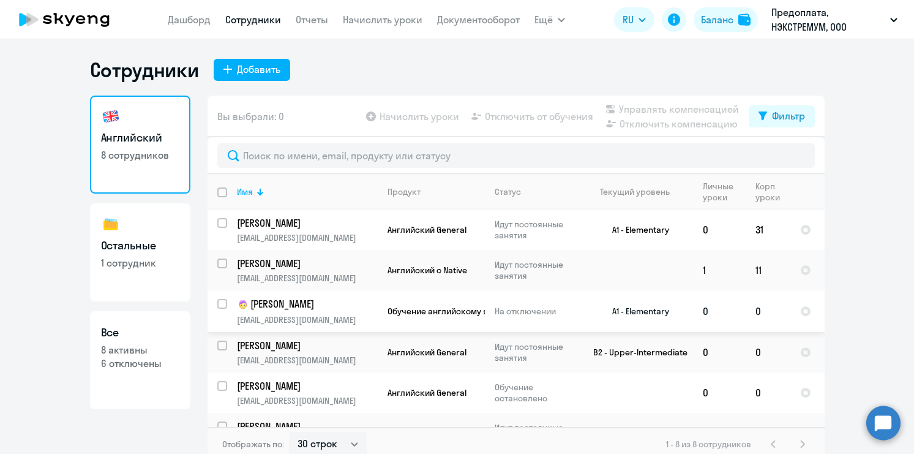
scroll to position [105, 0]
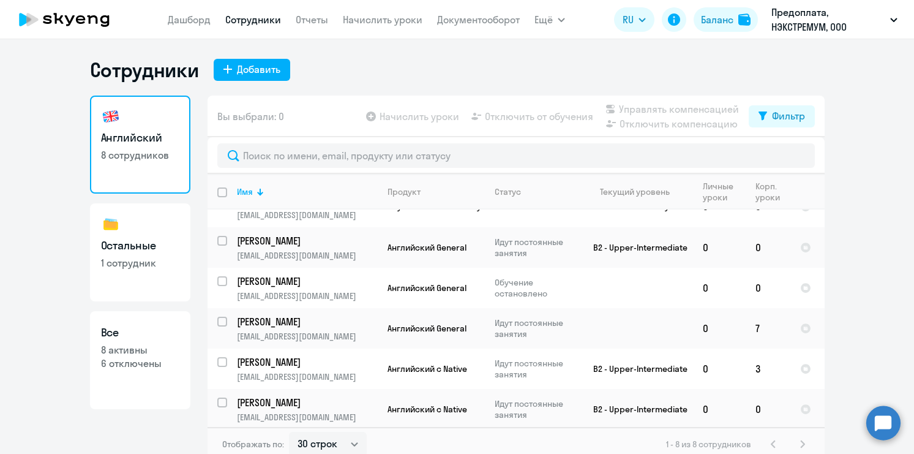
click at [624, 110] on app-table-action-button "Управлять компенсацией" at bounding box center [671, 109] width 136 height 15
click at [629, 124] on app-table-action-button "Отключить компенсацию" at bounding box center [671, 123] width 136 height 15
click at [275, 398] on p "[PERSON_NAME]" at bounding box center [306, 401] width 138 height 13
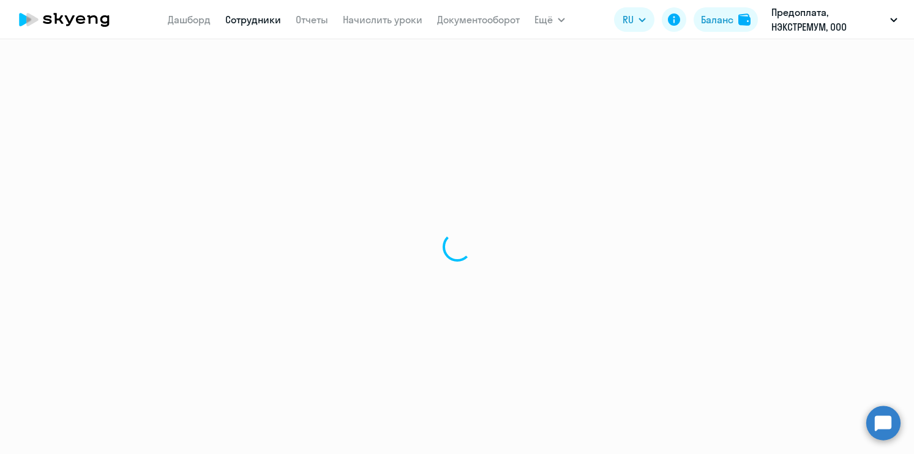
select select "english"
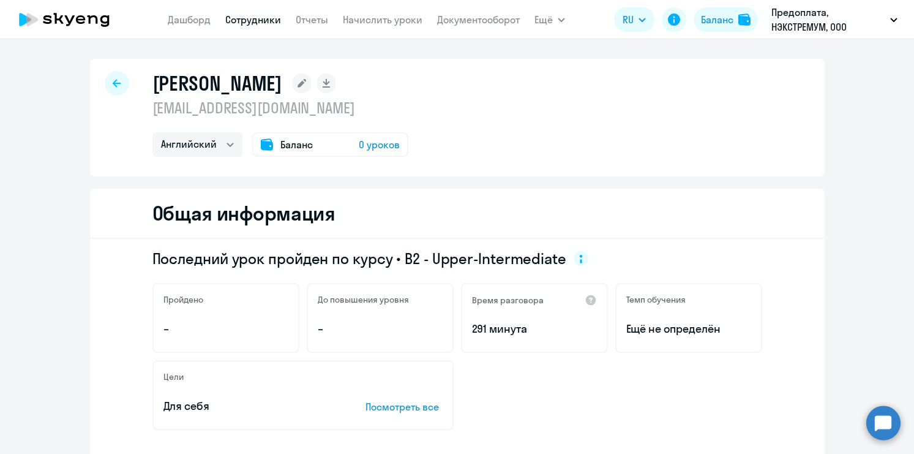
click at [379, 145] on span "0 уроков" at bounding box center [379, 144] width 41 height 15
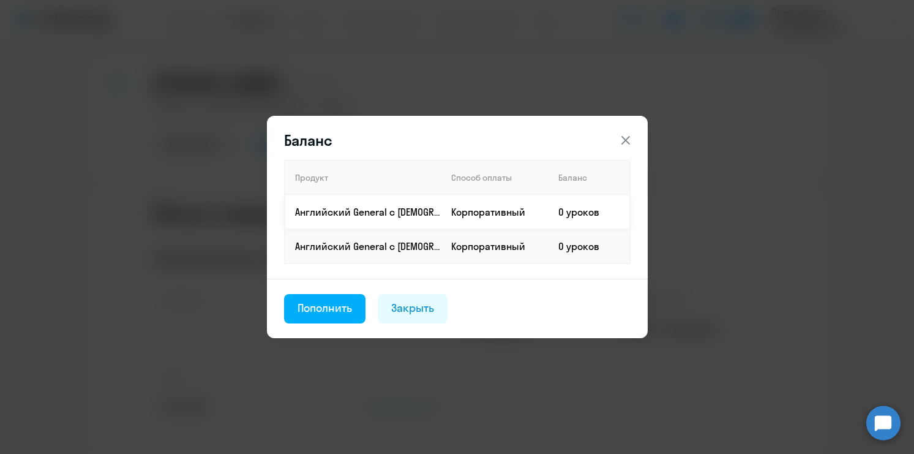
click at [448, 219] on td "Корпоративный" at bounding box center [494, 212] width 107 height 34
click at [337, 310] on div "Пополнить" at bounding box center [324, 308] width 55 height 16
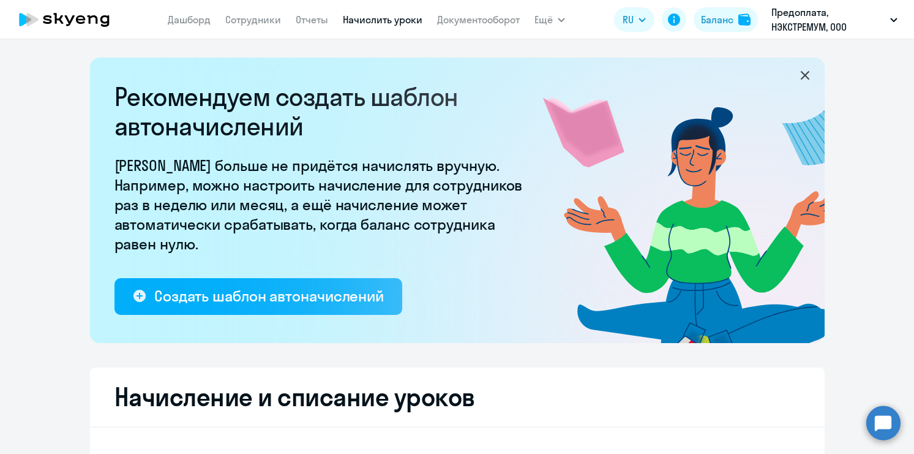
select select "10"
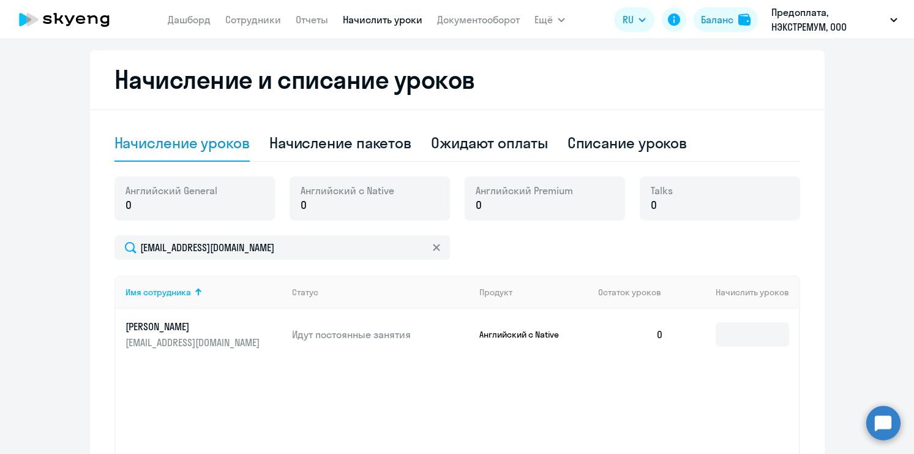
scroll to position [318, 0]
click at [313, 328] on p "Идут постоянные занятия" at bounding box center [381, 333] width 178 height 13
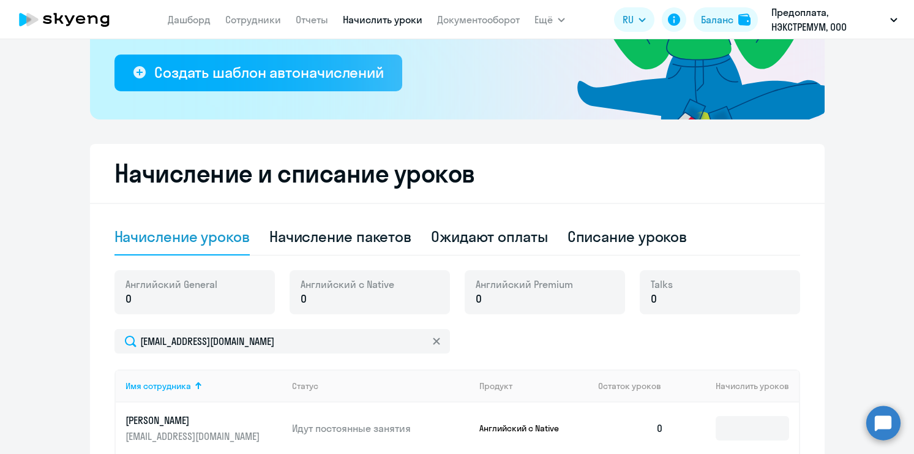
scroll to position [114, 0]
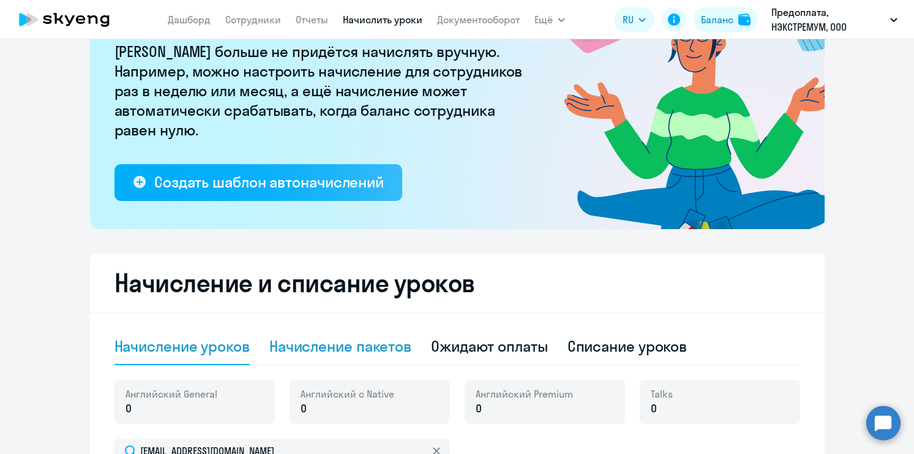
click at [340, 348] on div "Начисление пакетов" at bounding box center [340, 346] width 142 height 20
select select "10"
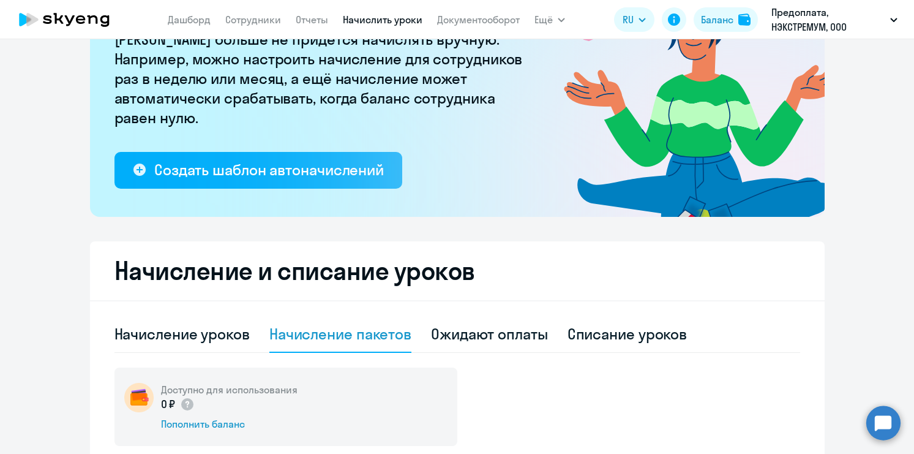
scroll to position [146, 0]
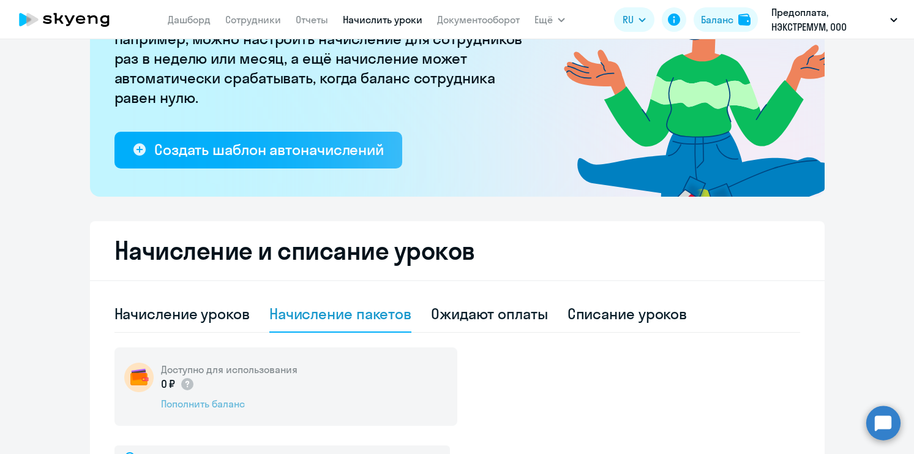
click at [228, 404] on div "Пополнить баланс" at bounding box center [229, 403] width 136 height 13
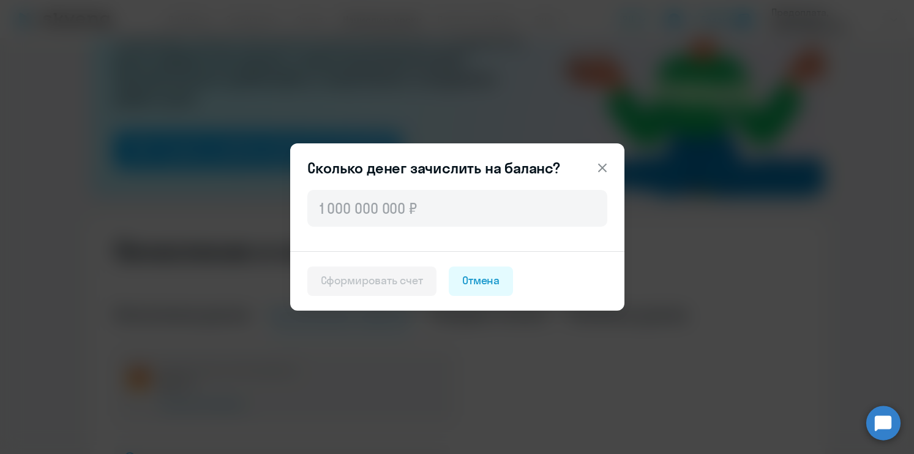
click at [342, 290] on button "Сформировать счет" at bounding box center [371, 280] width 129 height 29
click at [603, 173] on icon at bounding box center [602, 167] width 15 height 15
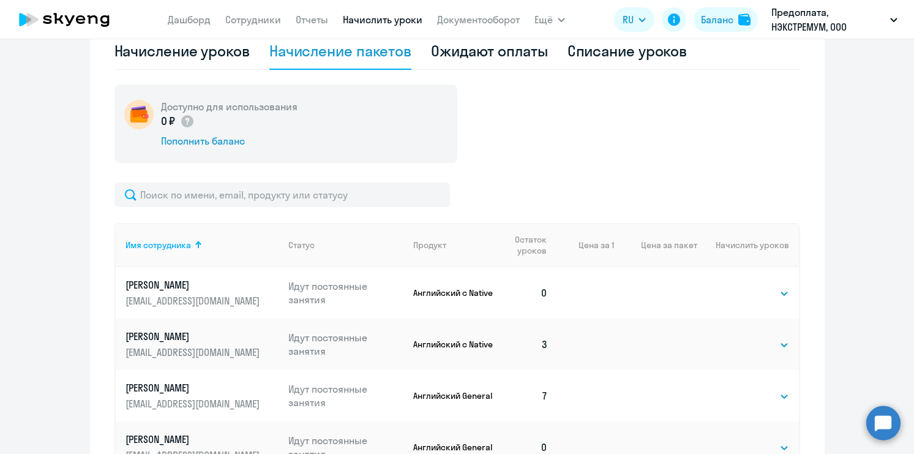
scroll to position [0, 0]
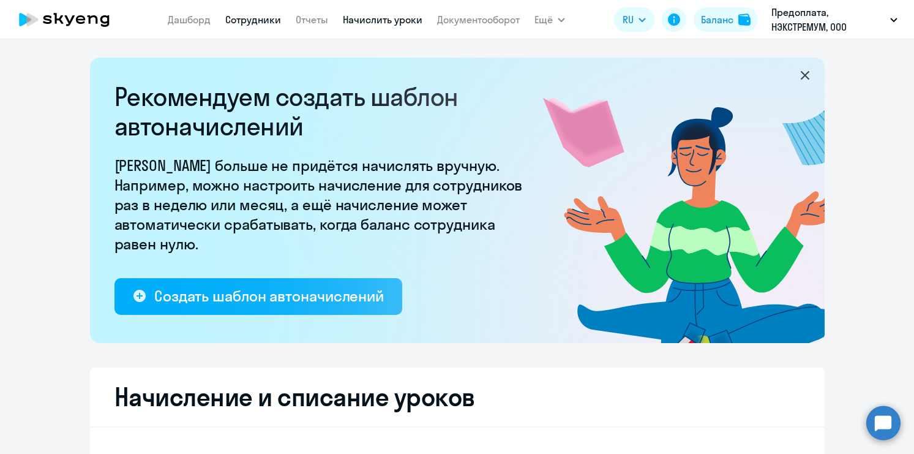
click at [252, 20] on link "Сотрудники" at bounding box center [253, 19] width 56 height 12
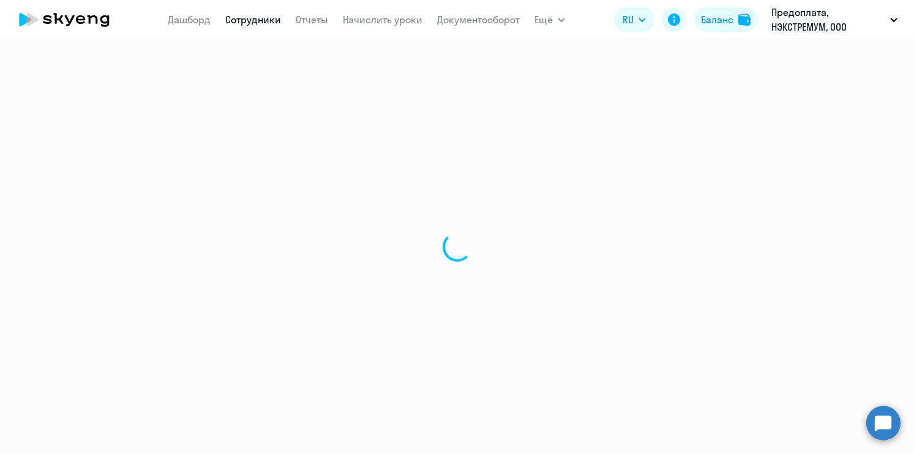
select select "30"
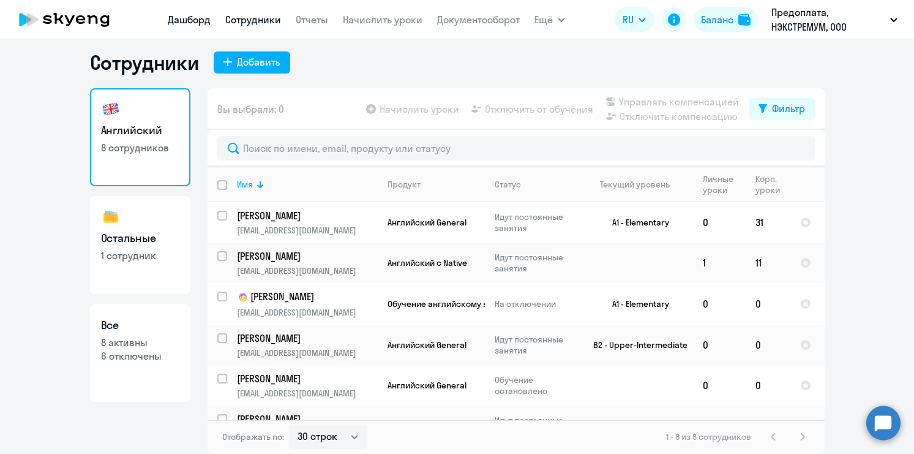
click at [191, 24] on link "Дашборд" at bounding box center [189, 19] width 43 height 12
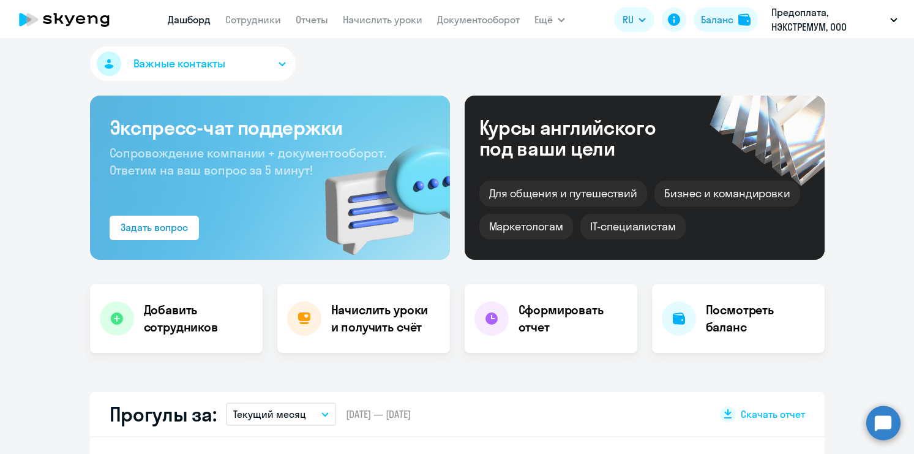
select select "30"
click at [511, 321] on div "Сформировать отчет" at bounding box center [551, 318] width 173 height 69
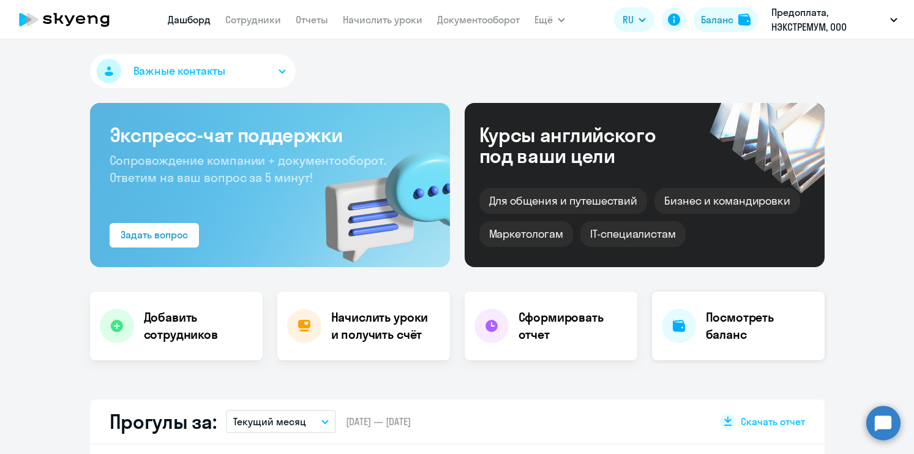
select select "30"
click at [735, 316] on h4 "Посмотреть баланс" at bounding box center [760, 325] width 109 height 34
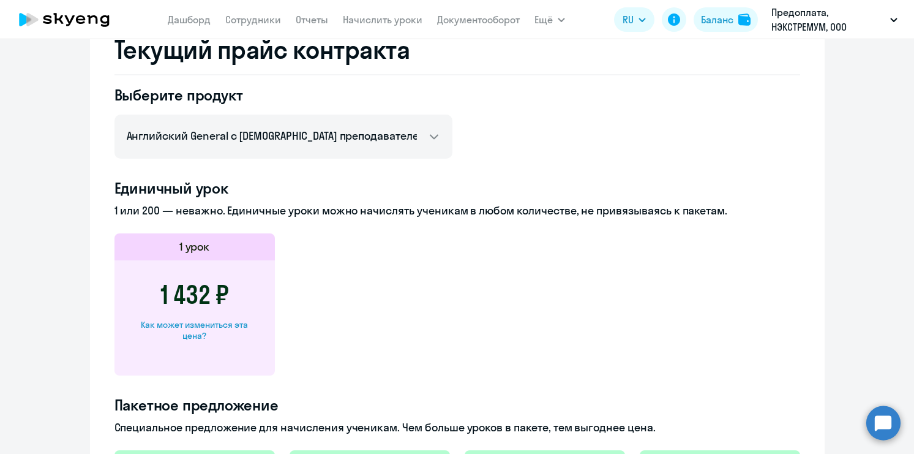
scroll to position [458, 0]
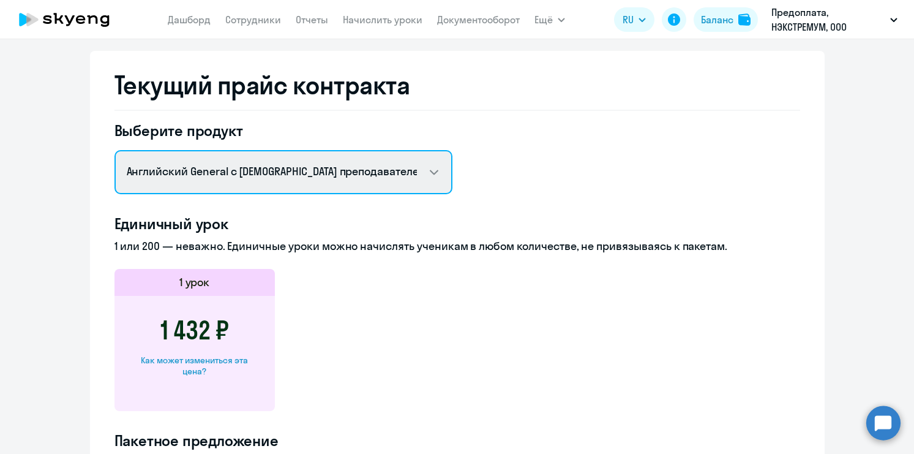
click at [438, 166] on select "Английский General с русскоговорящим преподавателем Английский General с [DEMOG…" at bounding box center [283, 172] width 338 height 44
select select "english_adult_native_speaker"
click at [114, 150] on select "Английский General с русскоговорящим преподавателем Английский General с [DEMOG…" at bounding box center [283, 172] width 338 height 44
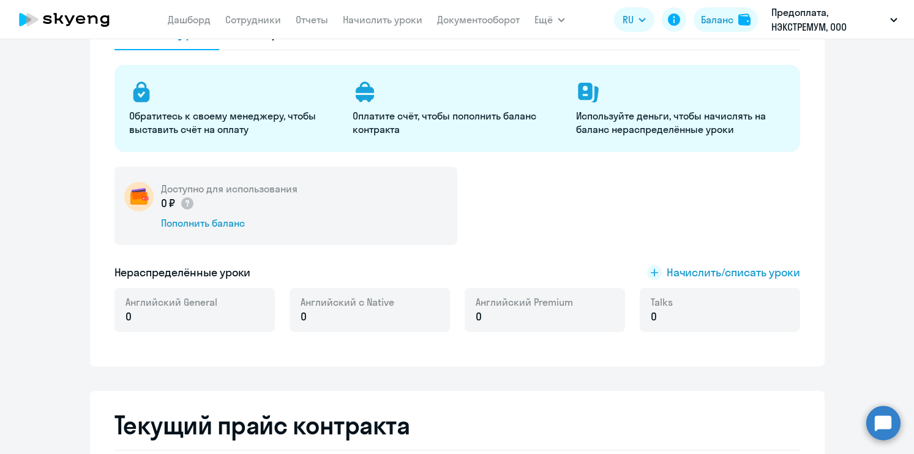
scroll to position [98, 0]
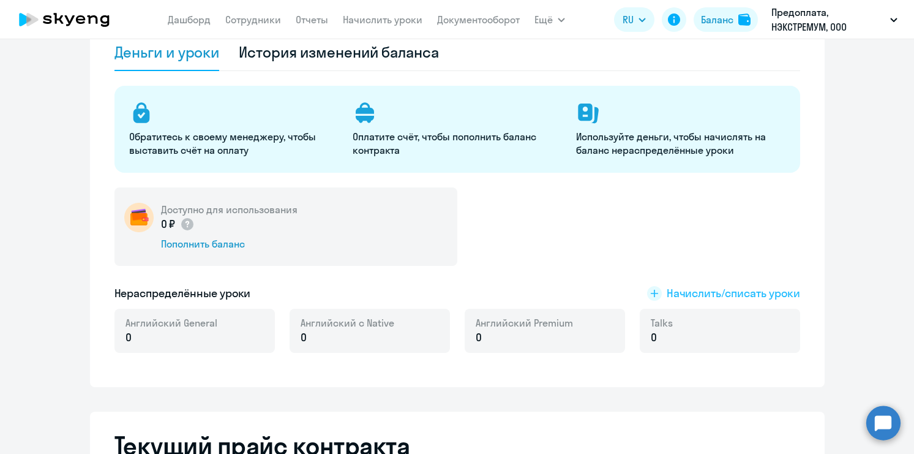
click at [686, 296] on span "Начислить/списать уроки" at bounding box center [733, 293] width 133 height 16
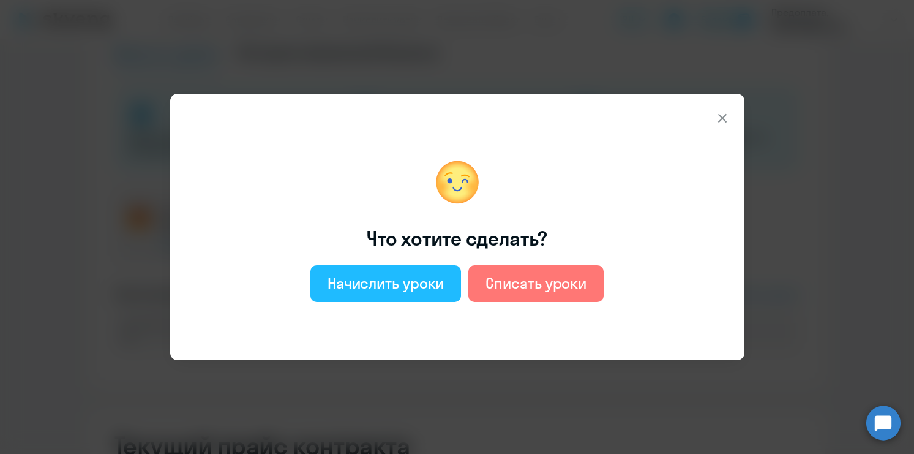
click at [413, 281] on div "Начислить уроки" at bounding box center [385, 283] width 117 height 20
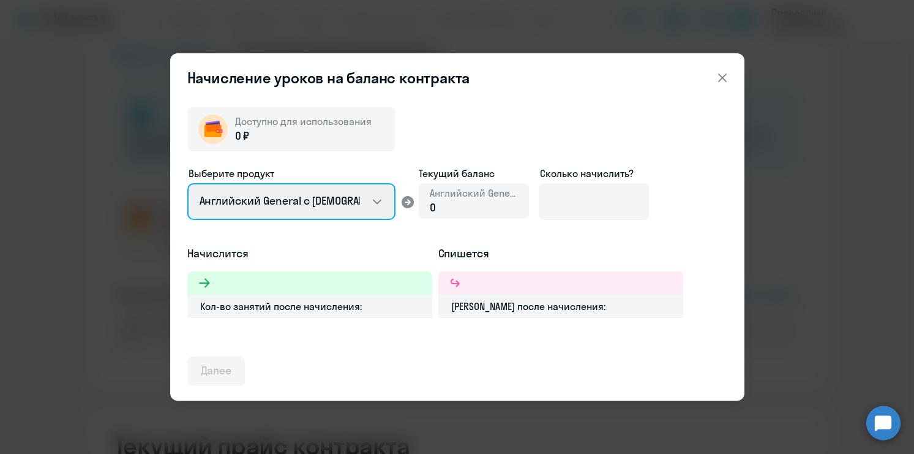
click at [378, 198] on select "Английский General с [DEMOGRAPHIC_DATA] преподавателем Английский General с [DE…" at bounding box center [291, 201] width 208 height 37
select select "english_adult_native_speaker"
click at [187, 183] on select "Английский General с [DEMOGRAPHIC_DATA] преподавателем Английский General с [DE…" at bounding box center [291, 201] width 208 height 37
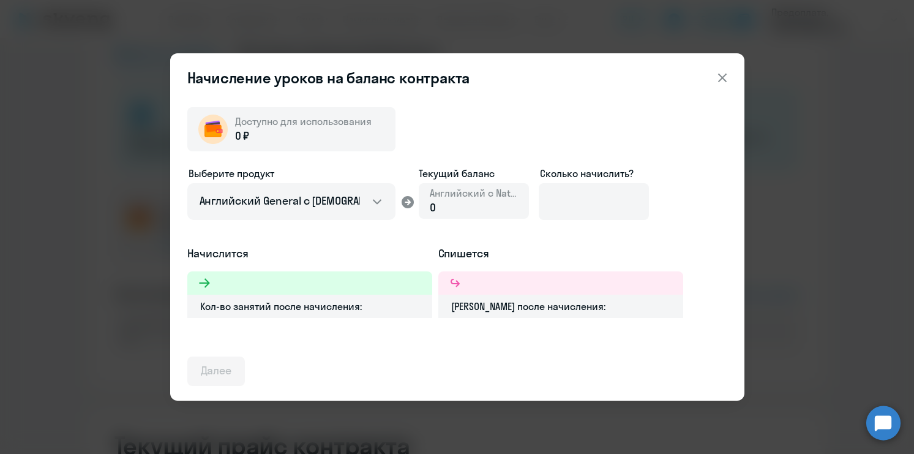
click at [724, 80] on icon at bounding box center [721, 77] width 9 height 9
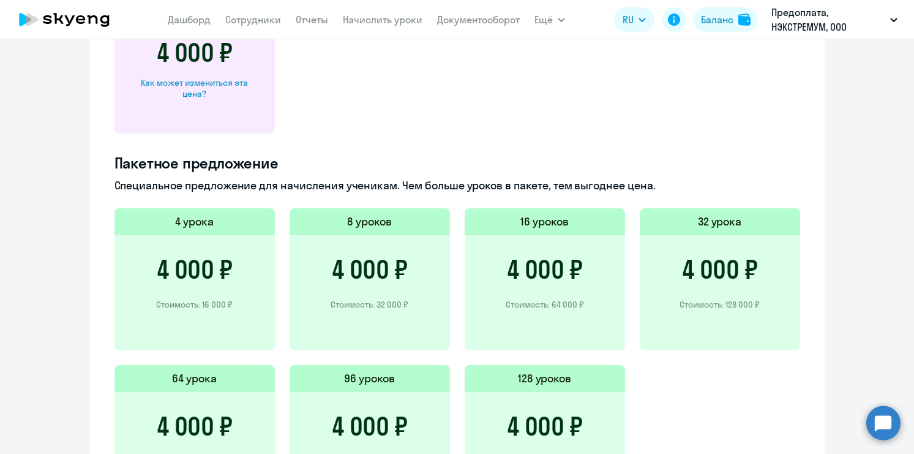
scroll to position [735, 0]
click at [195, 86] on div "Как может измениться эта цена?" at bounding box center [194, 89] width 121 height 22
select select "english_adult_native_speaker"
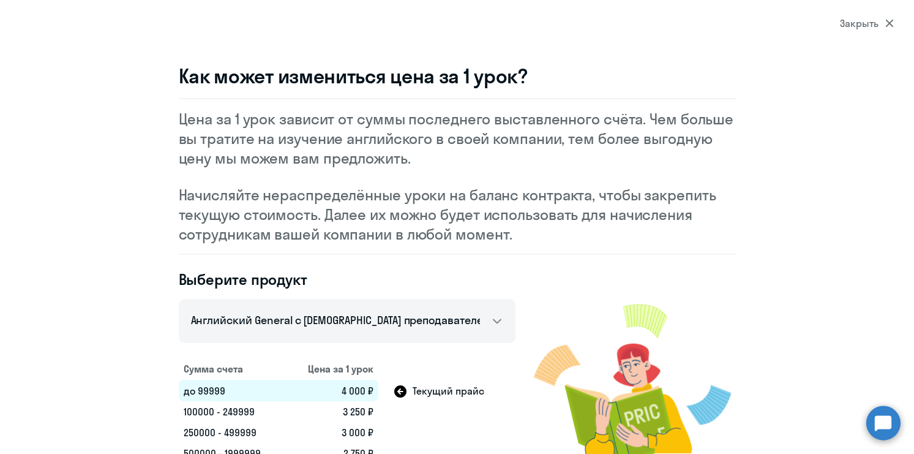
scroll to position [47, 0]
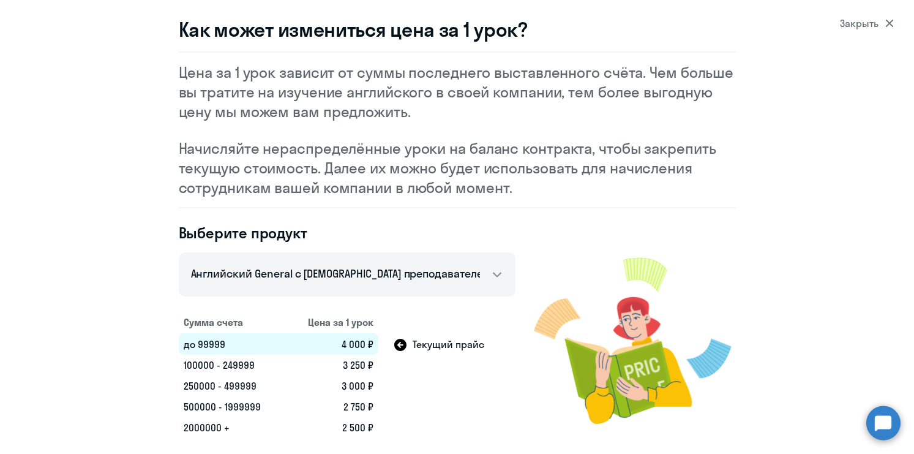
click at [892, 28] on div "Закрыть" at bounding box center [867, 23] width 54 height 15
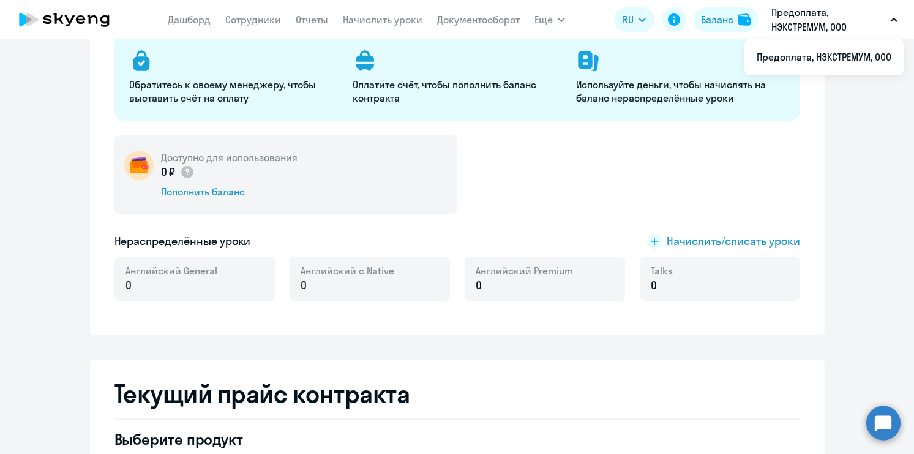
scroll to position [0, 0]
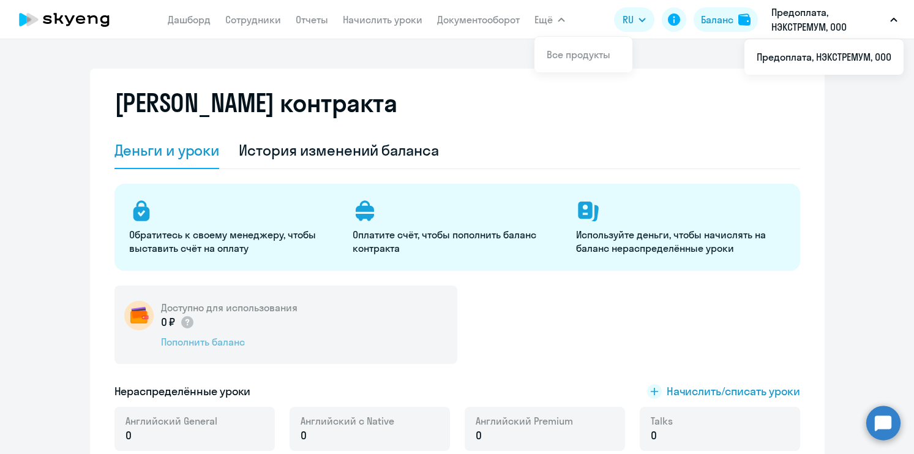
click at [196, 345] on div "Пополнить баланс" at bounding box center [229, 341] width 136 height 13
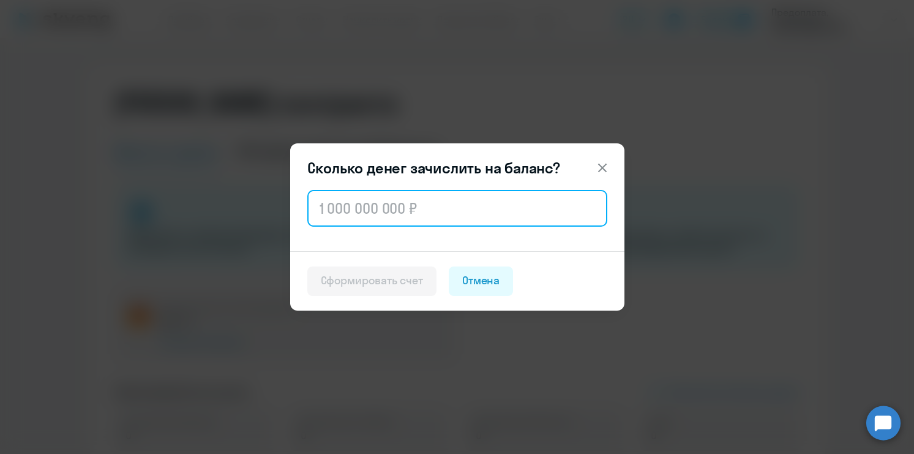
click at [365, 206] on input "text" at bounding box center [457, 208] width 300 height 37
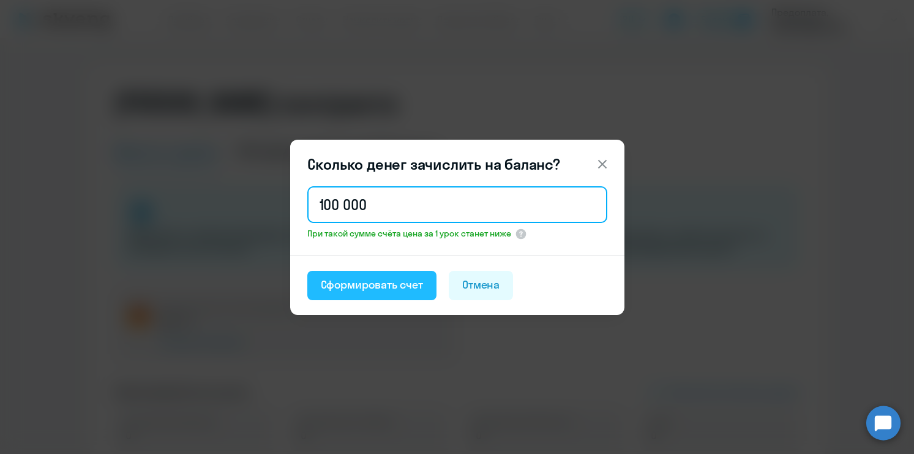
type input "100 000"
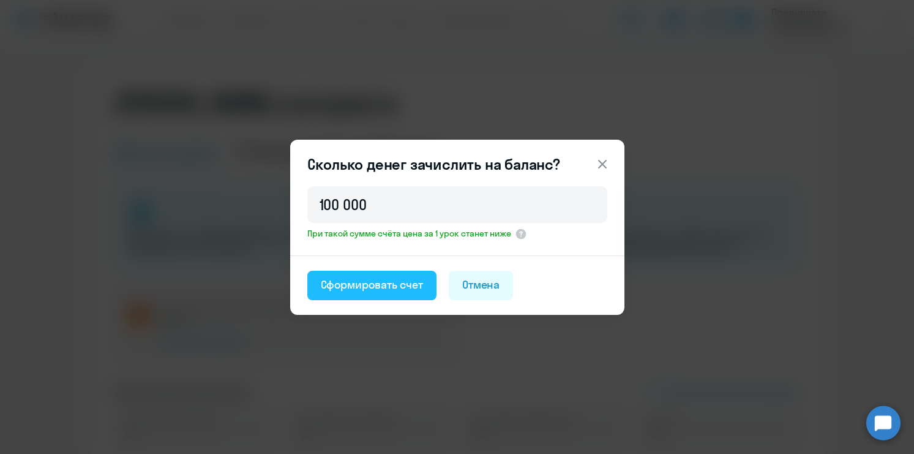
click at [378, 290] on div "Сформировать счет" at bounding box center [372, 285] width 102 height 16
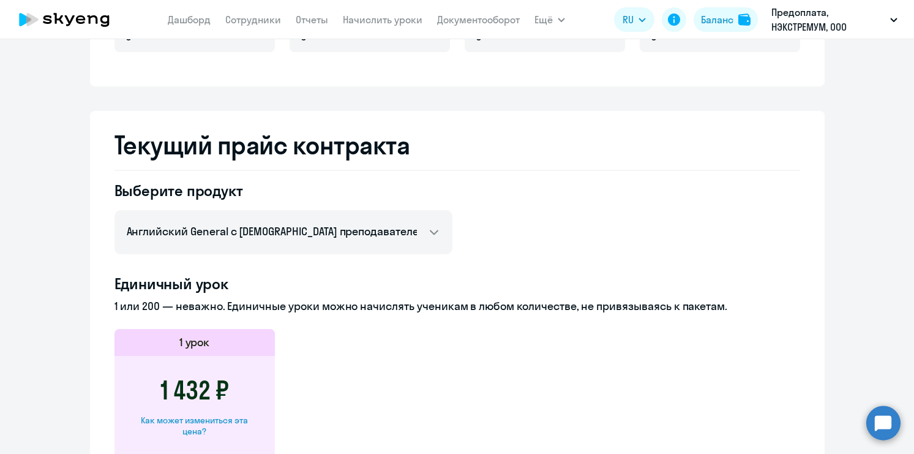
scroll to position [382, 0]
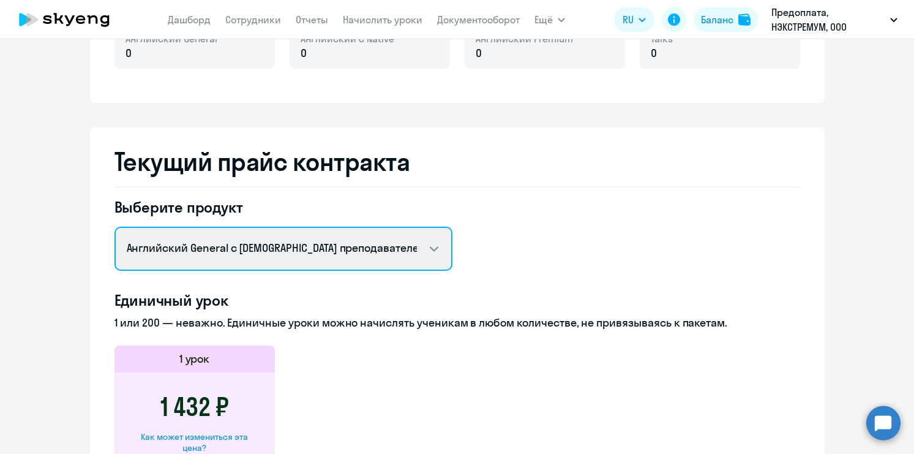
click at [315, 241] on select "Английский General с русскоговорящим преподавателем Английский General с [DEMOG…" at bounding box center [283, 248] width 338 height 44
select select "english_adult_native_speaker"
click at [114, 226] on select "Английский General с русскоговорящим преподавателем Английский General с [DEMOG…" at bounding box center [283, 248] width 338 height 44
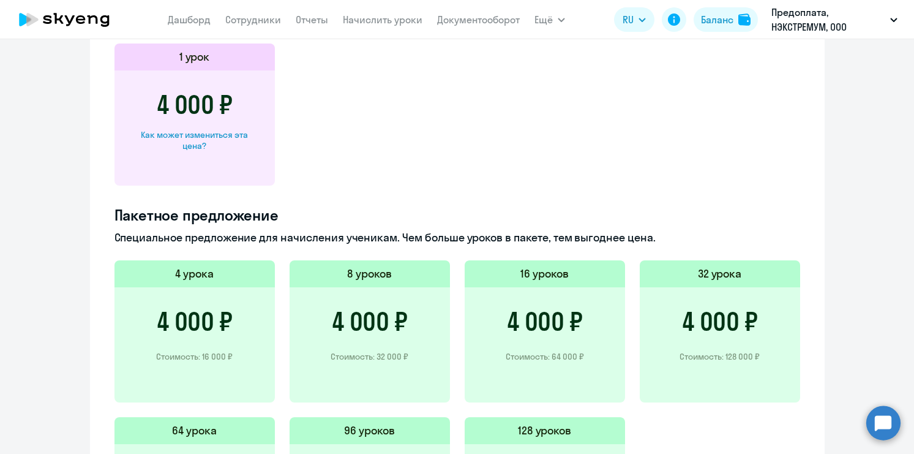
scroll to position [551, 0]
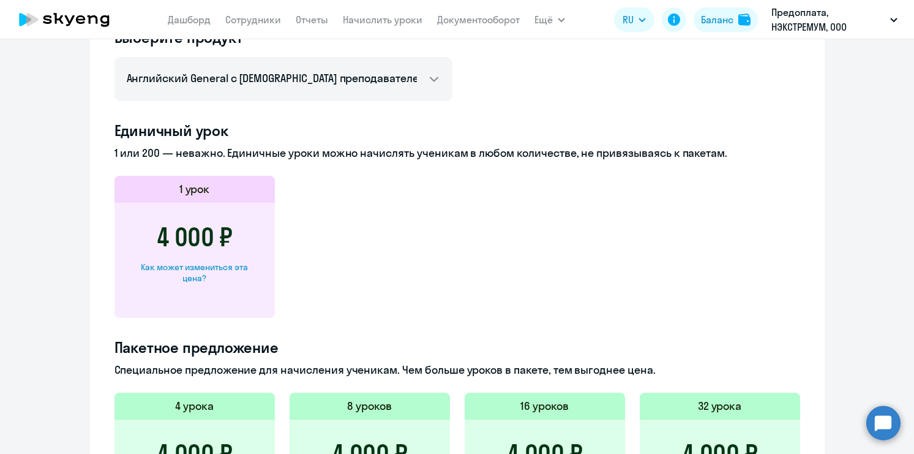
click at [206, 266] on div "Как может измениться эта цена?" at bounding box center [194, 272] width 121 height 22
select select "english_adult_native_speaker"
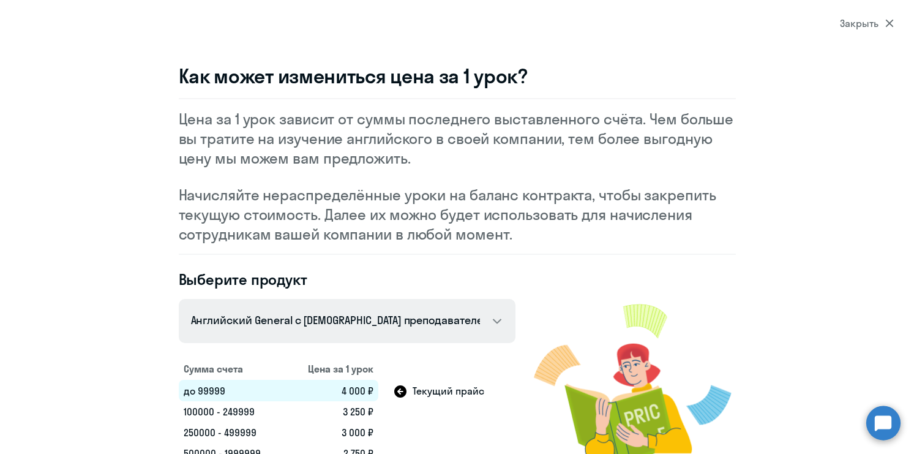
scroll to position [47, 0]
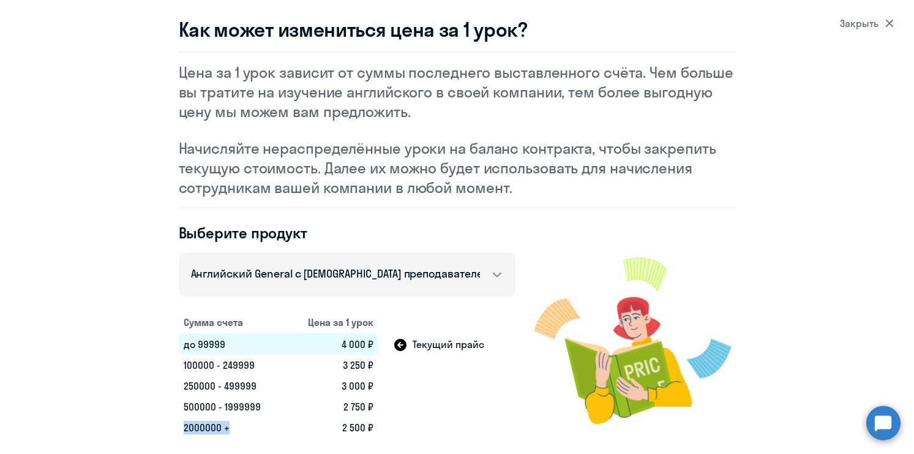
drag, startPoint x: 227, startPoint y: 426, endPoint x: 179, endPoint y: 422, distance: 48.5
click at [179, 422] on td "2000000 +" at bounding box center [232, 427] width 107 height 21
click at [892, 20] on icon at bounding box center [889, 24] width 8 height 8
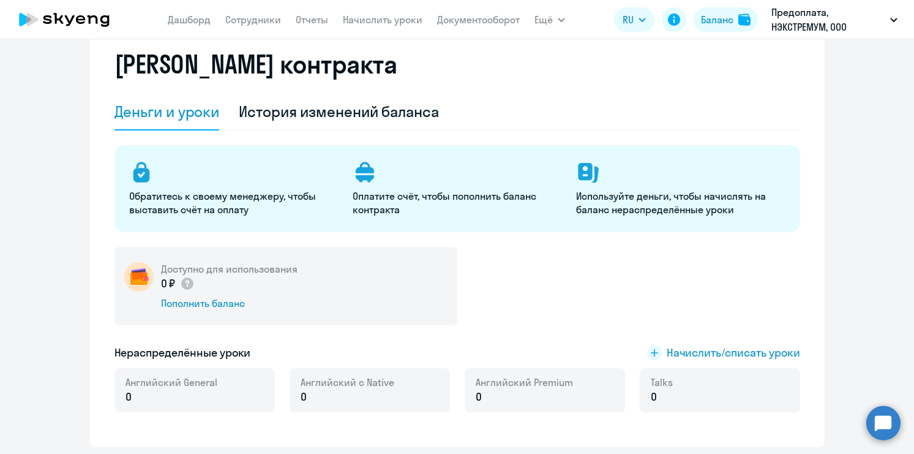
scroll to position [0, 0]
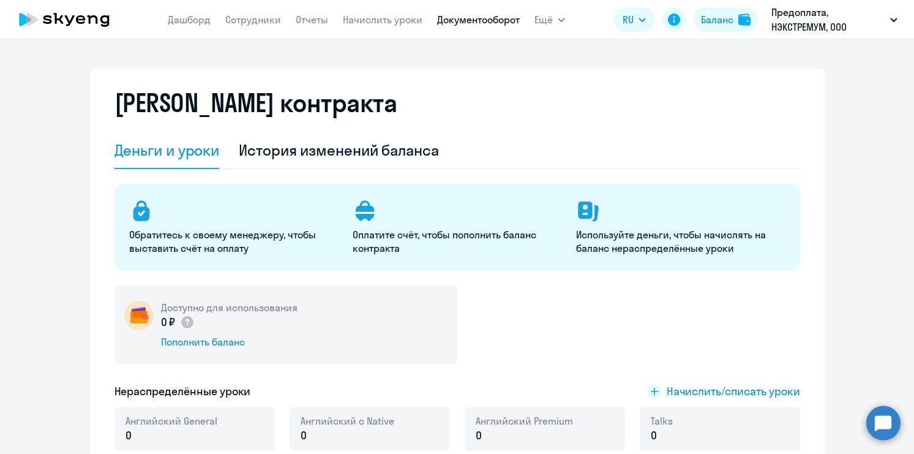
click at [499, 19] on link "Документооборот" at bounding box center [478, 19] width 83 height 12
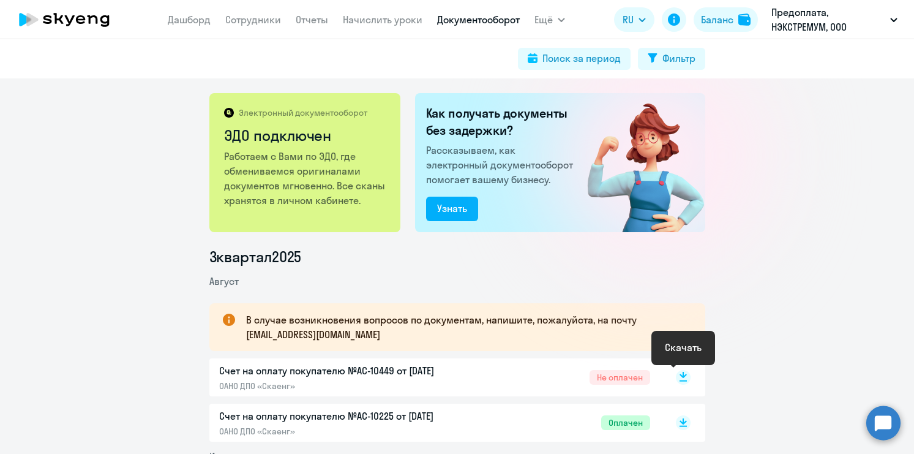
click at [684, 380] on icon at bounding box center [682, 380] width 7 height 1
click at [251, 370] on p "Счет на оплату покупателю №AC-10449 от 24.08.2025" at bounding box center [347, 370] width 257 height 15
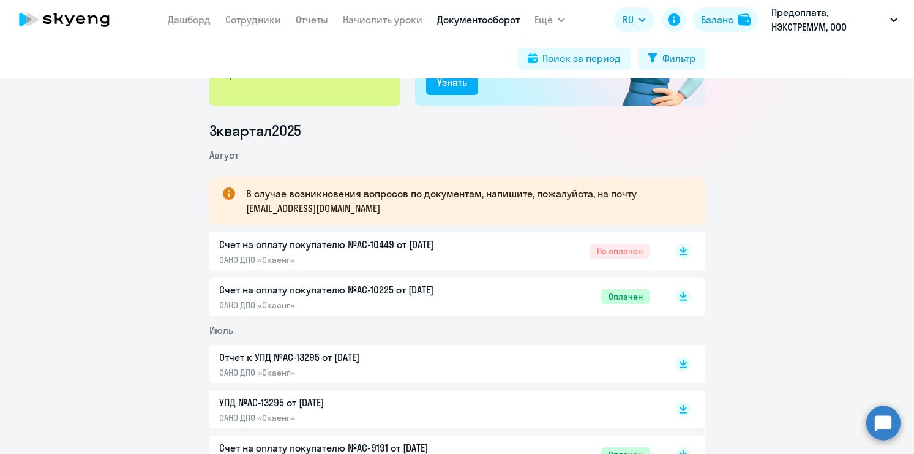
scroll to position [163, 0]
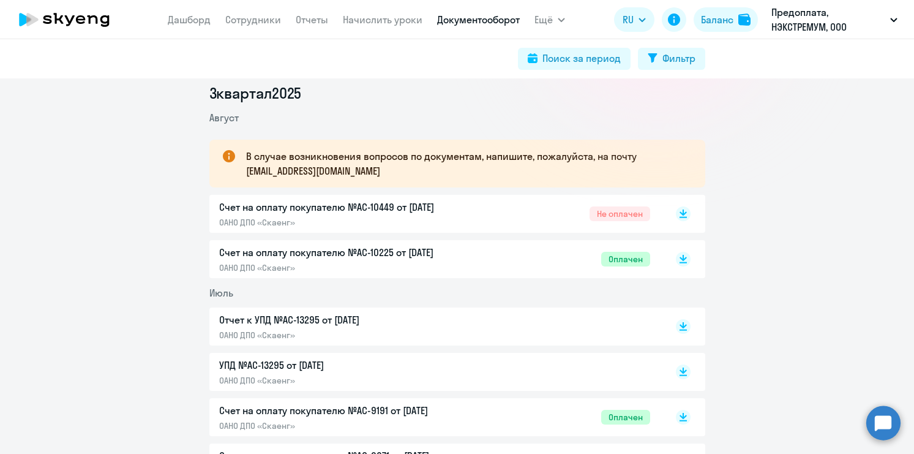
click at [379, 249] on p "Счет на оплату покупателю №AC-10225 от [DATE]" at bounding box center [347, 252] width 257 height 15
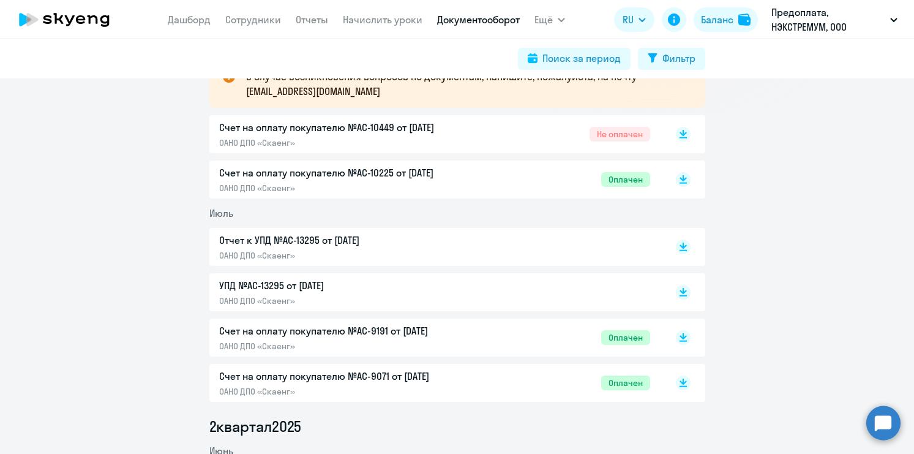
scroll to position [244, 0]
click at [406, 335] on p "Счет на оплату покупателю №AC-9191 от [DATE]" at bounding box center [347, 329] width 257 height 15
click at [395, 370] on p "Счет на оплату покупателю №AC-9071 от [DATE]" at bounding box center [347, 374] width 257 height 15
click at [424, 130] on p "Счет на оплату покупателю №AC-10449 от 24.08.2025" at bounding box center [347, 126] width 257 height 15
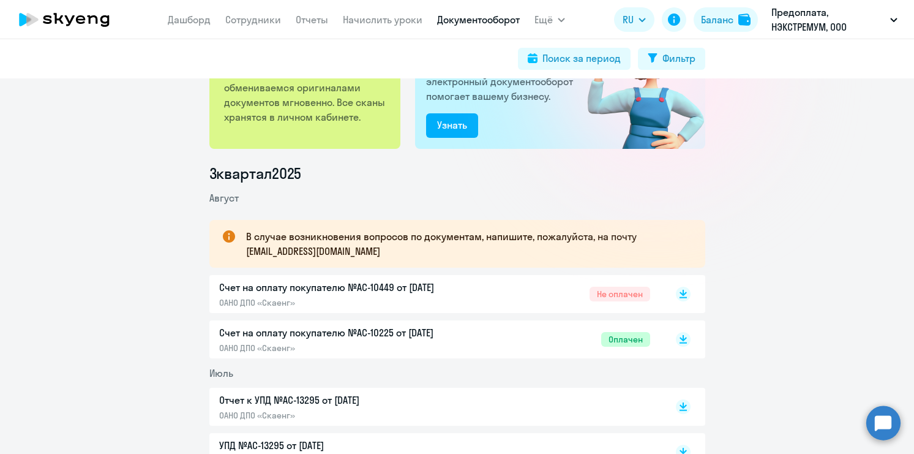
scroll to position [0, 0]
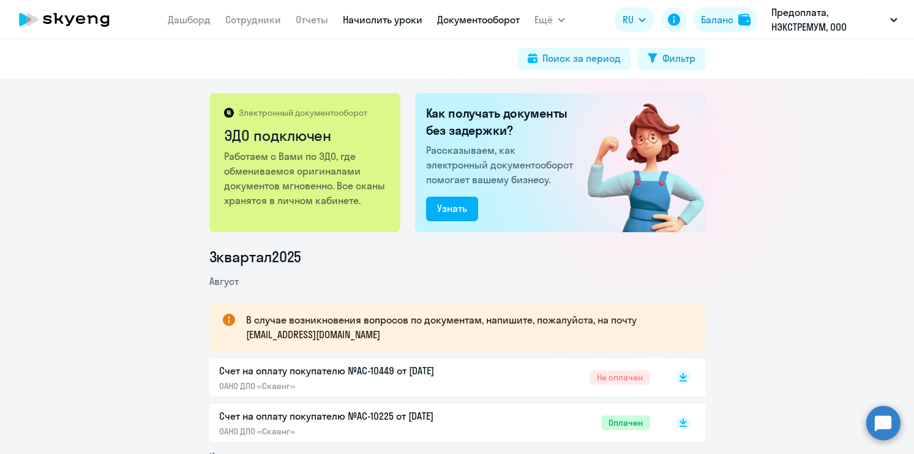
click at [389, 18] on link "Начислить уроки" at bounding box center [383, 19] width 80 height 12
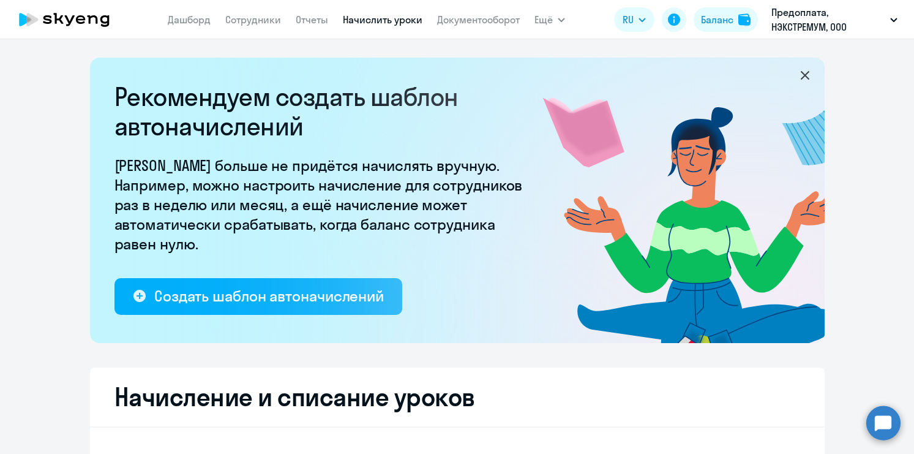
select select "10"
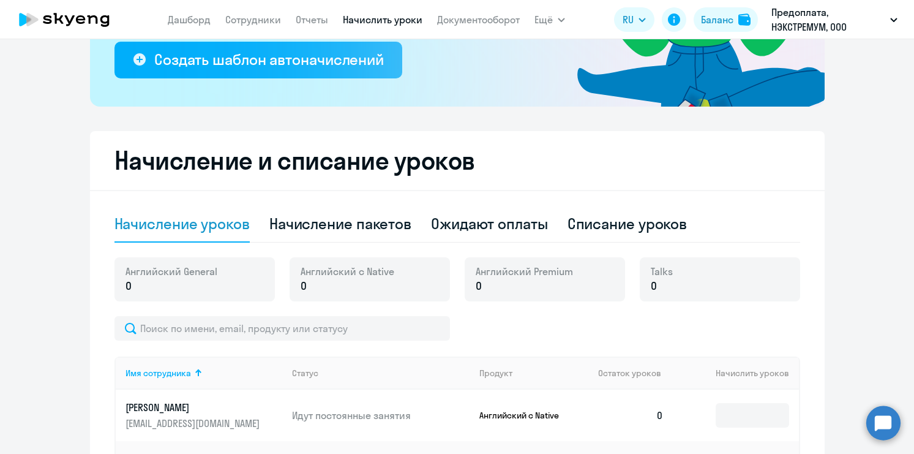
scroll to position [338, 0]
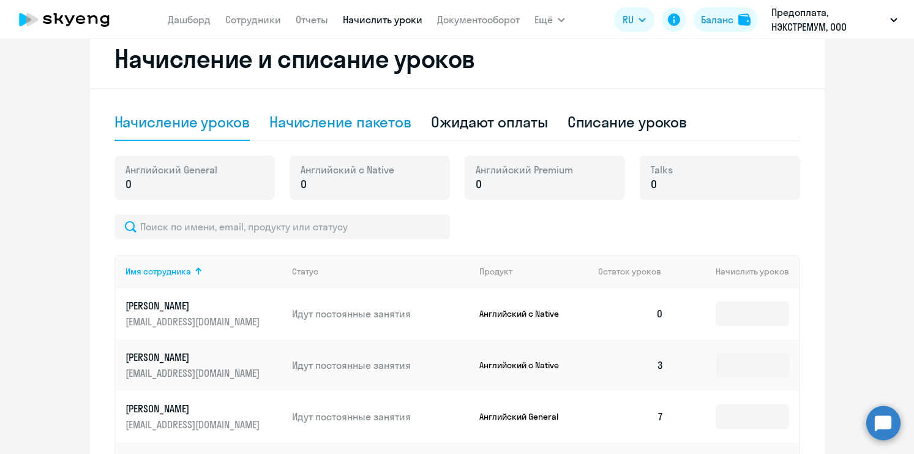
click at [325, 125] on div "Начисление пакетов" at bounding box center [340, 122] width 142 height 20
select select "10"
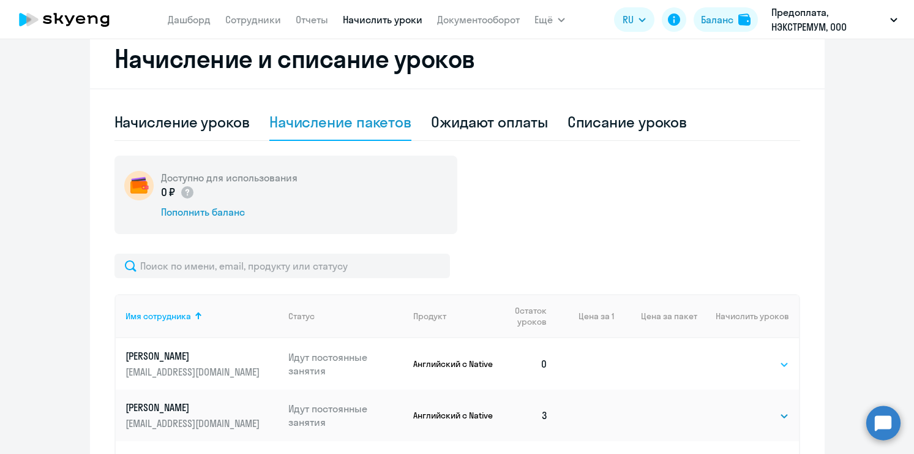
click at [779, 363] on select "Выбрать 4 8 16 32 64 96 128" at bounding box center [764, 364] width 50 height 15
select select "32"
click at [739, 357] on select "Выбрать 4 8 16 32 64 96 128" at bounding box center [764, 364] width 50 height 15
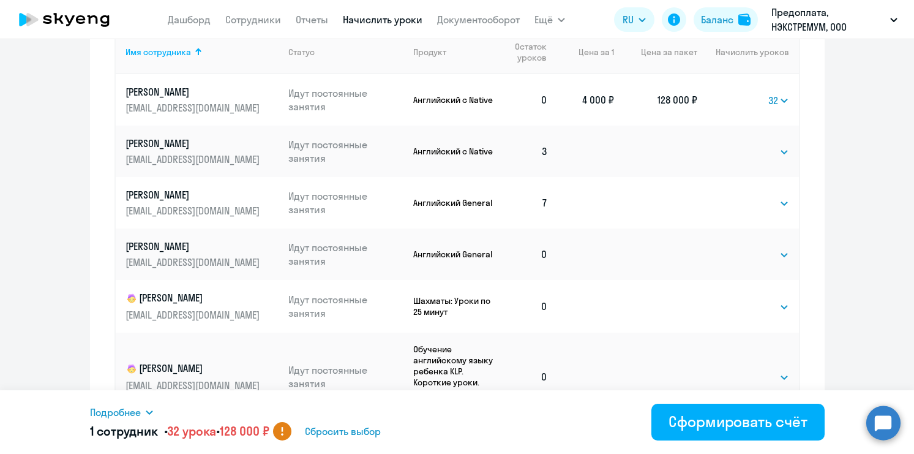
scroll to position [602, 0]
click at [291, 431] on circle at bounding box center [282, 431] width 18 height 18
drag, startPoint x: 234, startPoint y: 432, endPoint x: 273, endPoint y: 432, distance: 38.6
click at [269, 432] on span "128 000 ₽" at bounding box center [245, 430] width 50 height 15
copy span "128 000"
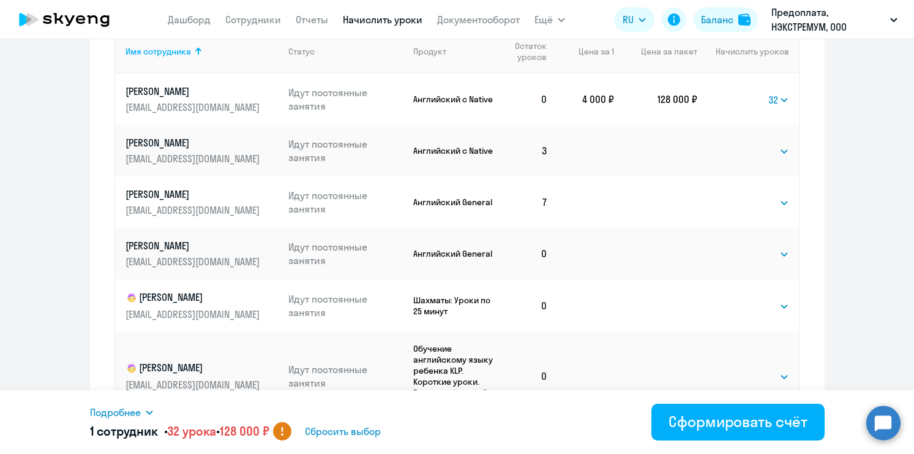
click at [154, 413] on icon at bounding box center [149, 412] width 10 height 10
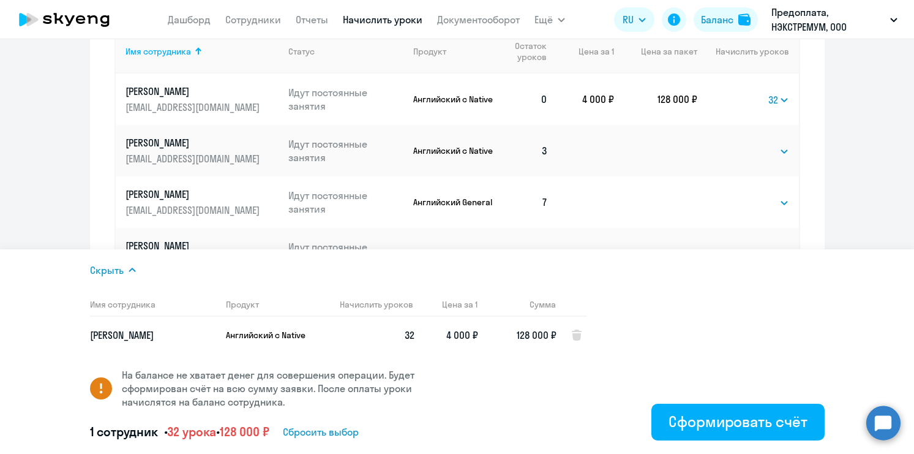
click at [340, 432] on span "Сбросить выбор" at bounding box center [321, 431] width 76 height 15
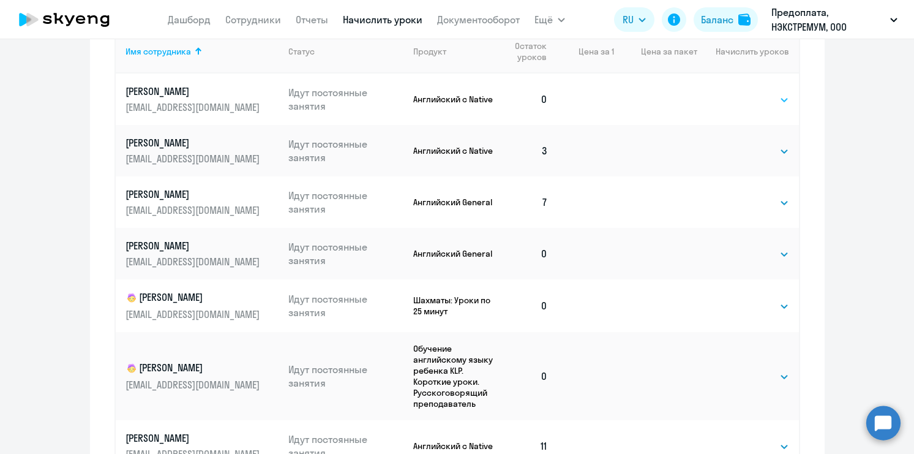
click at [782, 102] on select "Выбрать 4 8 16 32 64 96 128" at bounding box center [764, 99] width 50 height 15
select select "128"
click at [739, 92] on select "Выбрать 4 8 16 32 64 96 128" at bounding box center [764, 99] width 50 height 15
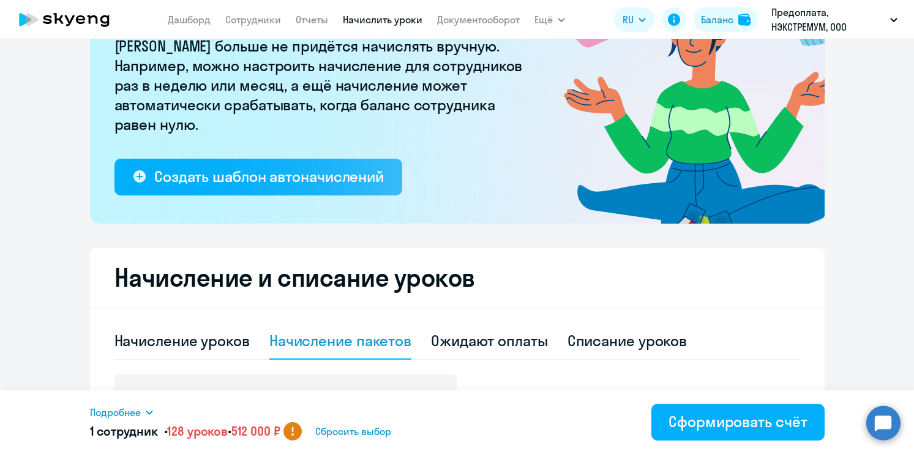
scroll to position [0, 0]
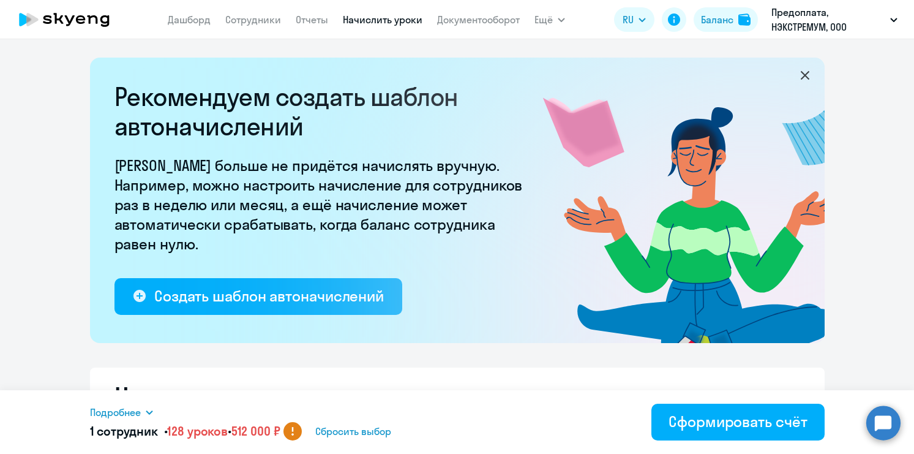
click at [150, 411] on icon at bounding box center [149, 412] width 10 height 10
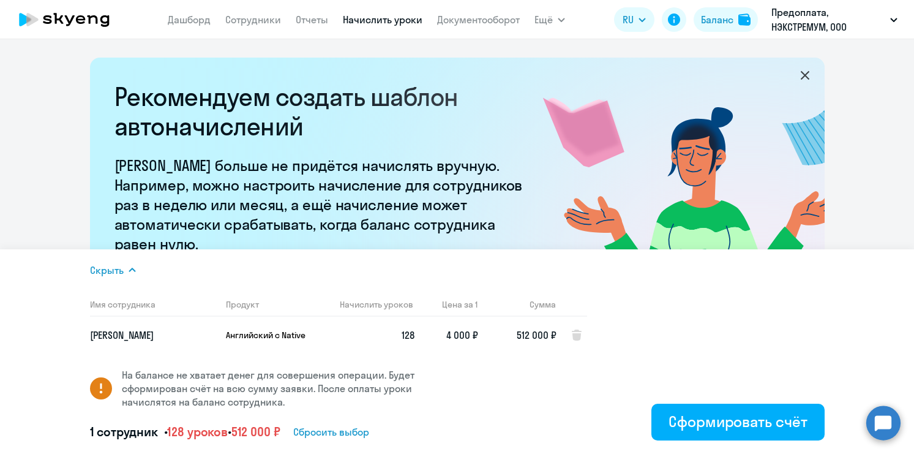
click at [130, 272] on icon at bounding box center [132, 270] width 10 height 10
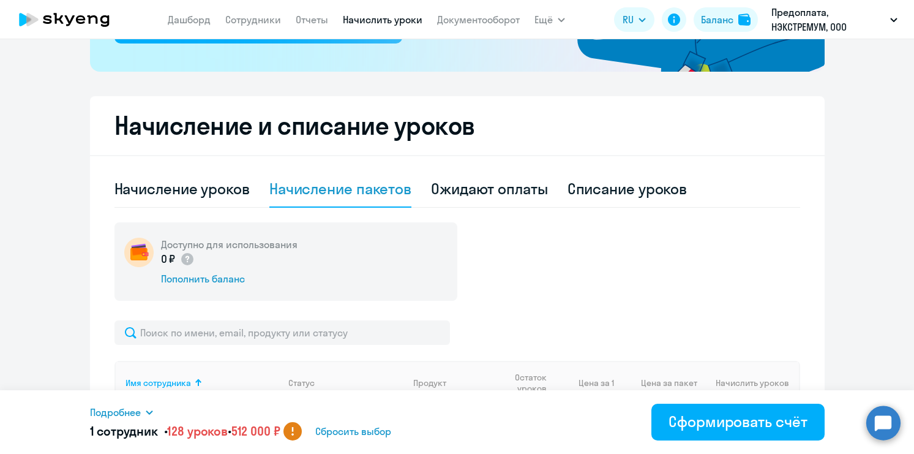
scroll to position [223, 0]
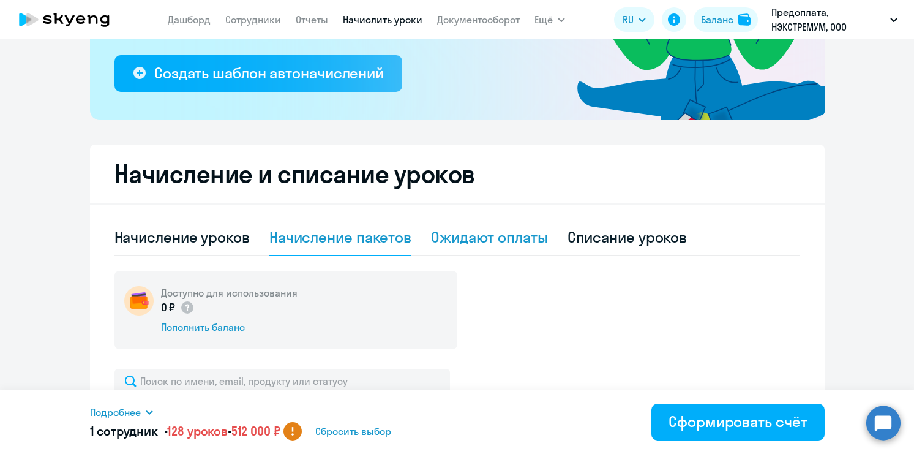
click at [523, 246] on div "Ожидают оплаты" at bounding box center [489, 237] width 117 height 20
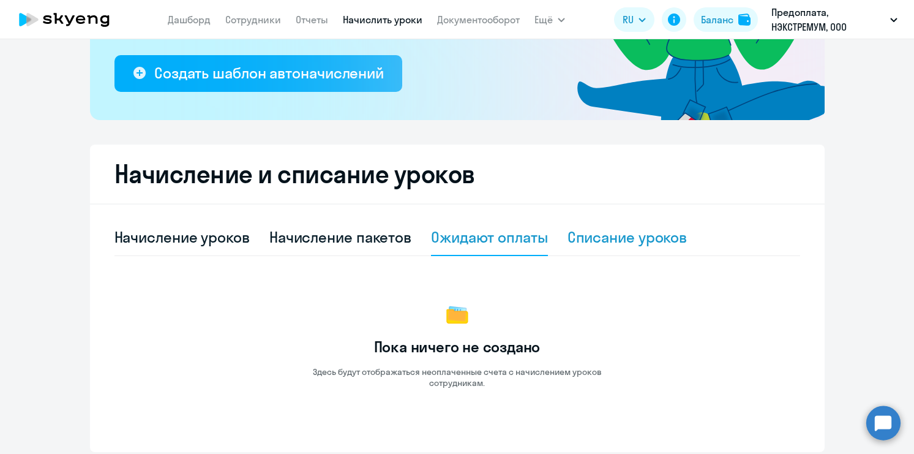
click at [618, 245] on div "Списание уроков" at bounding box center [627, 237] width 120 height 20
select select "10"
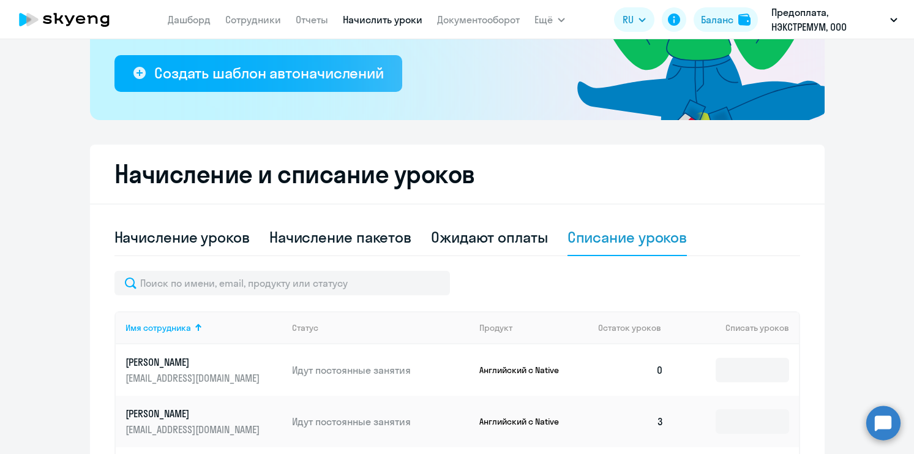
scroll to position [0, 0]
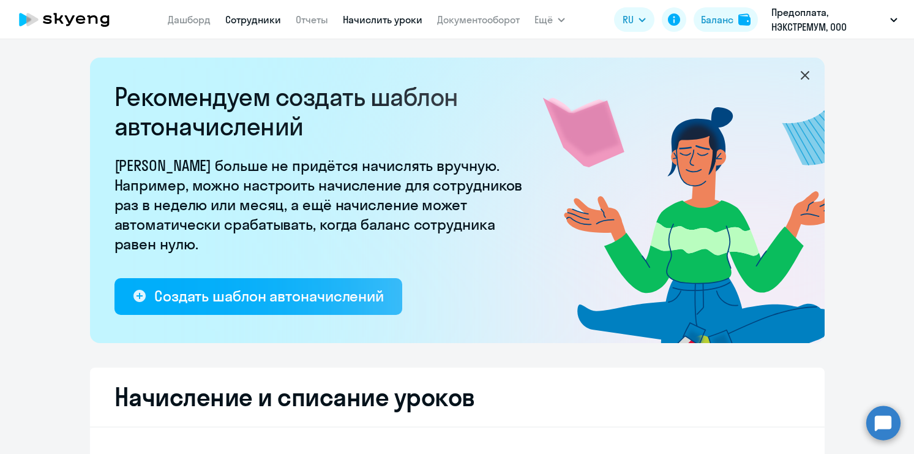
click at [239, 21] on link "Сотрудники" at bounding box center [253, 19] width 56 height 12
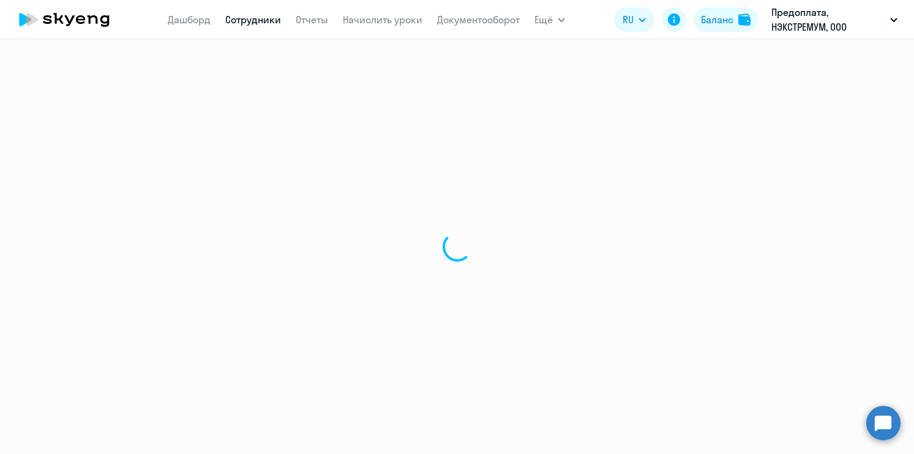
select select "30"
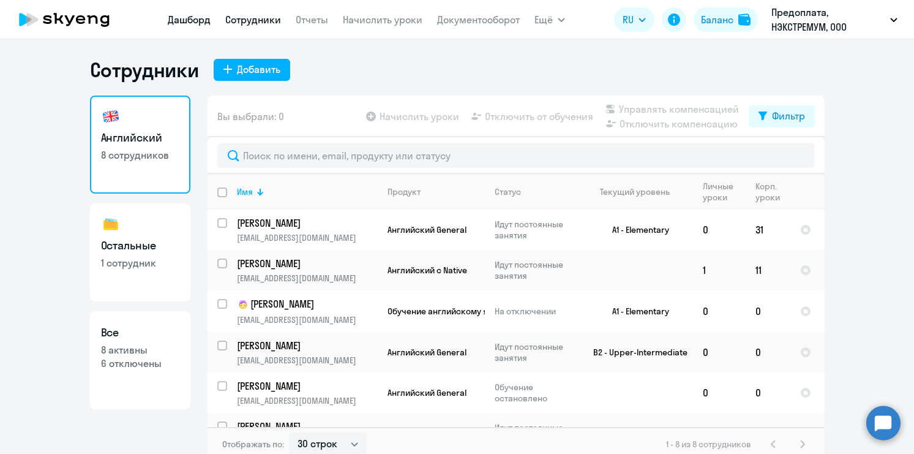
click at [195, 25] on link "Дашборд" at bounding box center [189, 19] width 43 height 12
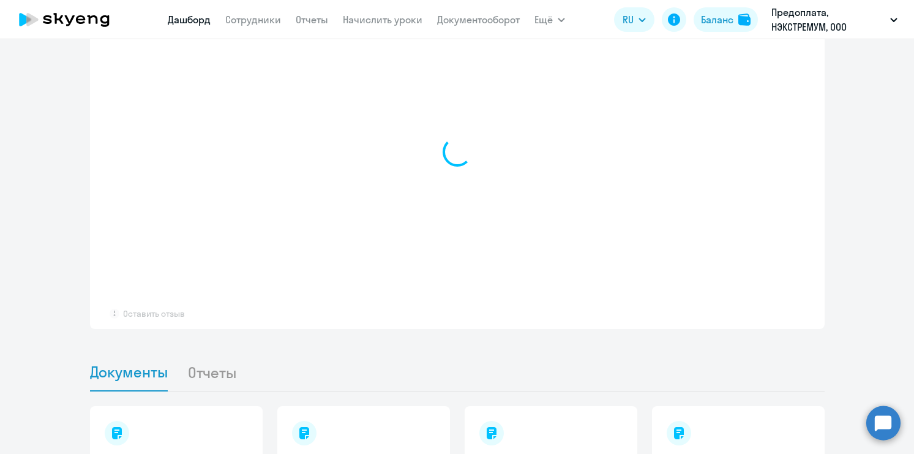
select select "30"
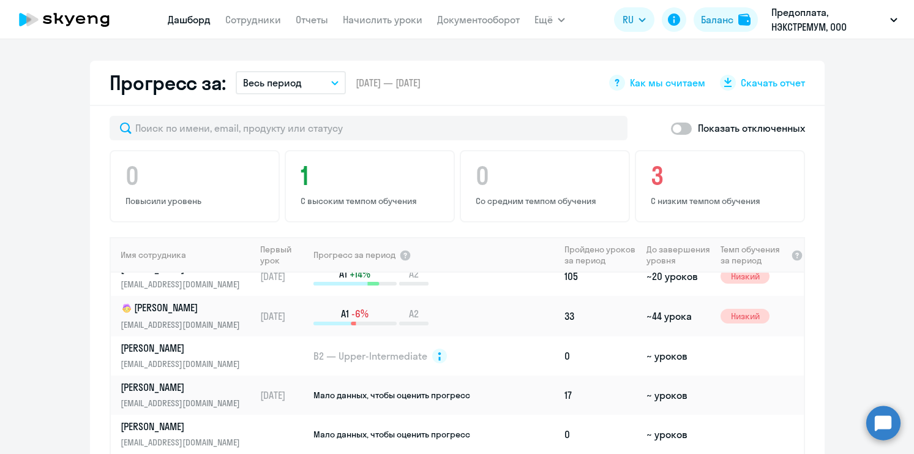
scroll to position [761, 0]
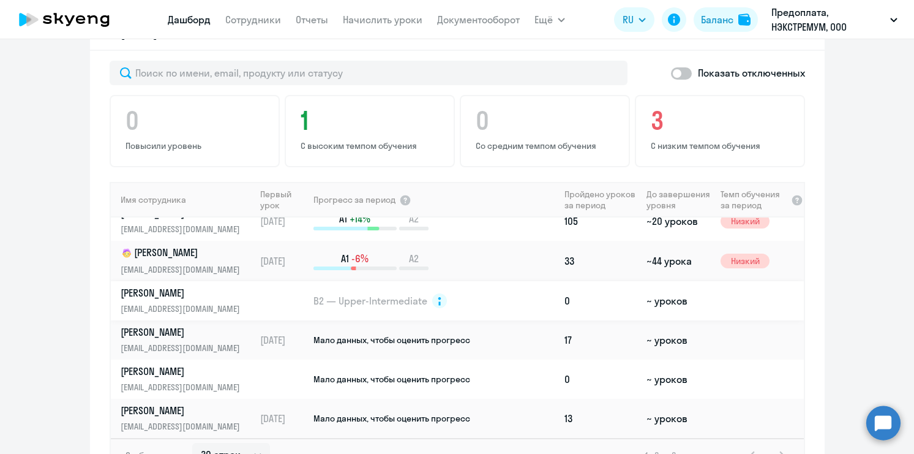
click at [564, 281] on td "0" at bounding box center [600, 300] width 82 height 39
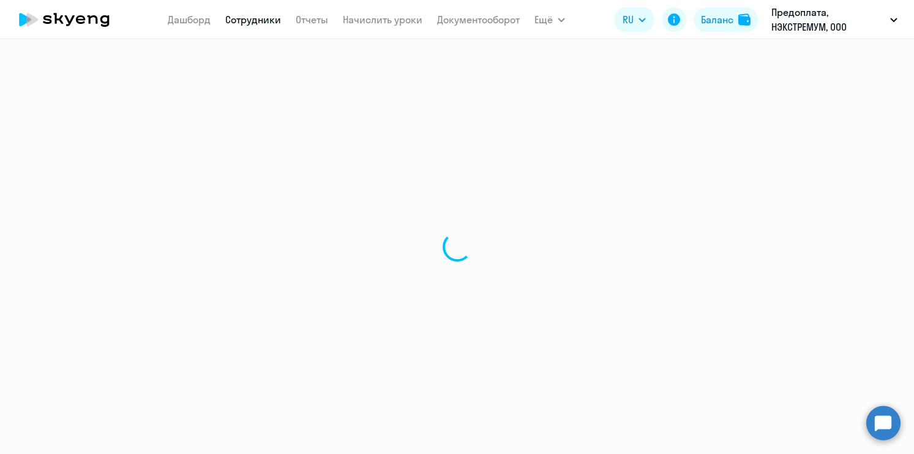
select select "english"
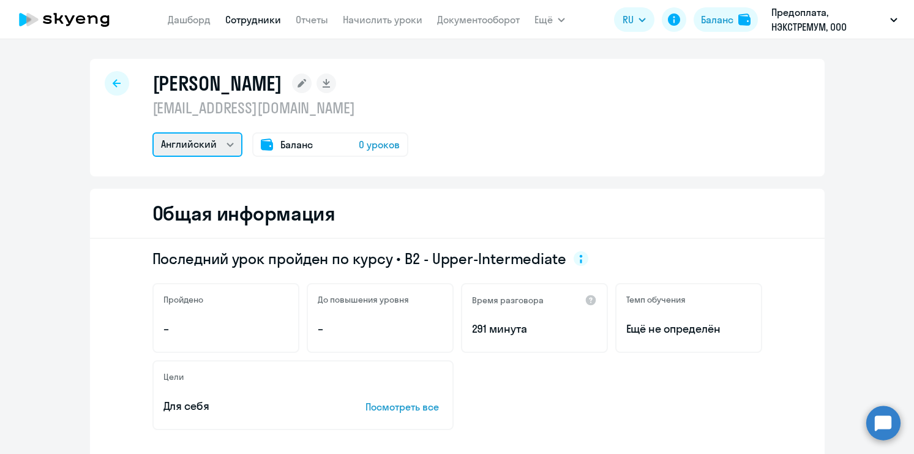
click at [228, 143] on select "Английский" at bounding box center [197, 144] width 90 height 24
click at [152, 132] on select "Английский" at bounding box center [197, 144] width 90 height 24
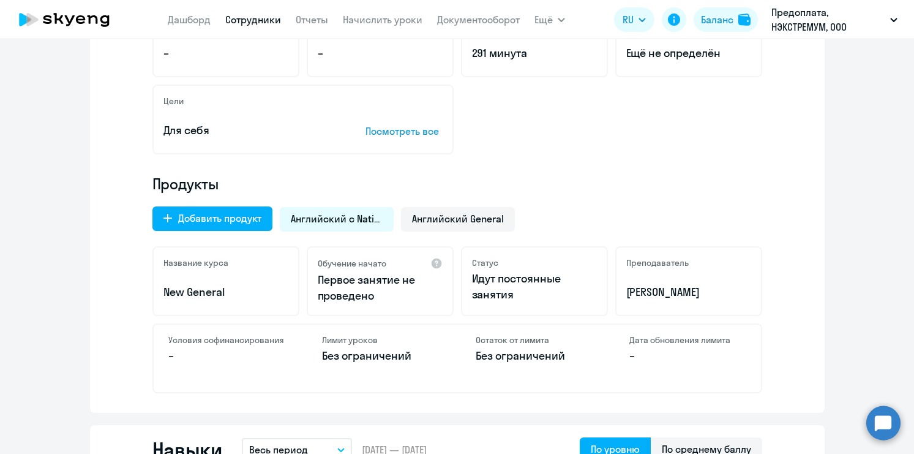
scroll to position [278, 0]
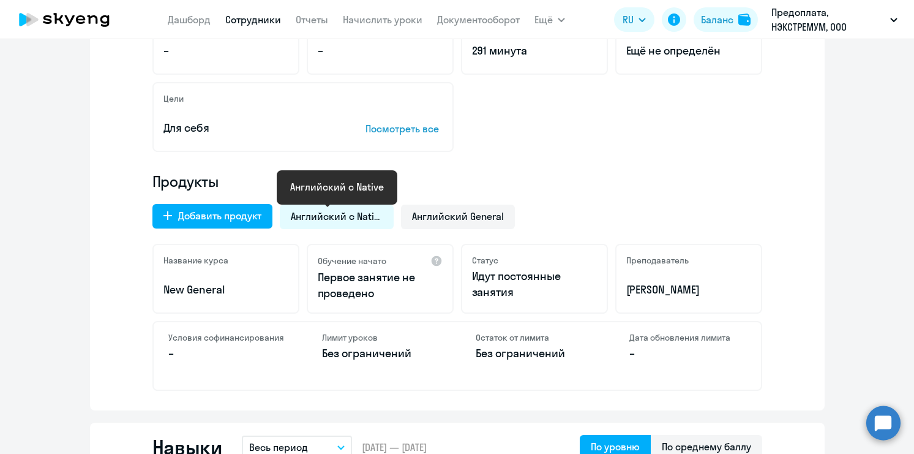
click at [342, 217] on span "Английский с Native" at bounding box center [337, 215] width 92 height 13
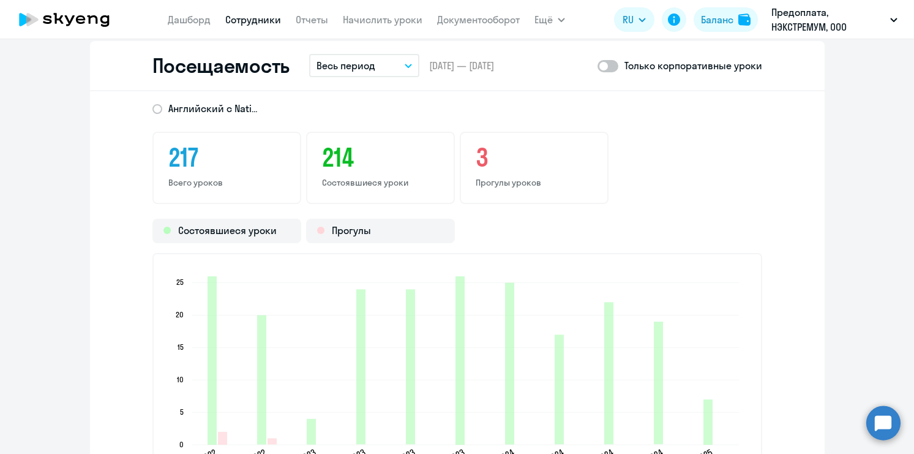
scroll to position [1517, 0]
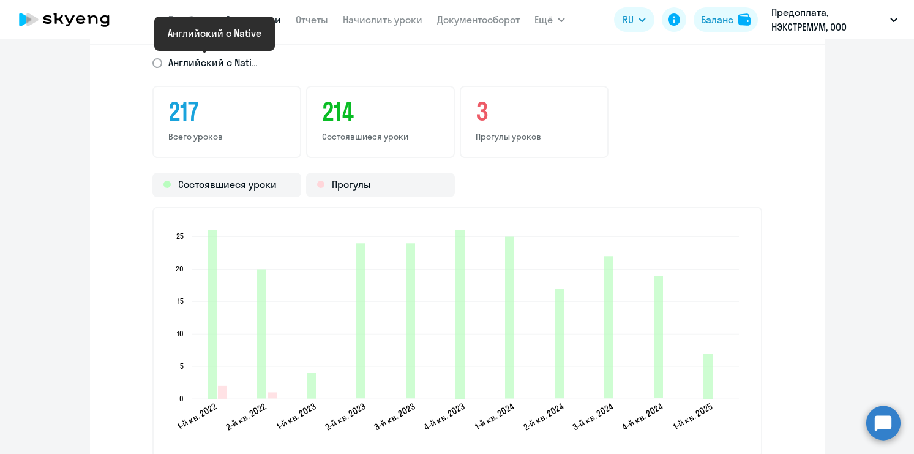
click at [243, 62] on span "Английский с Native" at bounding box center [214, 62] width 92 height 13
click at [0, 0] on input "Английский с Native" at bounding box center [0, 0] width 0 height 0
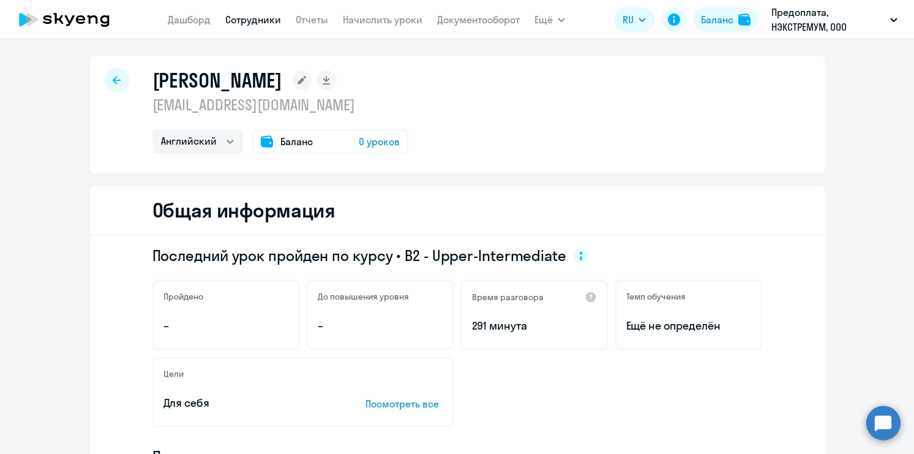
scroll to position [0, 0]
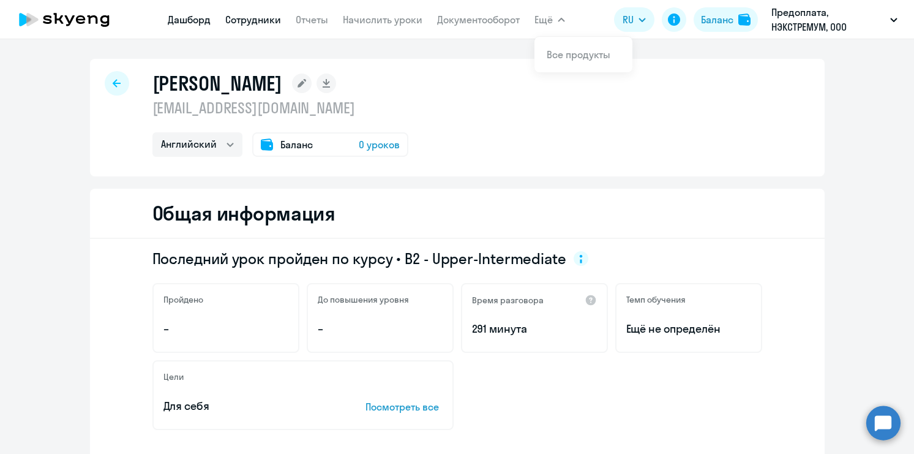
click at [195, 24] on link "Дашборд" at bounding box center [189, 19] width 43 height 12
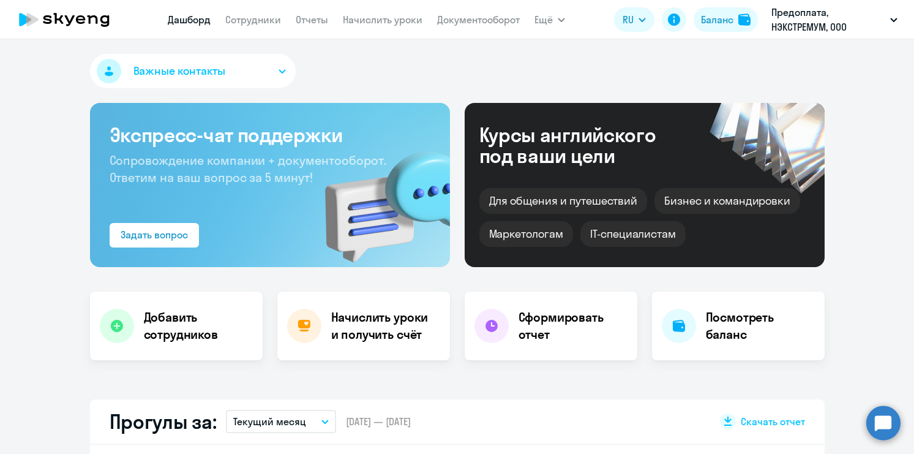
click at [282, 72] on icon "button" at bounding box center [282, 71] width 6 height 3
select select "30"
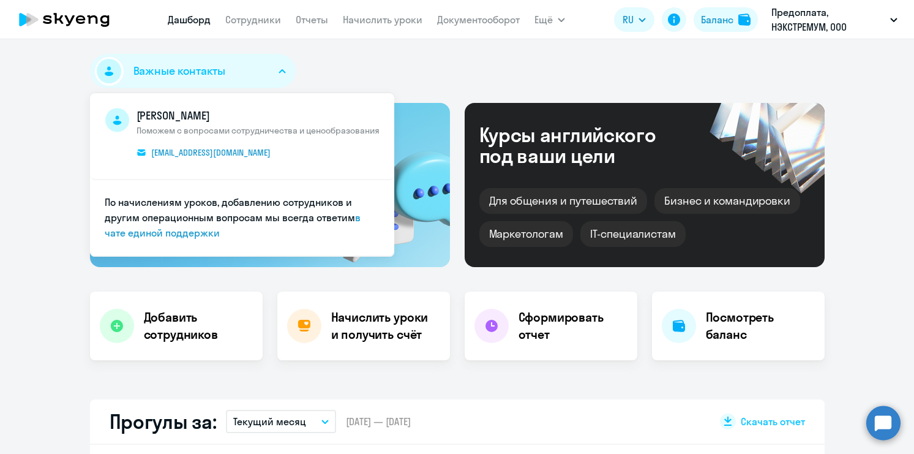
click at [282, 72] on icon "button" at bounding box center [281, 71] width 7 height 4
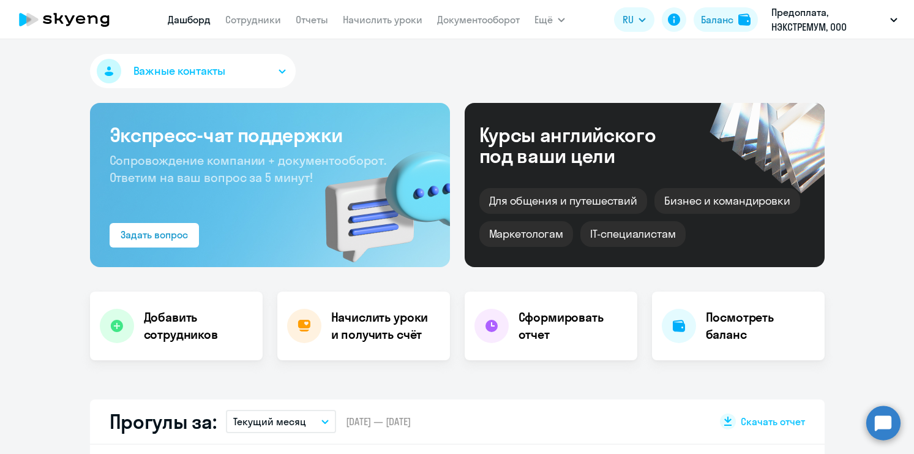
click at [282, 72] on icon "button" at bounding box center [282, 71] width 6 height 3
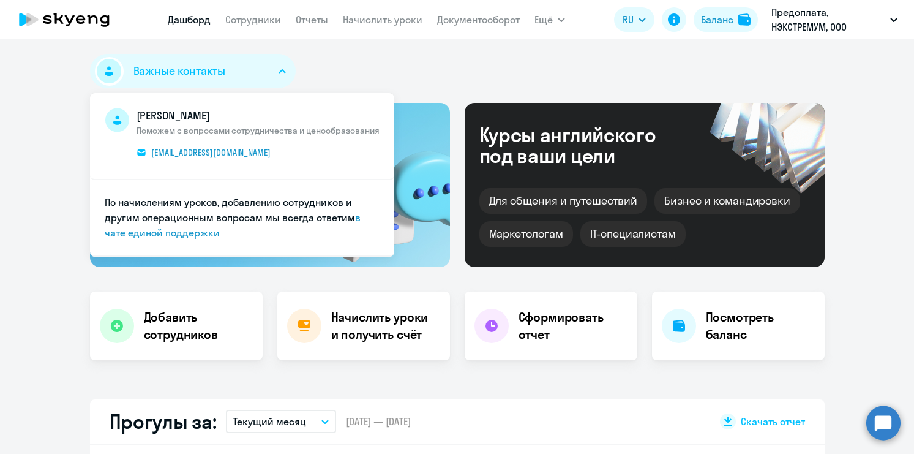
click at [282, 72] on icon "button" at bounding box center [281, 71] width 7 height 4
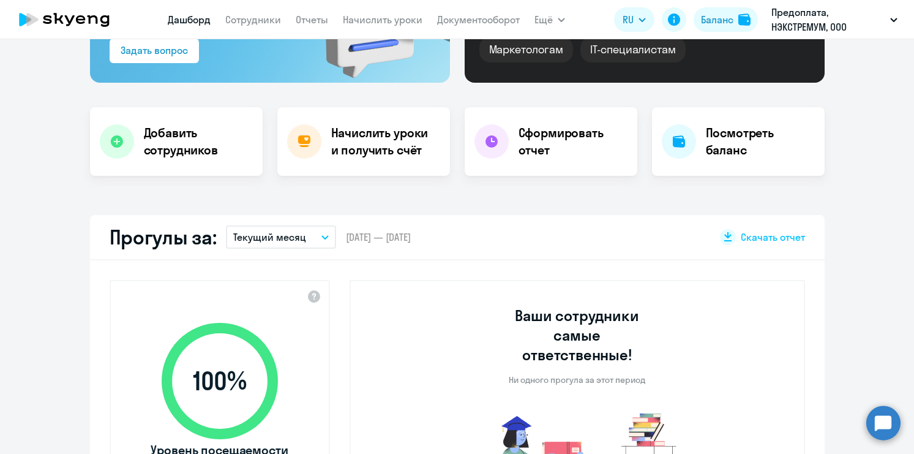
scroll to position [186, 0]
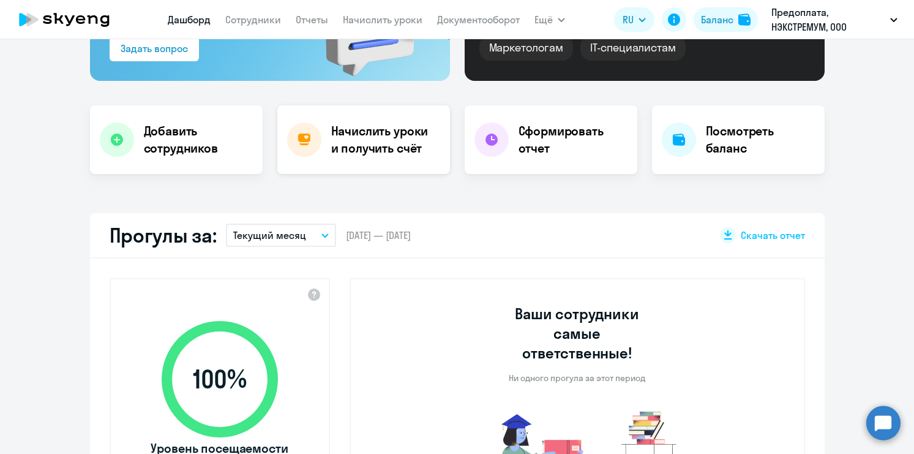
click at [372, 134] on h4 "Начислить уроки и получить счёт" at bounding box center [384, 139] width 107 height 34
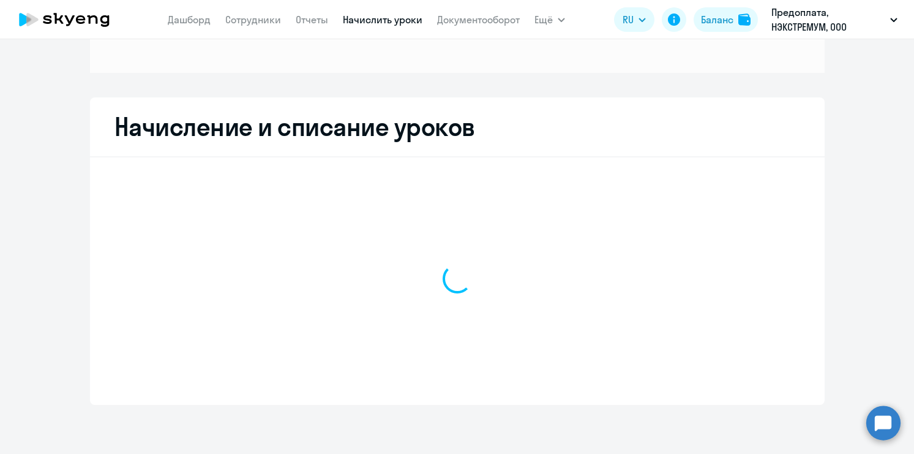
scroll to position [161, 0]
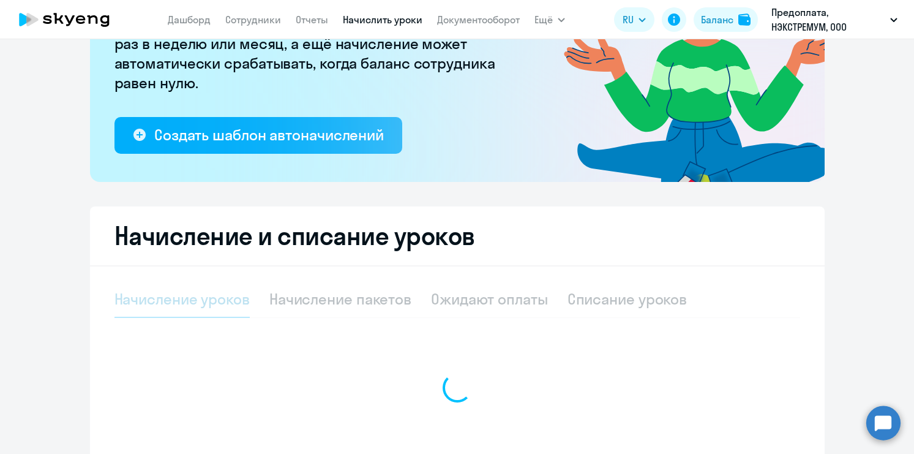
select select "10"
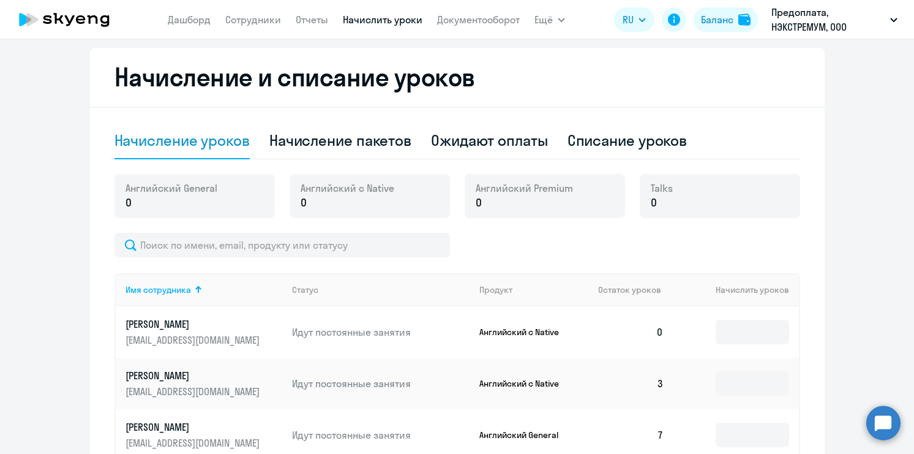
scroll to position [151, 0]
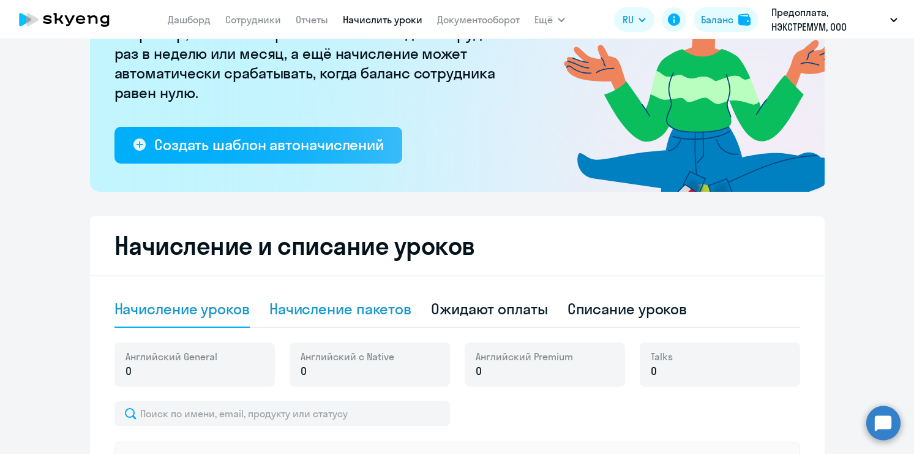
click at [376, 307] on div "Начисление пакетов" at bounding box center [340, 309] width 142 height 20
select select "10"
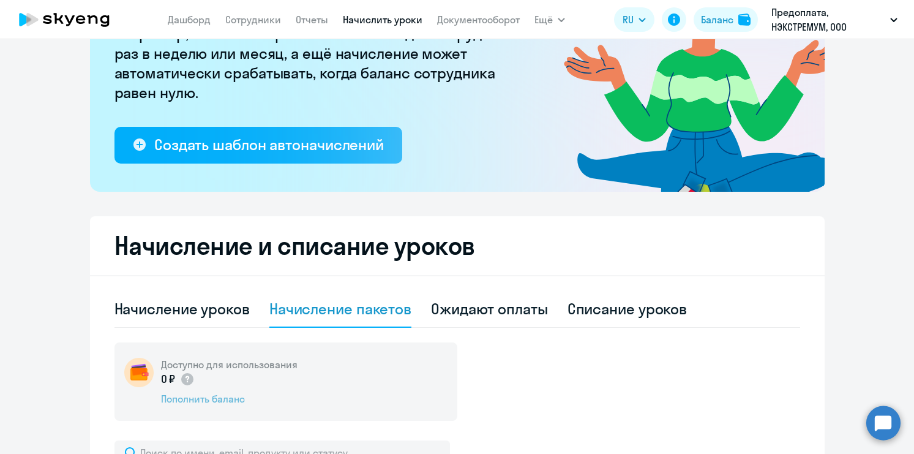
click at [231, 398] on div "Пополнить баланс" at bounding box center [229, 398] width 136 height 13
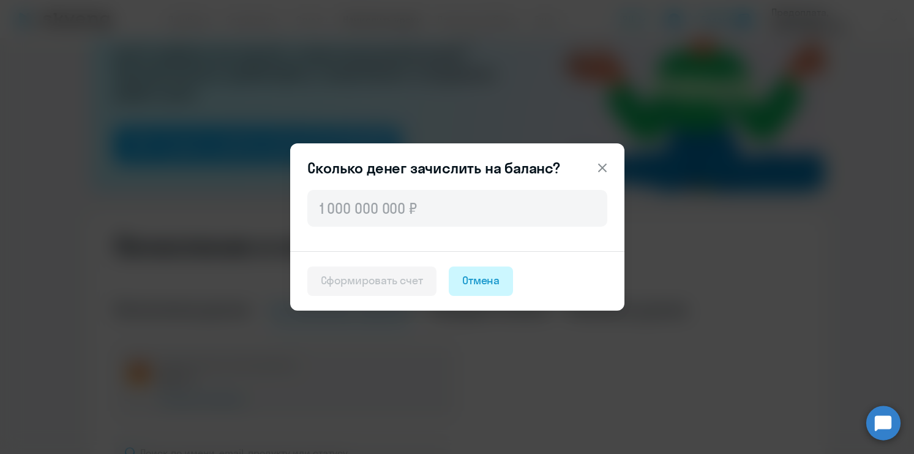
click at [485, 283] on div "Отмена" at bounding box center [481, 280] width 38 height 16
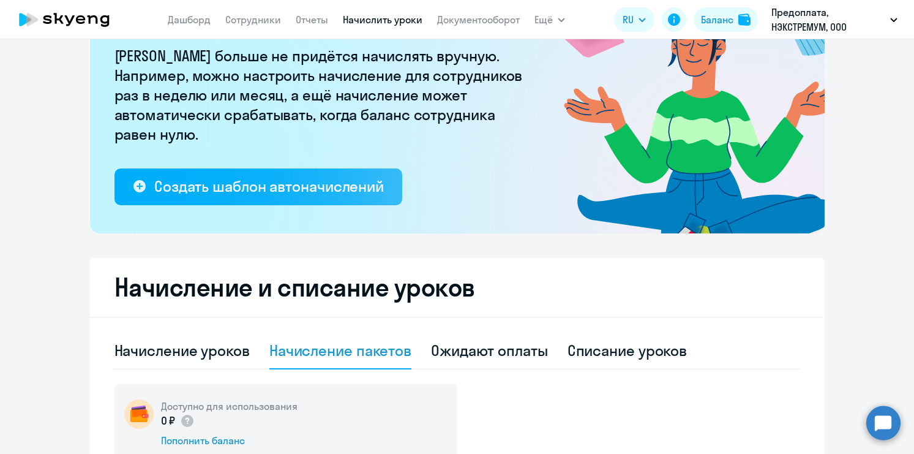
scroll to position [231, 0]
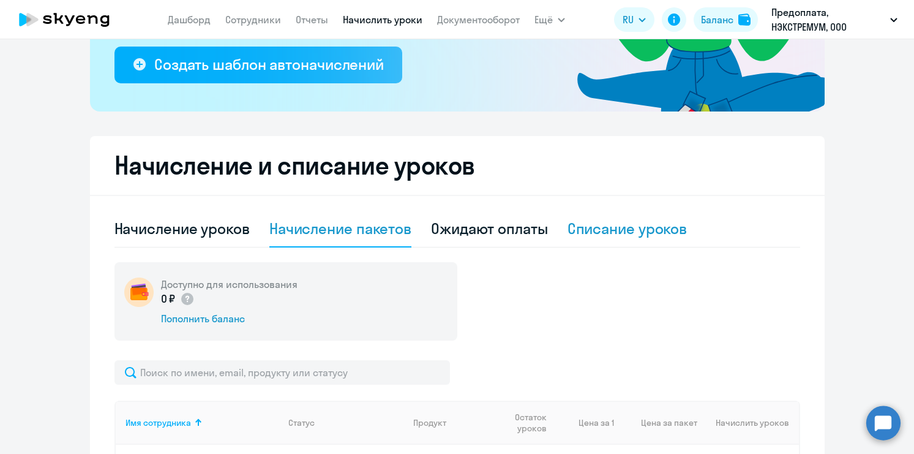
click at [615, 228] on div "Списание уроков" at bounding box center [627, 229] width 120 height 20
select select "10"
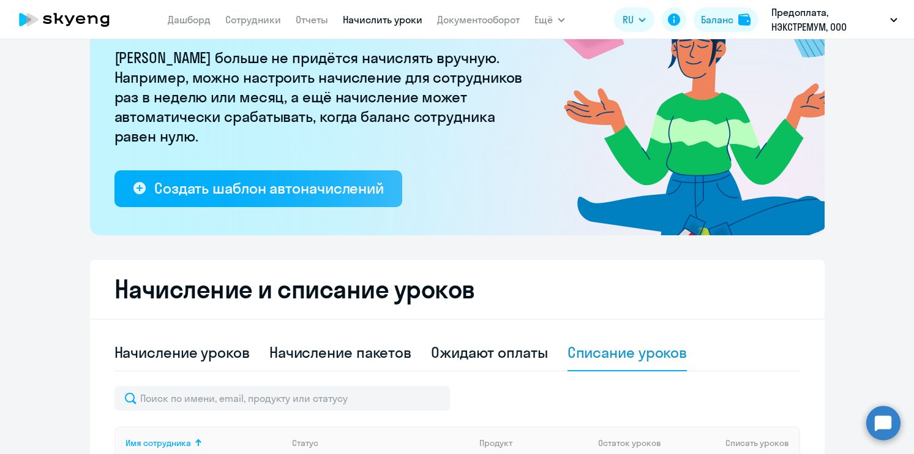
scroll to position [0, 0]
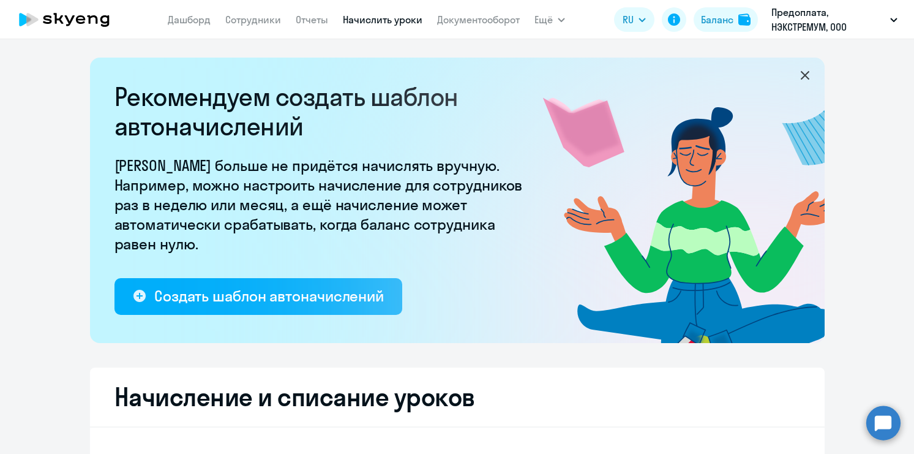
click at [802, 72] on icon at bounding box center [805, 75] width 15 height 15
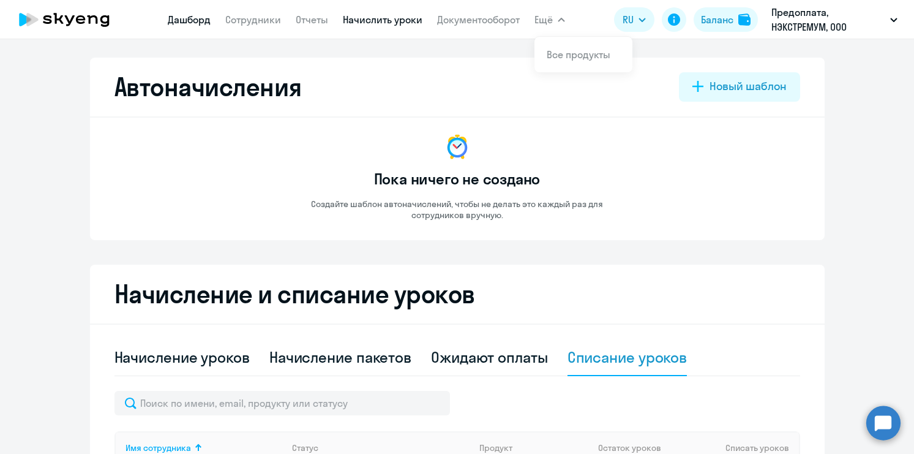
click at [180, 15] on link "Дашборд" at bounding box center [189, 19] width 43 height 12
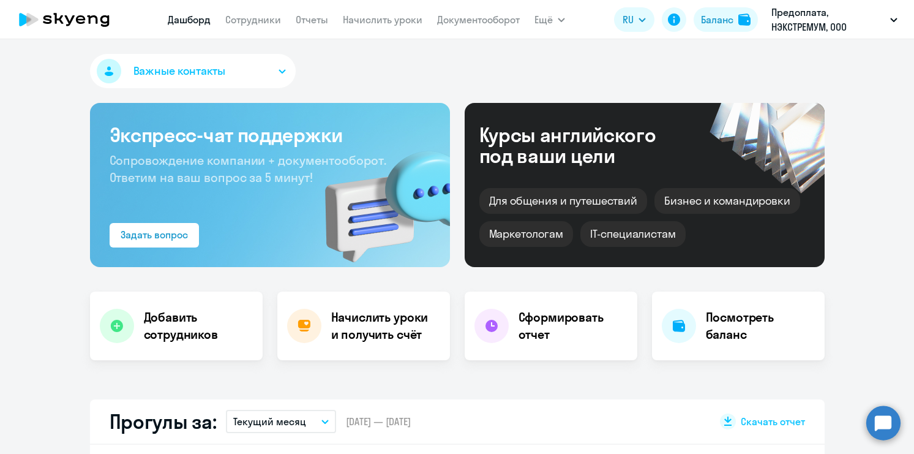
select select "30"
click at [349, 326] on h4 "Начислить уроки и получить счёт" at bounding box center [384, 325] width 107 height 34
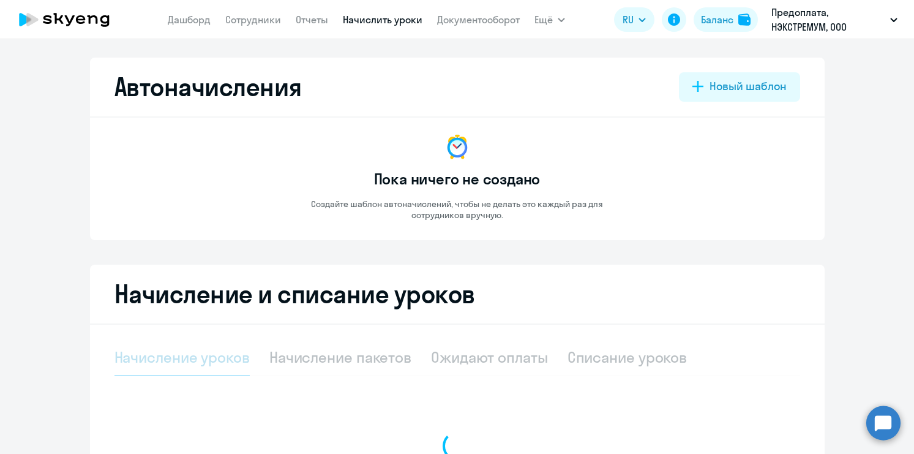
select select "10"
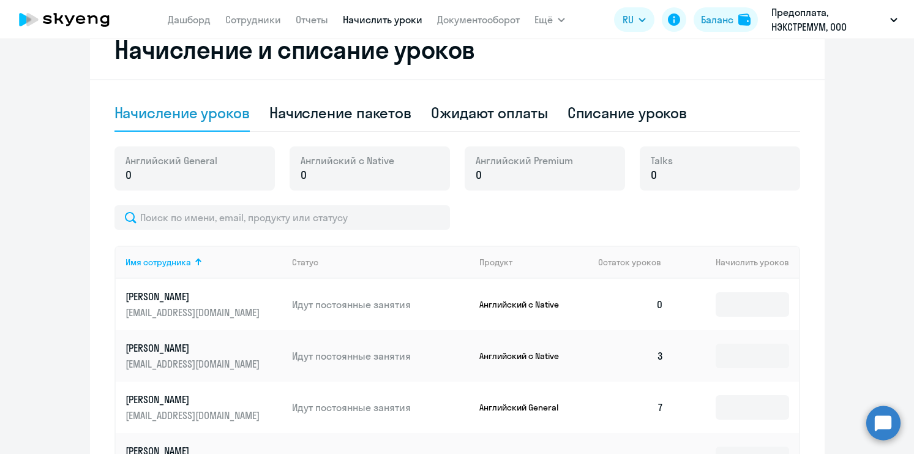
scroll to position [222, 0]
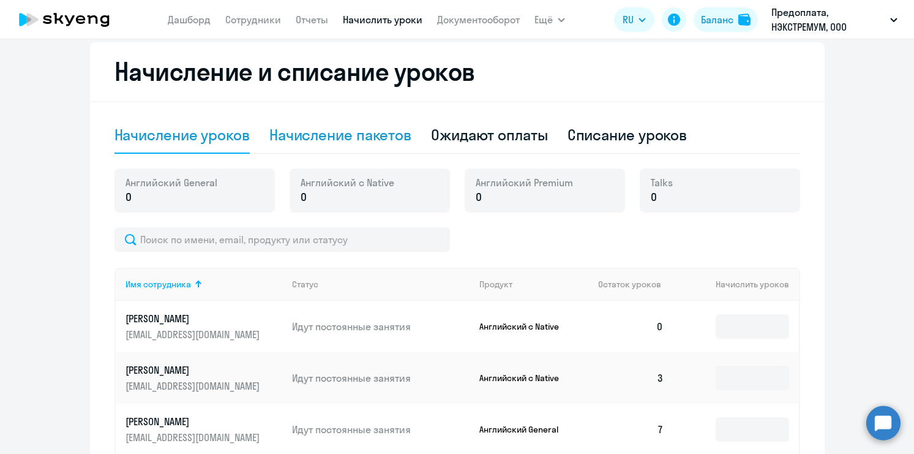
click at [359, 142] on div "Начисление пакетов" at bounding box center [340, 135] width 142 height 20
select select "10"
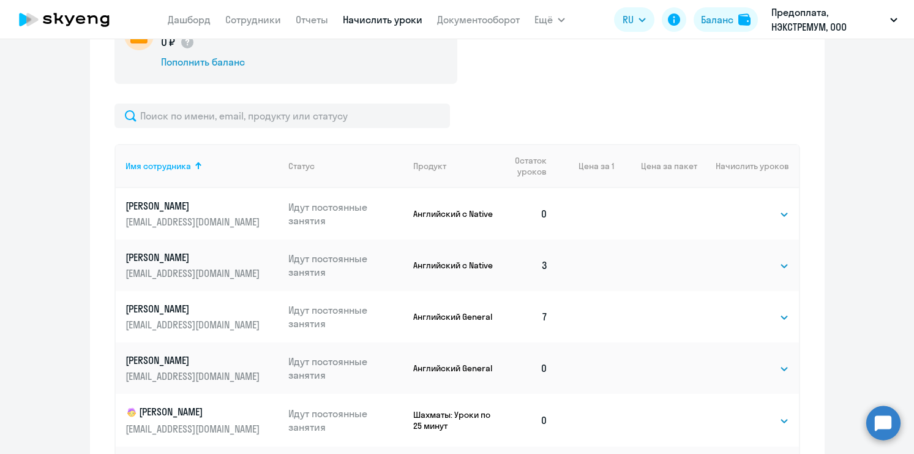
scroll to position [216, 0]
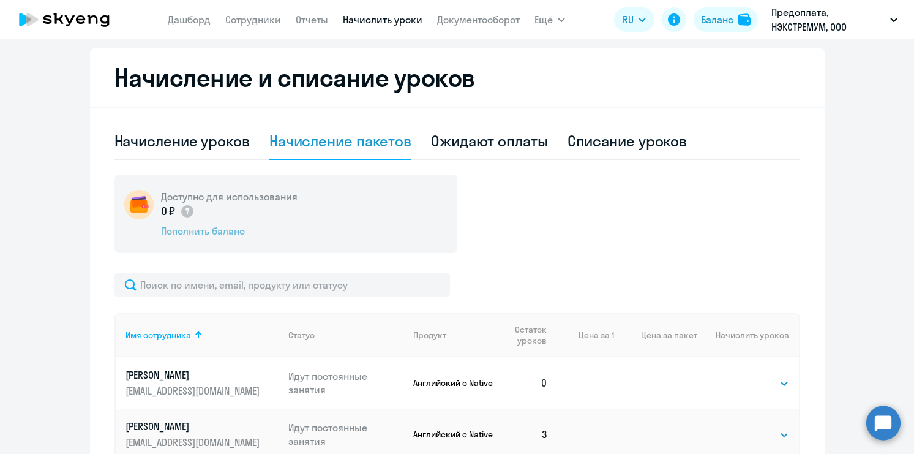
click at [219, 228] on div "Пополнить баланс" at bounding box center [229, 230] width 136 height 13
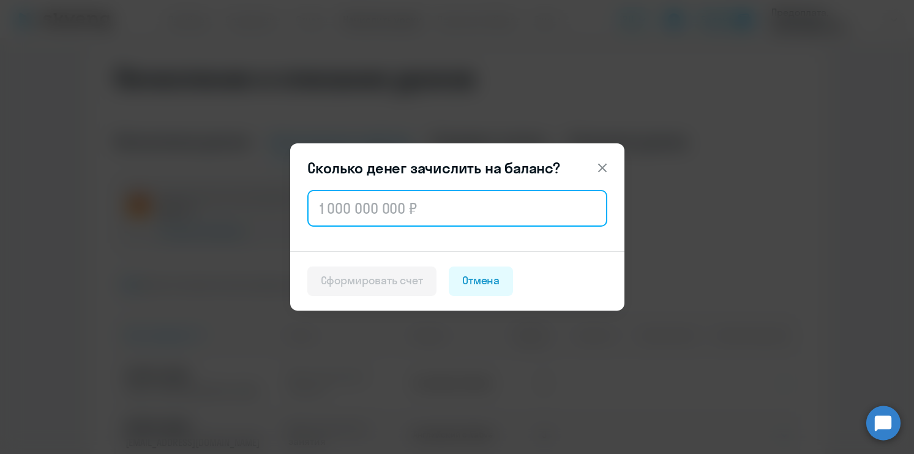
click at [443, 211] on input "text" at bounding box center [457, 208] width 300 height 37
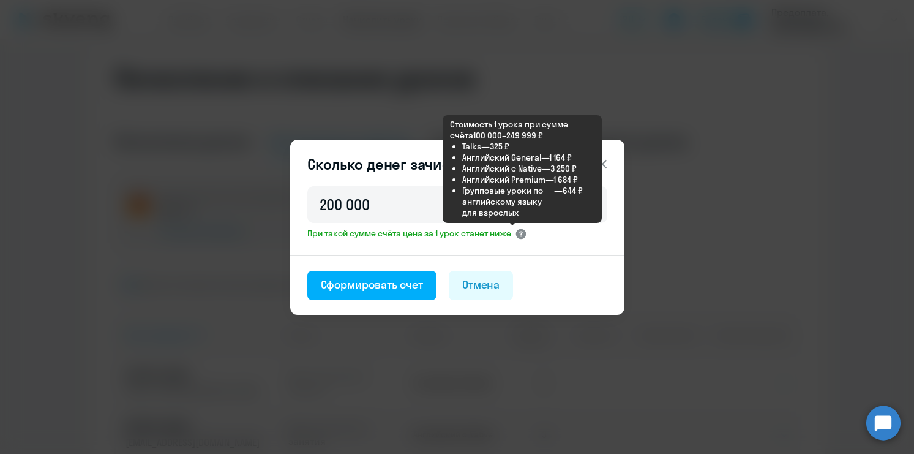
click at [522, 234] on icon at bounding box center [520, 234] width 3 height 6
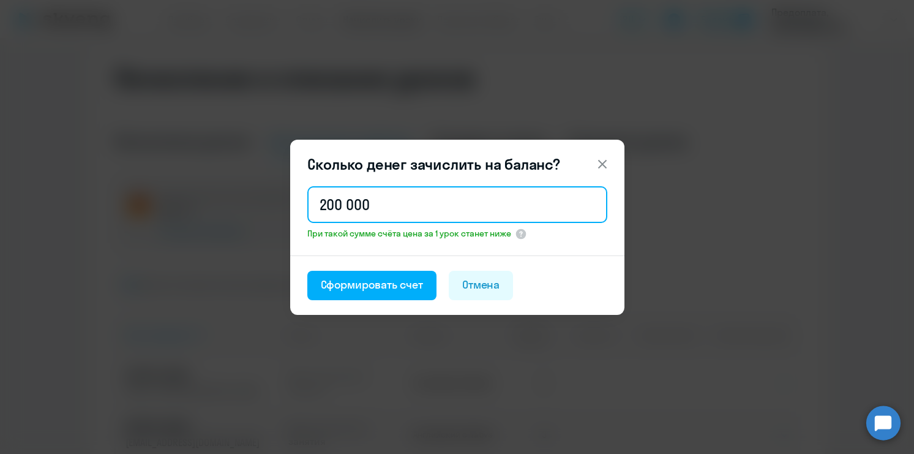
drag, startPoint x: 327, startPoint y: 203, endPoint x: 317, endPoint y: 201, distance: 10.5
click at [317, 201] on input "200 000" at bounding box center [457, 204] width 300 height 37
type input "500 000"
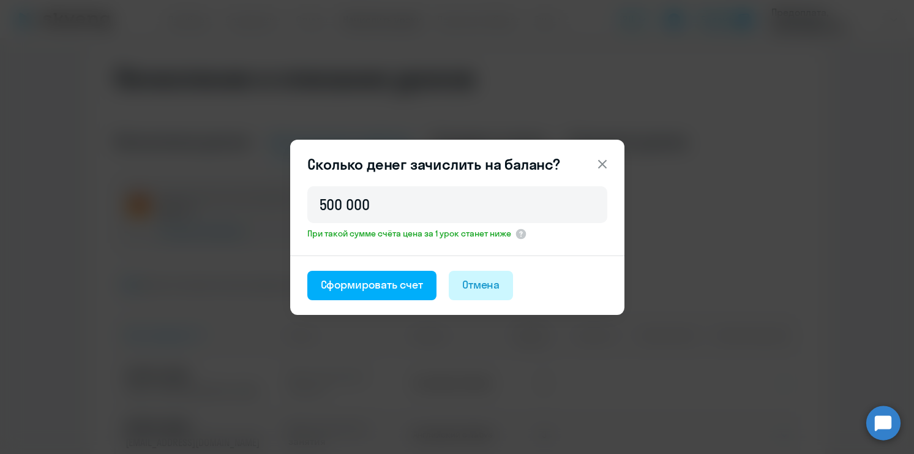
click at [476, 292] on div "Отмена" at bounding box center [481, 285] width 38 height 16
